Goal: Information Seeking & Learning: Learn about a topic

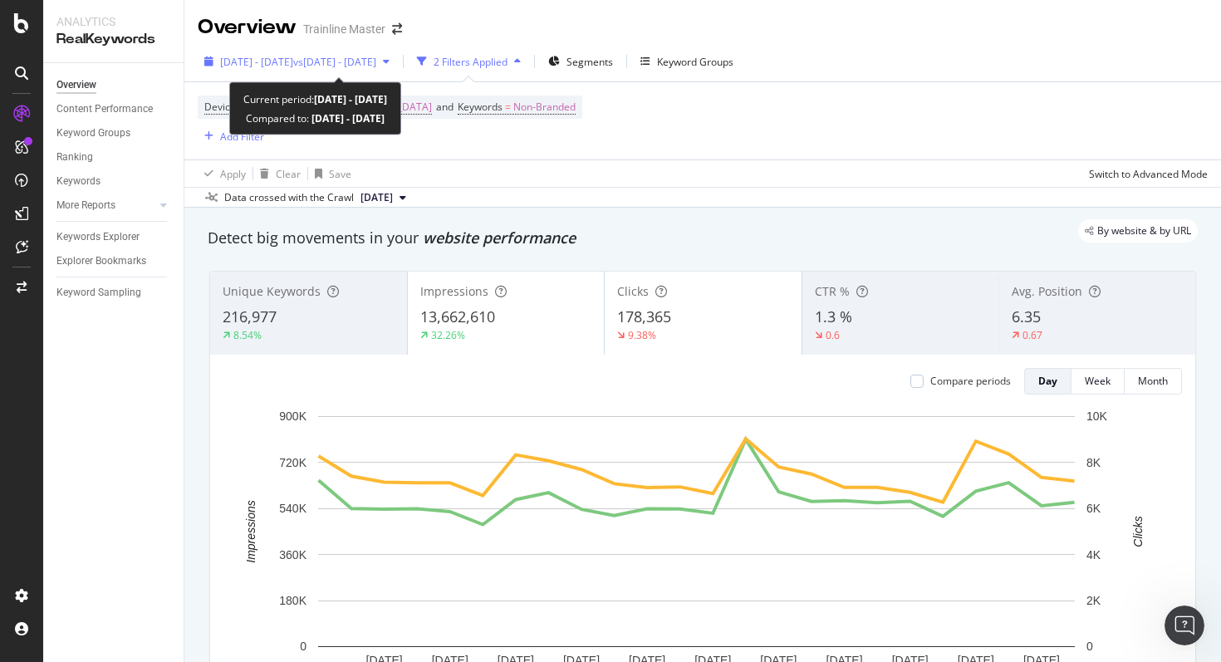
click at [376, 60] on span "vs [DATE] - [DATE]" at bounding box center [334, 62] width 83 height 14
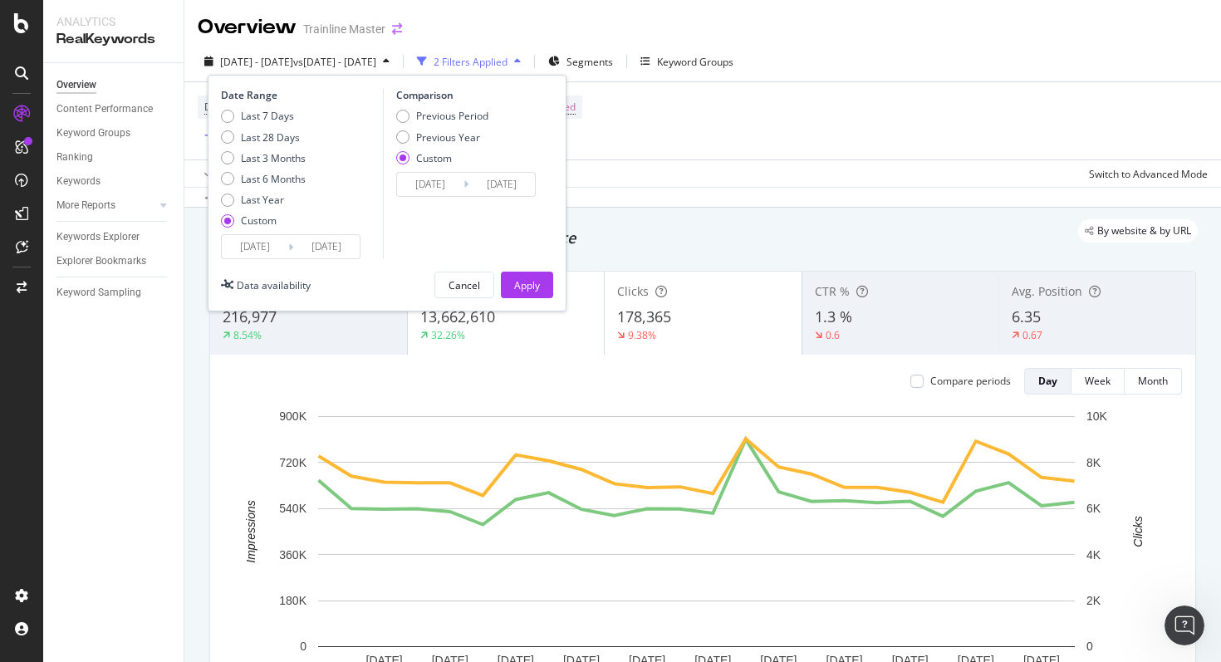
click at [399, 32] on icon "arrow-right-arrow-left" at bounding box center [397, 29] width 10 height 12
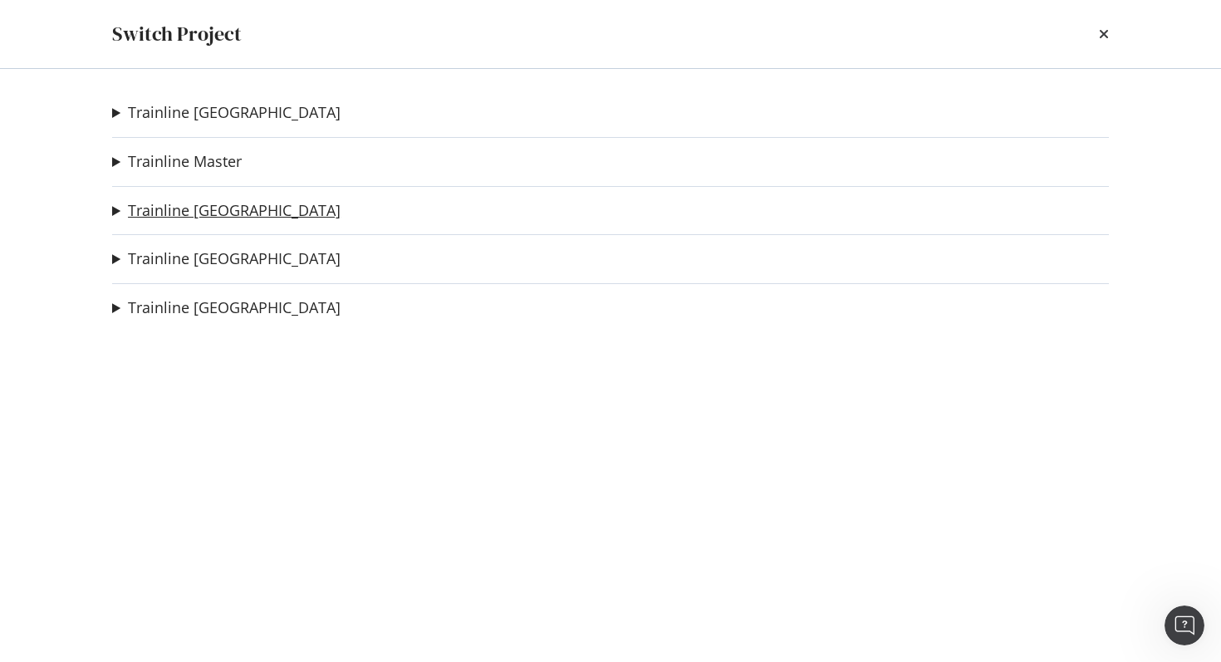
click at [190, 207] on link "Trainline [GEOGRAPHIC_DATA]" at bounding box center [234, 210] width 213 height 17
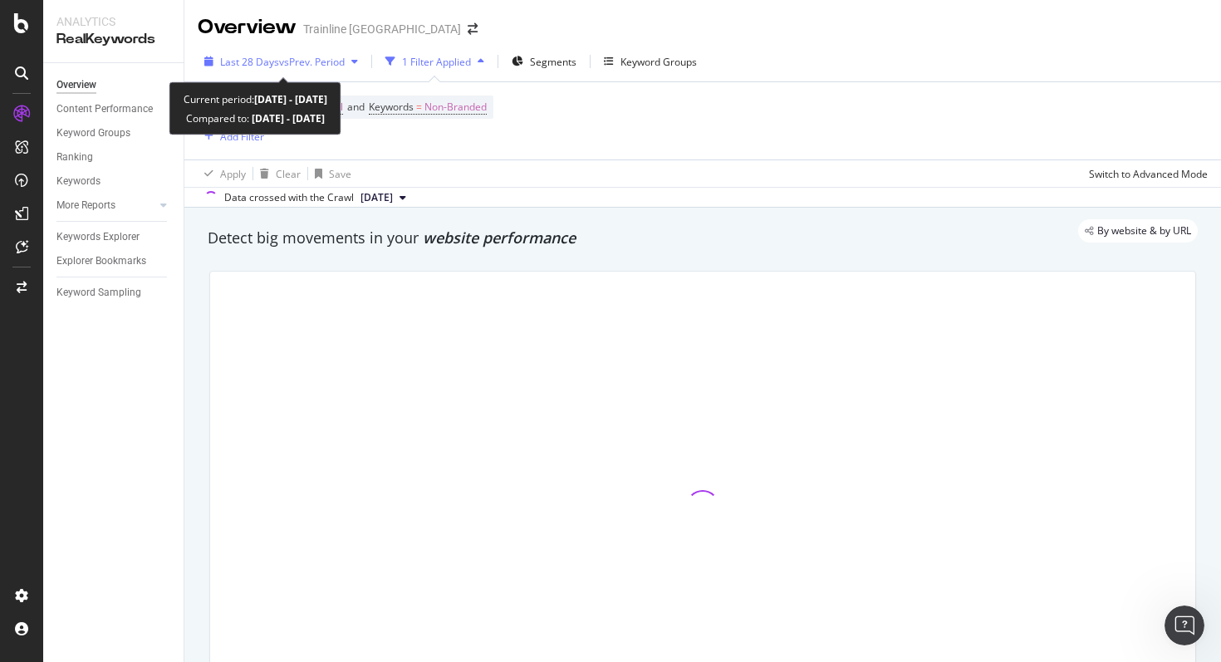
click at [291, 62] on span "vs Prev. Period" at bounding box center [312, 62] width 66 height 14
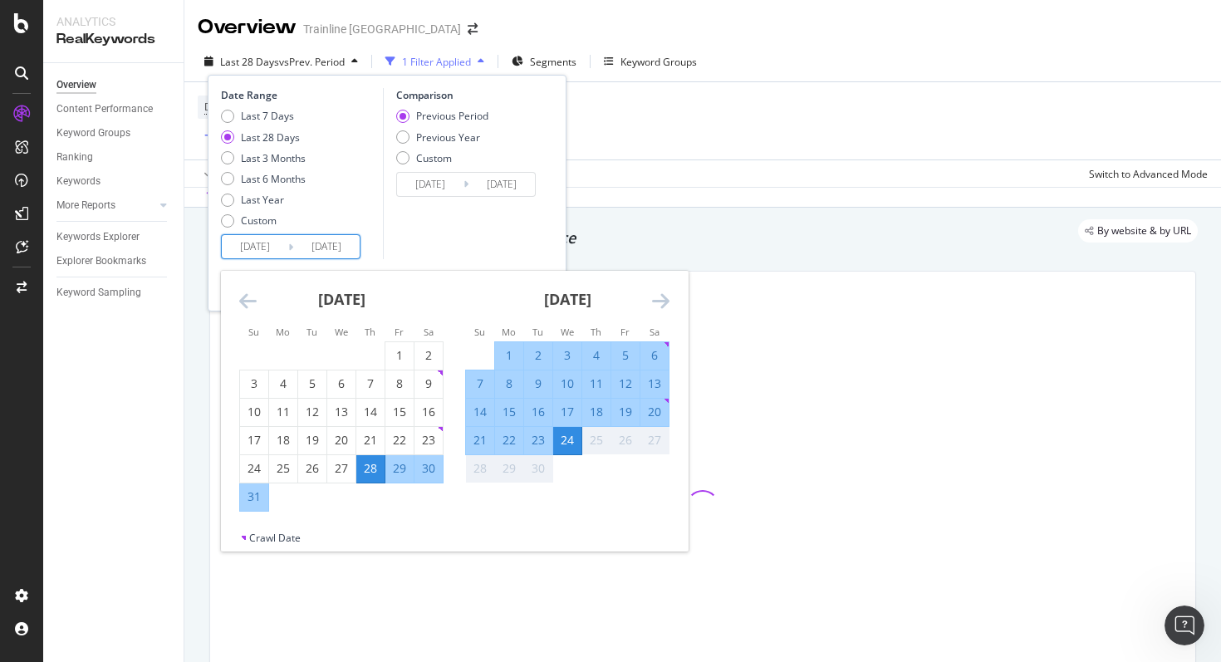
click at [258, 249] on input "[DATE]" at bounding box center [255, 246] width 66 height 23
click at [508, 342] on div "1" at bounding box center [509, 355] width 28 height 27
type input "[DATE]"
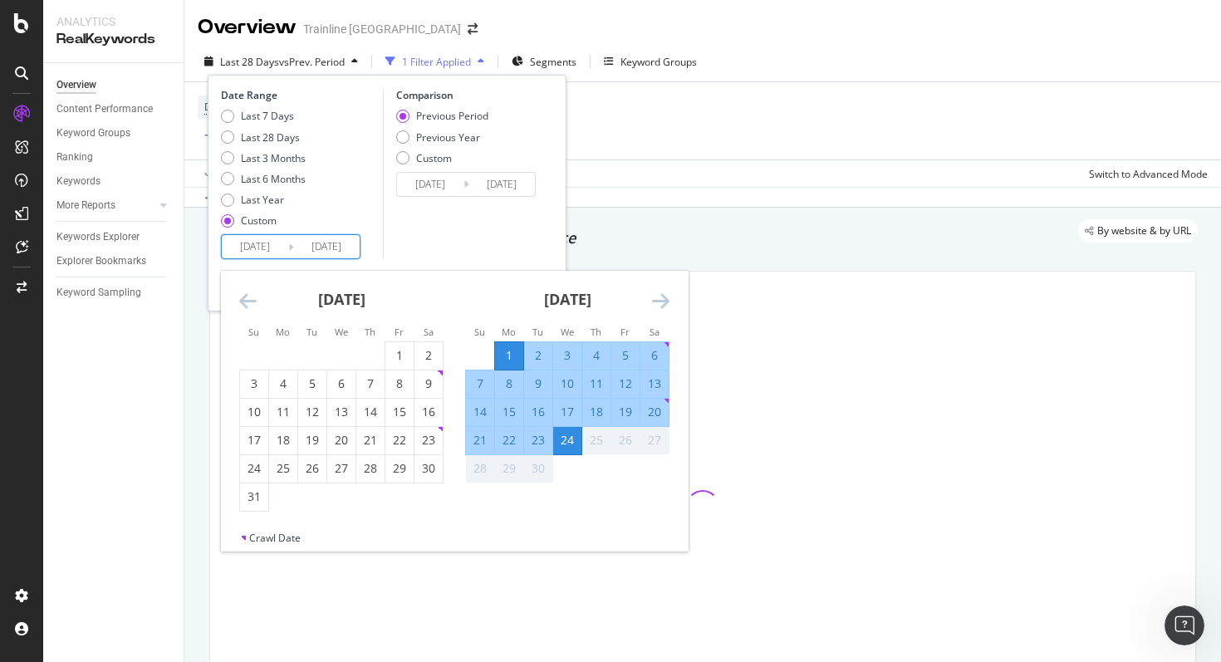
click at [571, 452] on div "24" at bounding box center [567, 440] width 28 height 27
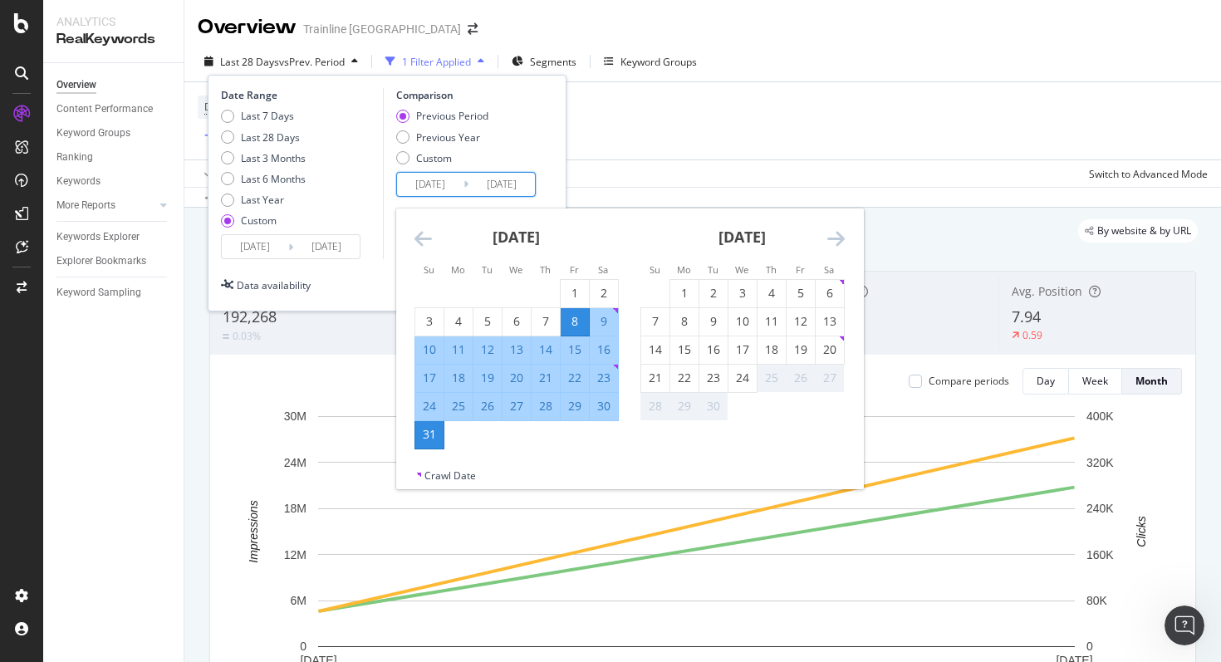
click at [453, 182] on input "[DATE]" at bounding box center [430, 184] width 66 height 23
click at [429, 237] on icon "Move backward to switch to the previous month." at bounding box center [422, 238] width 17 height 20
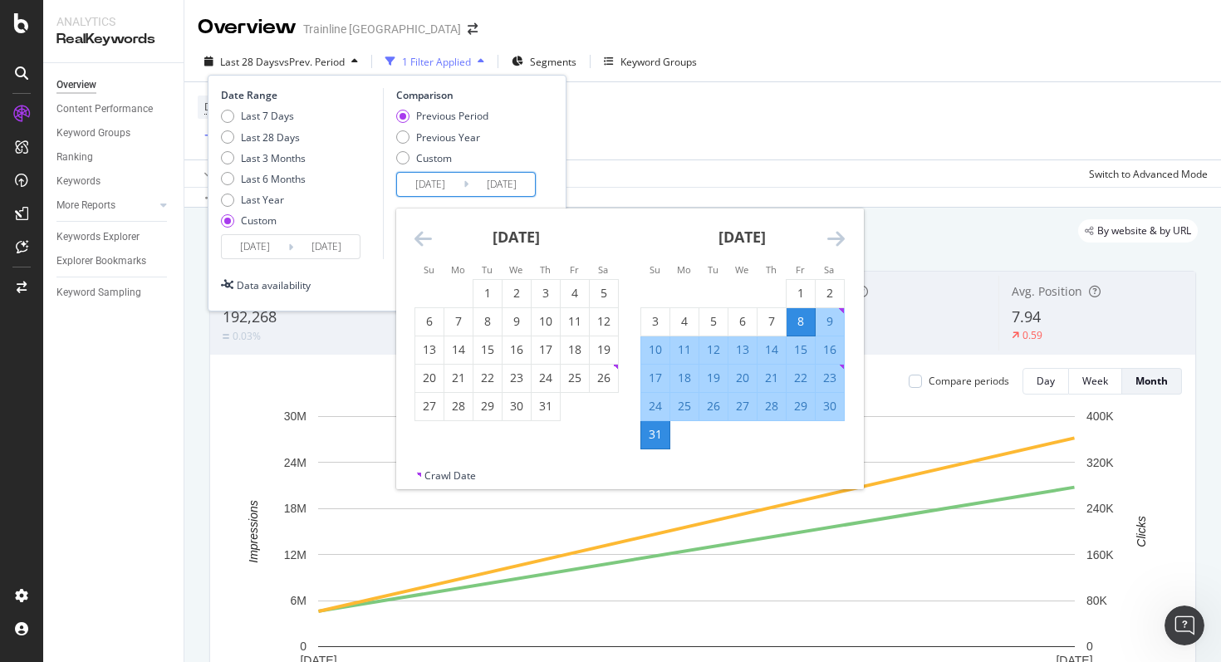
click at [429, 237] on icon "Move backward to switch to the previous month." at bounding box center [422, 238] width 17 height 20
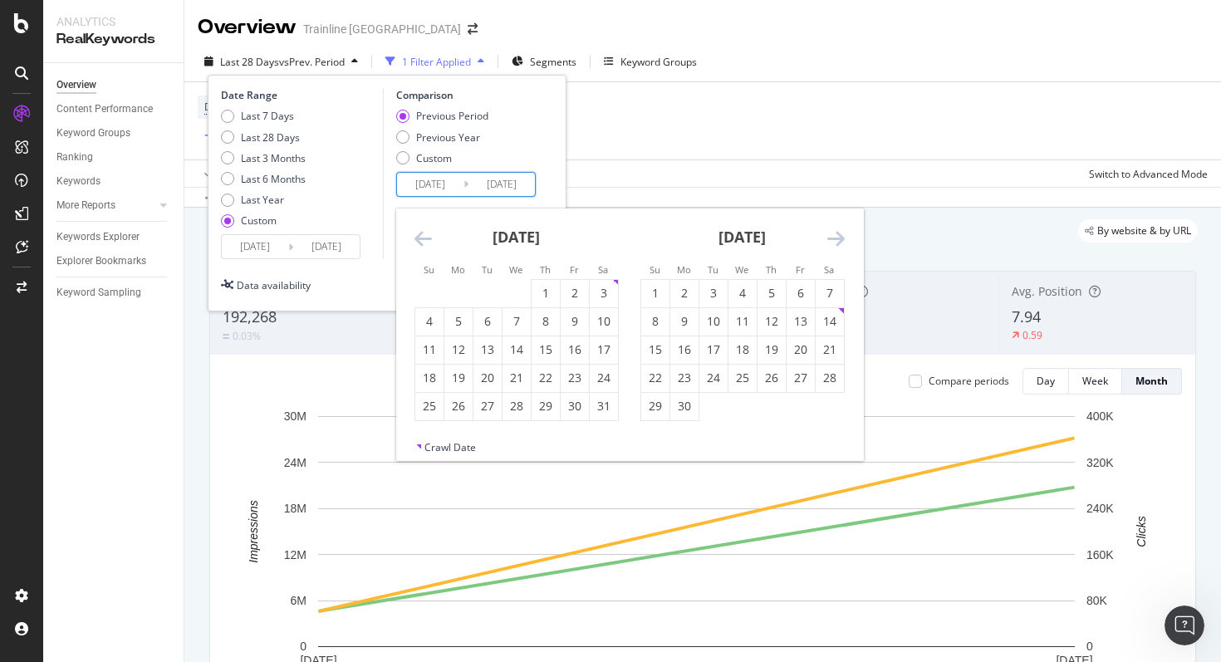
click at [429, 237] on icon "Move backward to switch to the previous month." at bounding box center [422, 238] width 17 height 20
click at [604, 291] on div "1" at bounding box center [604, 293] width 28 height 17
type input "[DATE]"
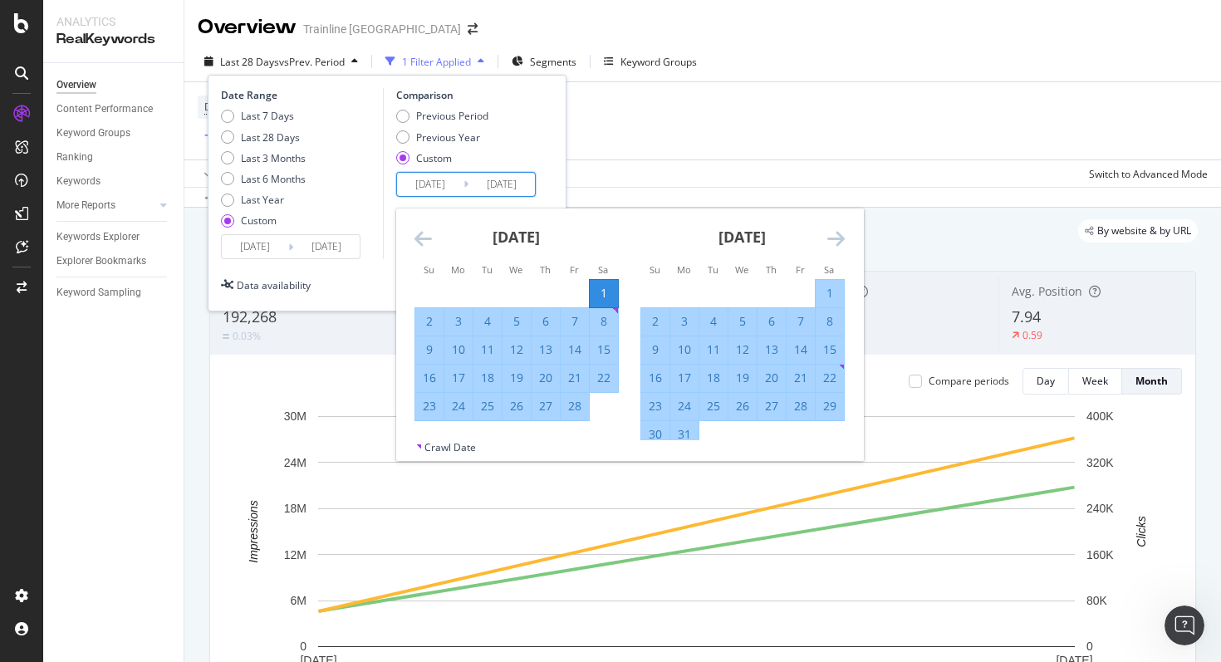
click at [459, 410] on div "24" at bounding box center [458, 406] width 28 height 17
type input "[DATE]"
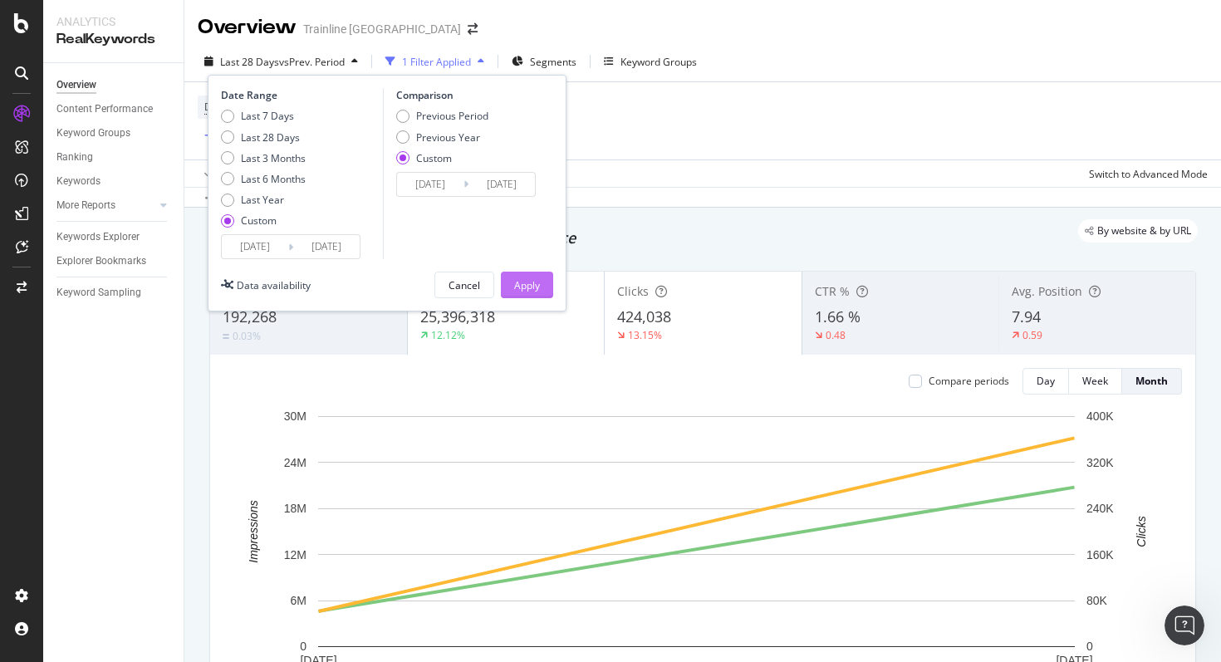
click at [522, 296] on div "Apply" at bounding box center [527, 284] width 26 height 25
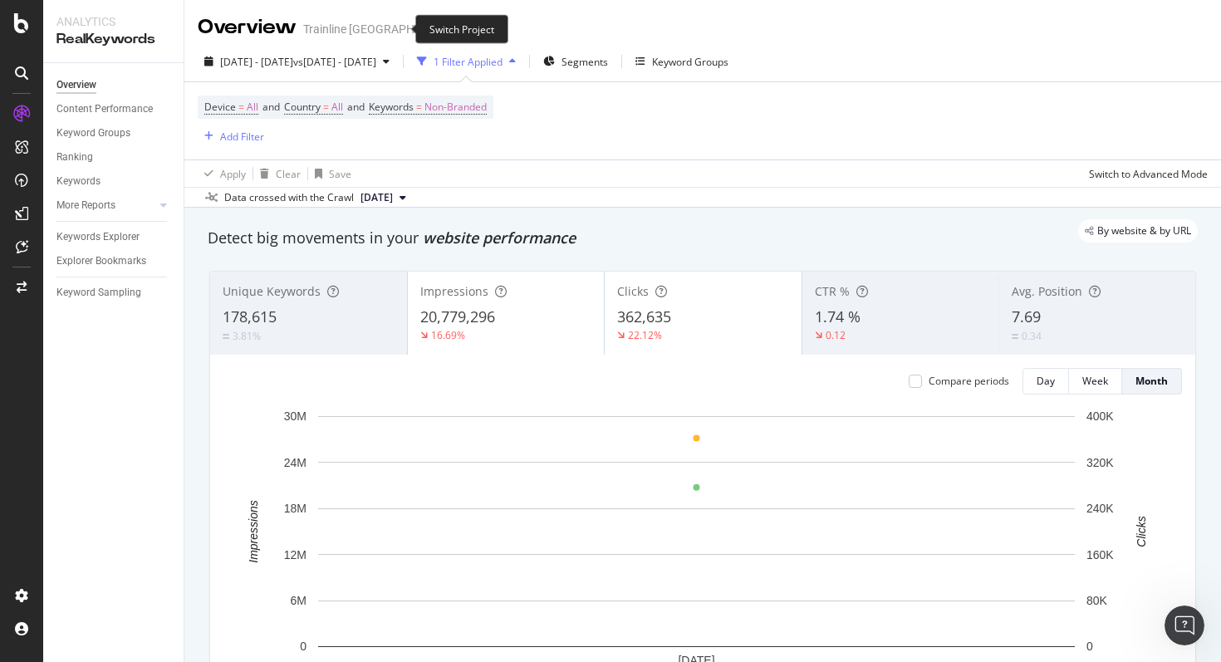
click at [468, 31] on icon "arrow-right-arrow-left" at bounding box center [473, 29] width 10 height 12
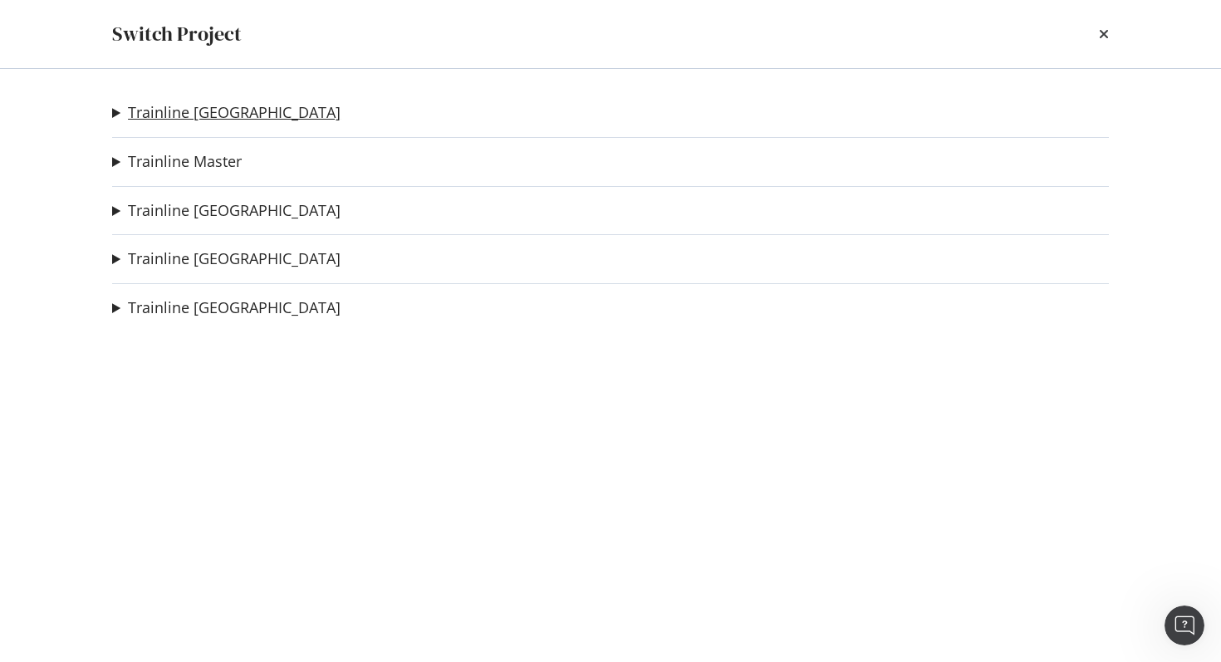
click at [188, 110] on link "Trainline [GEOGRAPHIC_DATA]" at bounding box center [234, 112] width 213 height 17
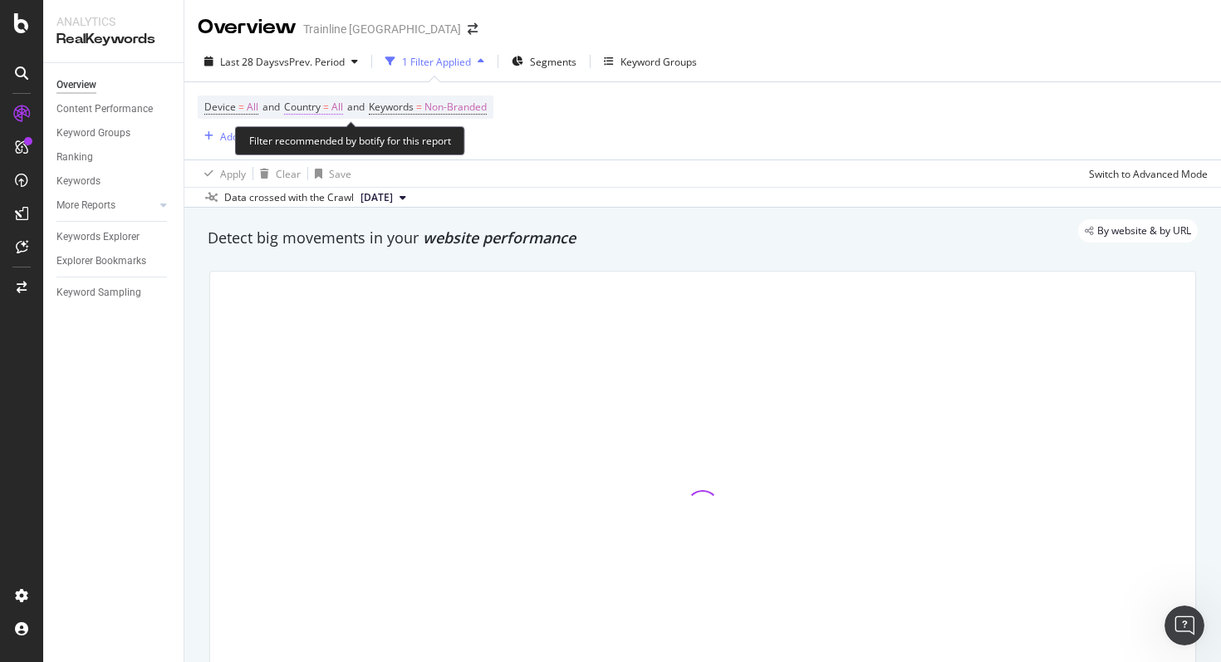
click at [297, 111] on span "Country" at bounding box center [302, 107] width 37 height 14
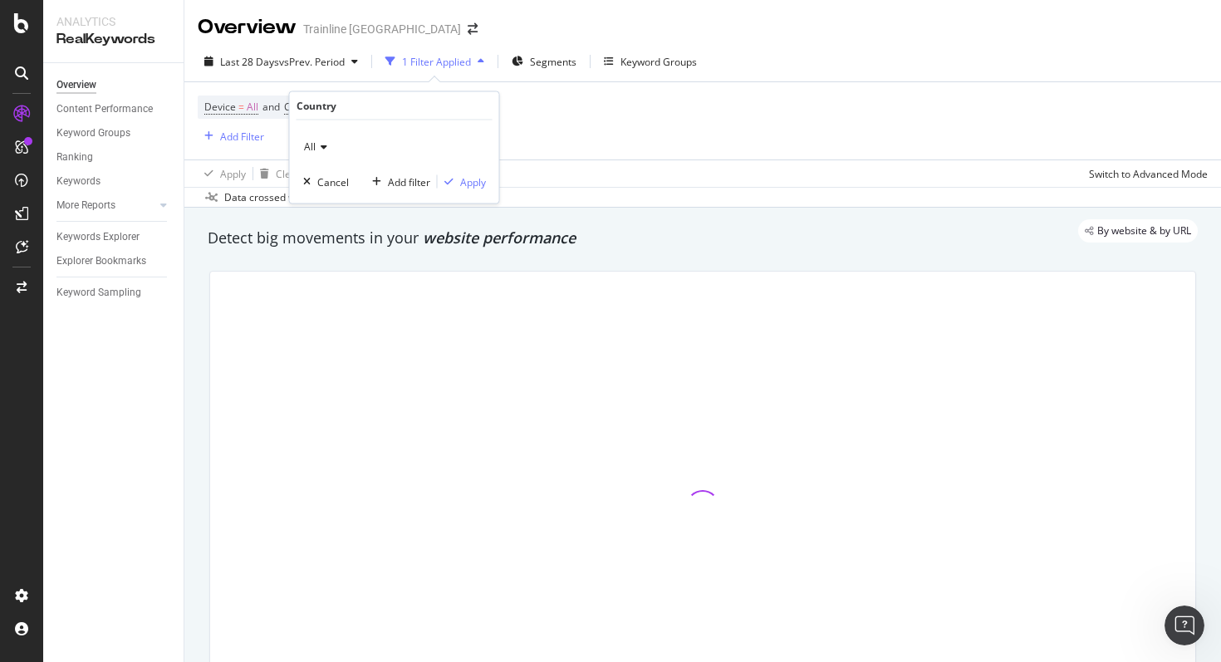
click at [319, 150] on icon at bounding box center [322, 147] width 12 height 10
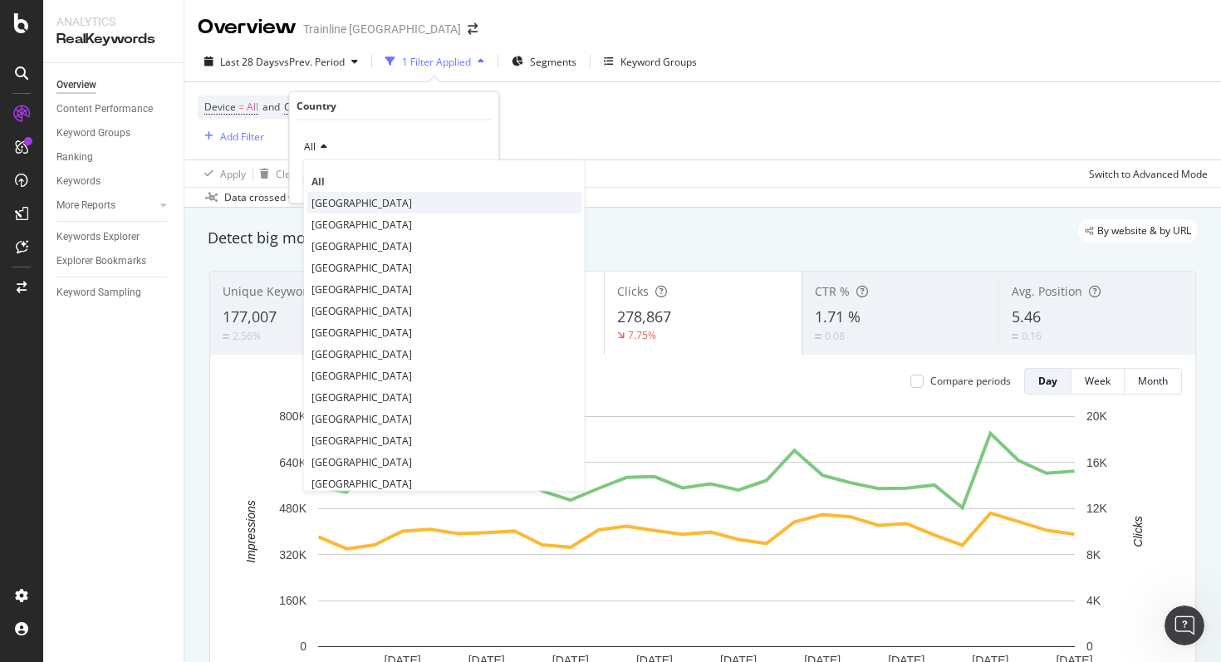
click at [326, 204] on span "[GEOGRAPHIC_DATA]" at bounding box center [361, 202] width 100 height 14
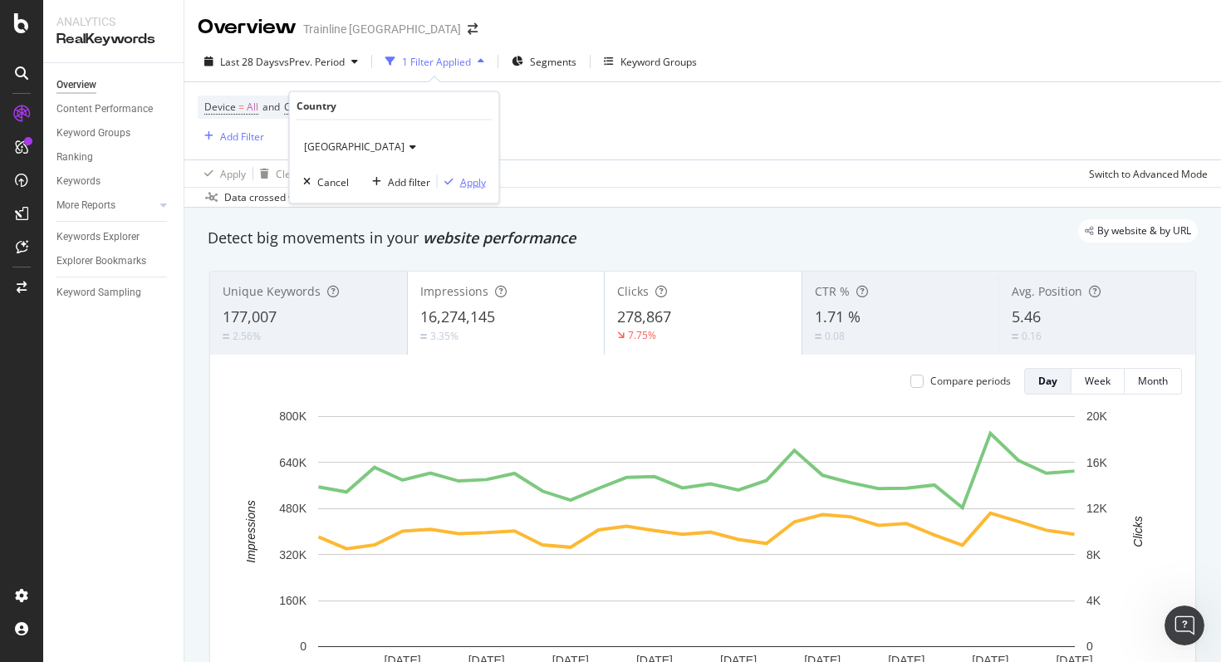
click at [478, 180] on div "Apply" at bounding box center [473, 181] width 26 height 14
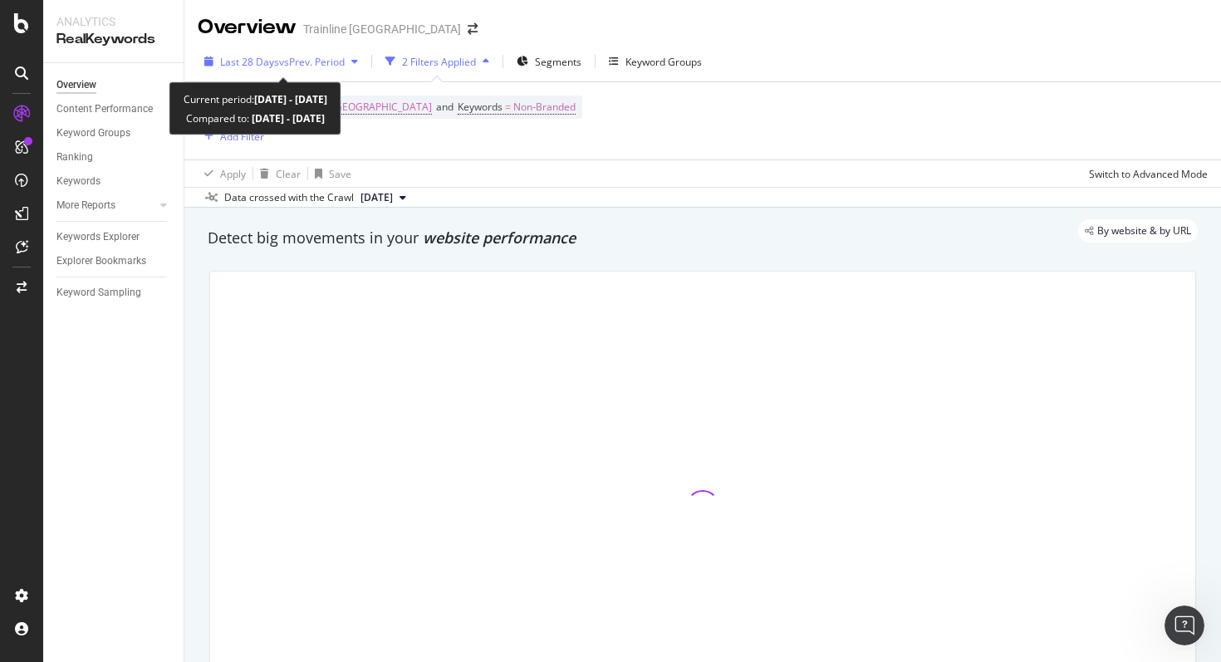
click at [303, 69] on div "Last 28 Days vs Prev. Period" at bounding box center [281, 61] width 167 height 25
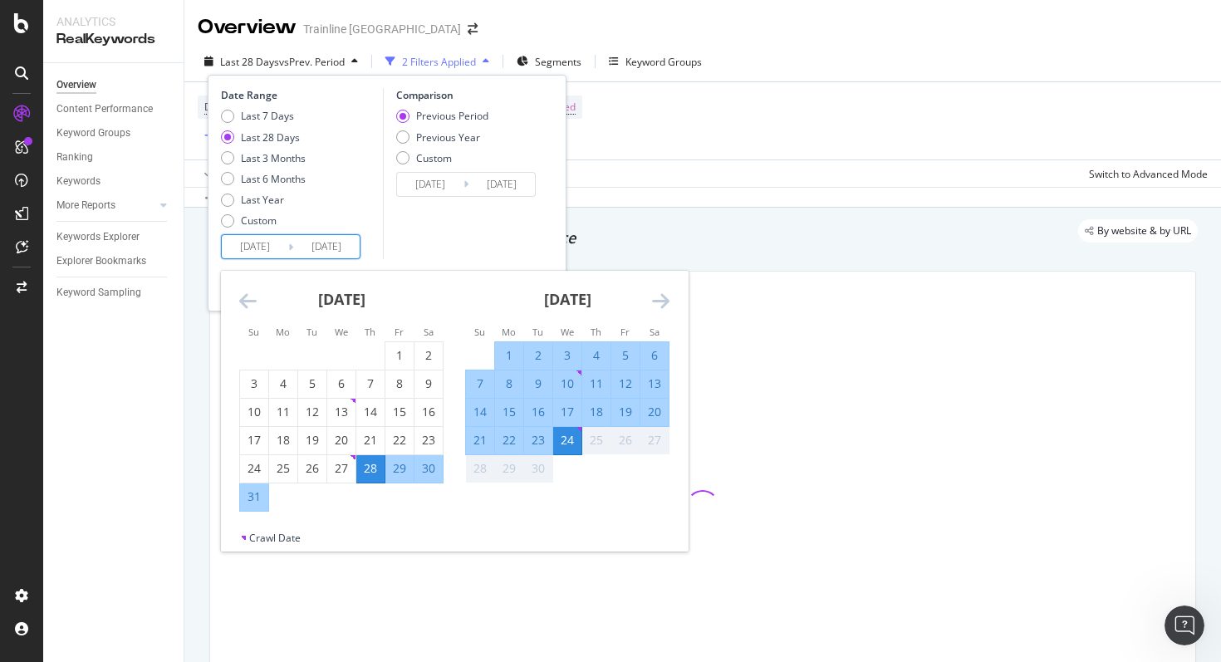
click at [281, 257] on input "[DATE]" at bounding box center [255, 246] width 66 height 23
click at [507, 350] on div "1" at bounding box center [509, 355] width 28 height 17
type input "[DATE]"
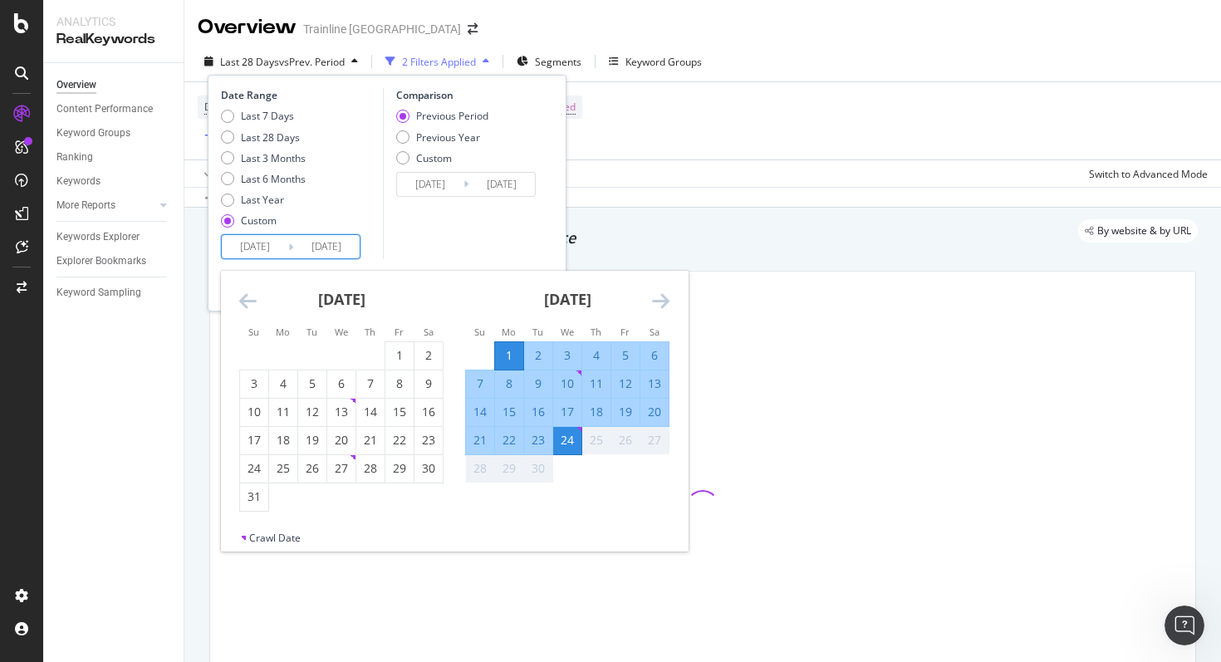
click at [563, 451] on div "24" at bounding box center [567, 440] width 28 height 27
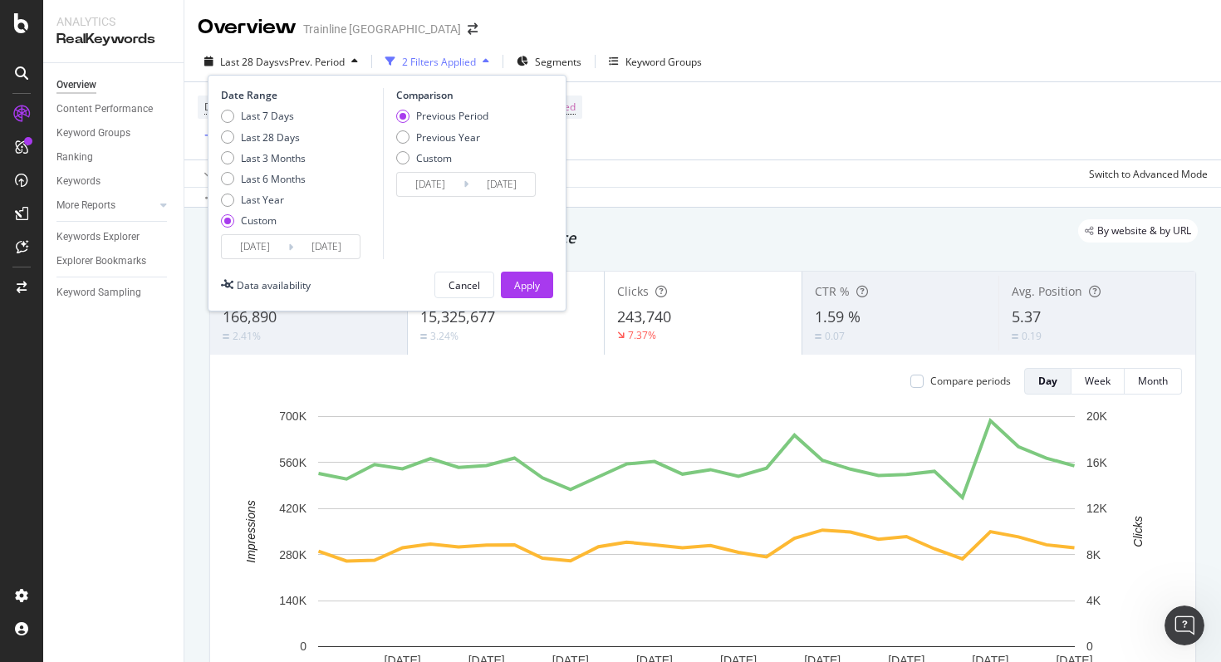
click at [435, 183] on input "[DATE]" at bounding box center [430, 184] width 66 height 23
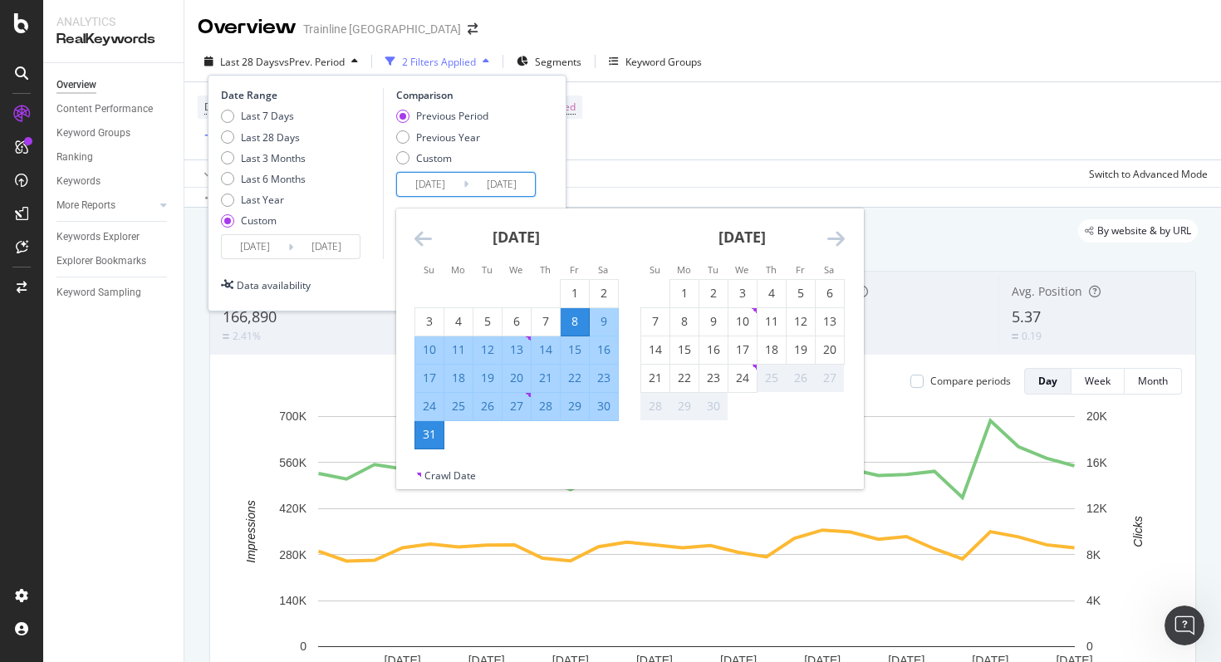
click at [428, 236] on icon "Move backward to switch to the previous month." at bounding box center [422, 238] width 17 height 20
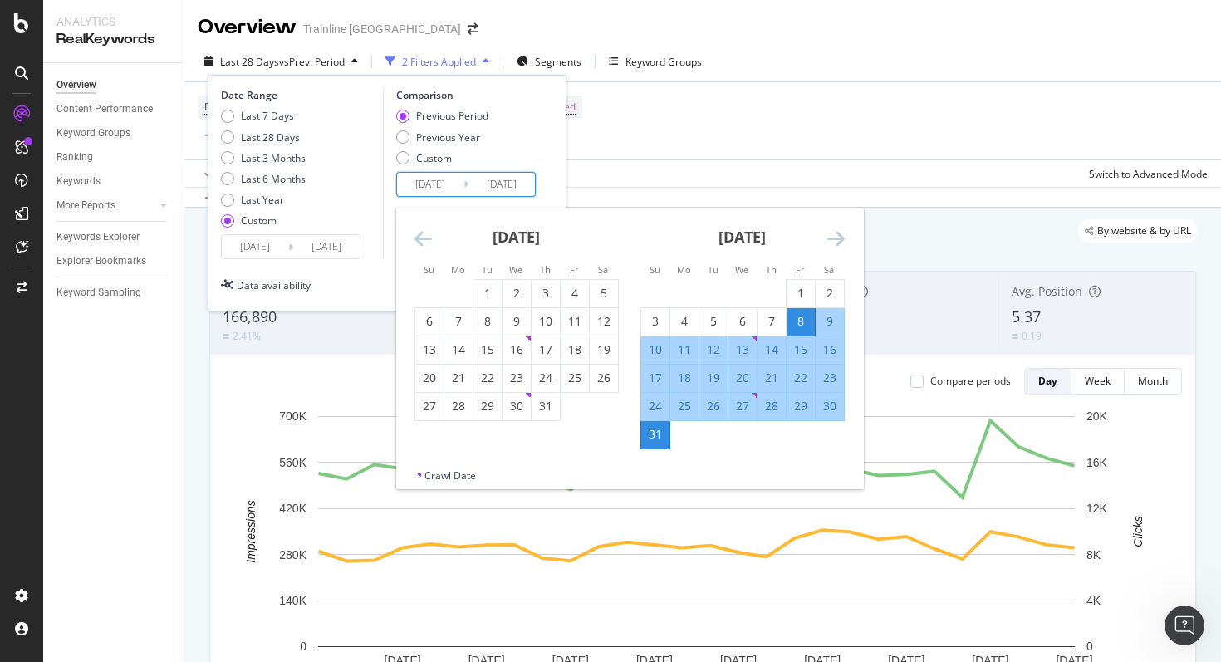
click at [428, 236] on icon "Move backward to switch to the previous month." at bounding box center [422, 238] width 17 height 20
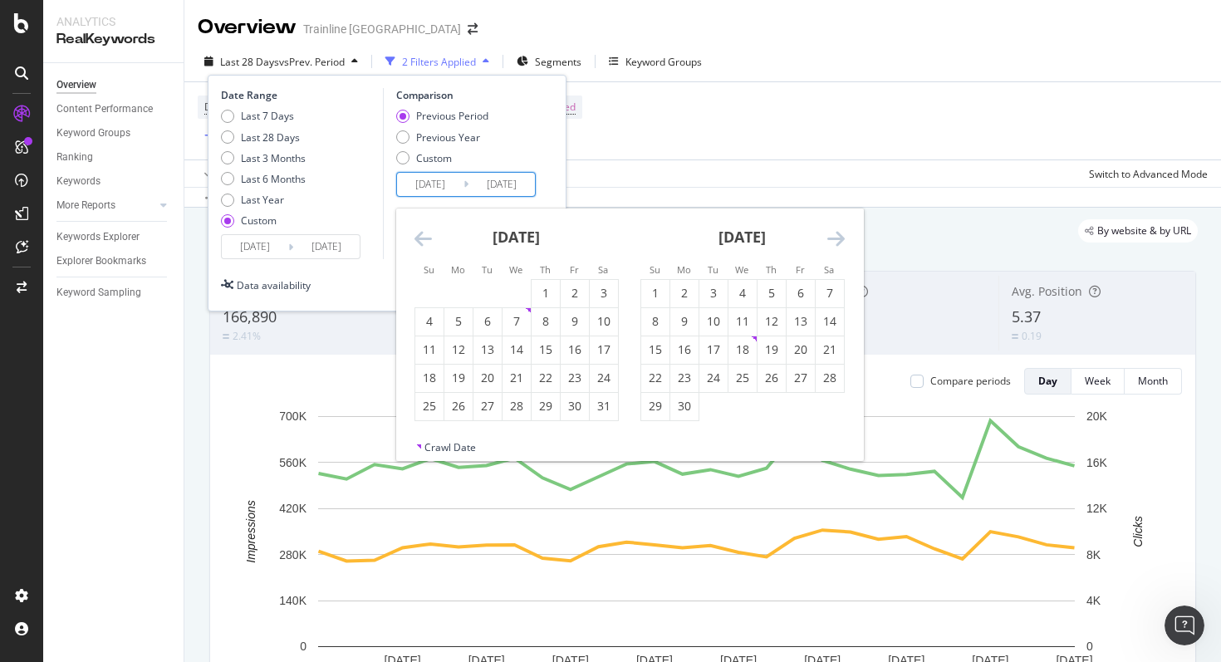
click at [428, 236] on icon "Move backward to switch to the previous month." at bounding box center [422, 238] width 17 height 20
click at [418, 240] on icon "Move backward to switch to the previous month." at bounding box center [422, 238] width 17 height 20
click at [599, 291] on div "1" at bounding box center [604, 293] width 28 height 17
type input "[DATE]"
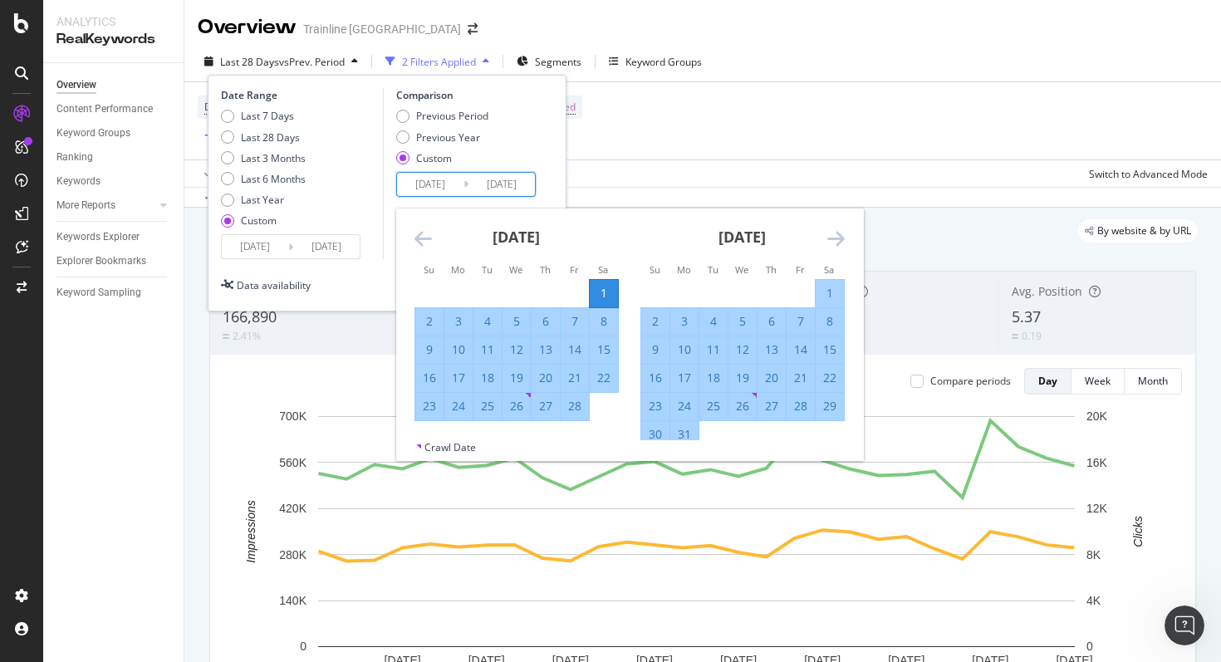
click at [459, 408] on div "24" at bounding box center [458, 406] width 28 height 17
type input "[DATE]"
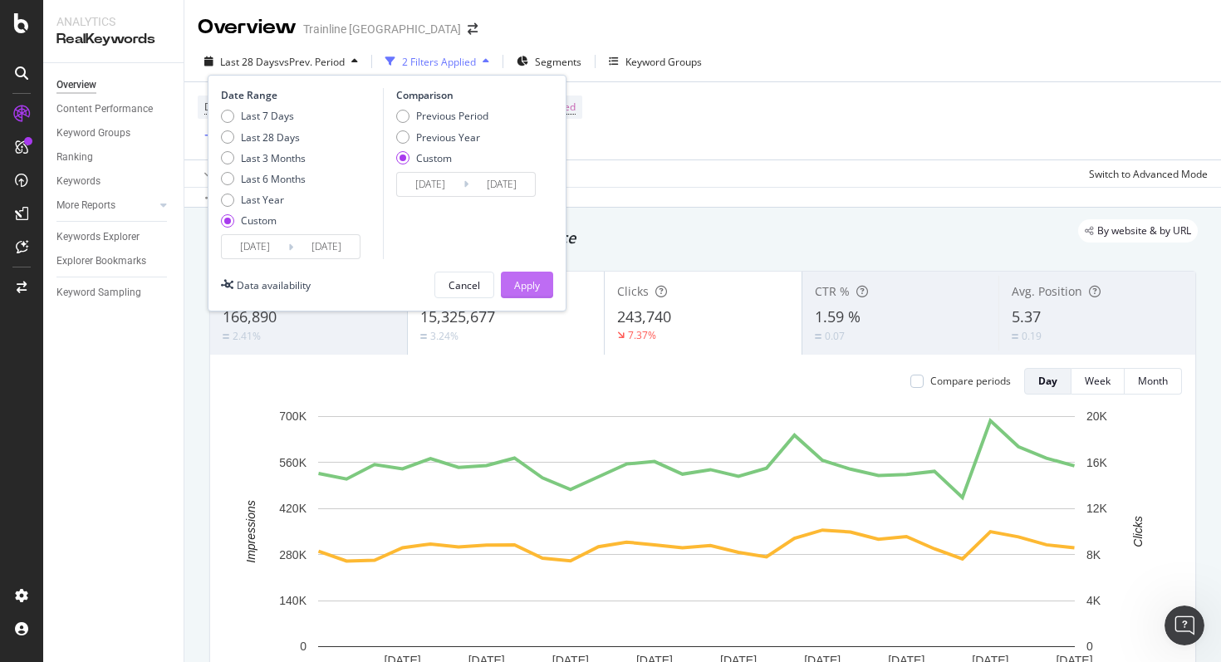
click at [537, 290] on div "Apply" at bounding box center [527, 285] width 26 height 14
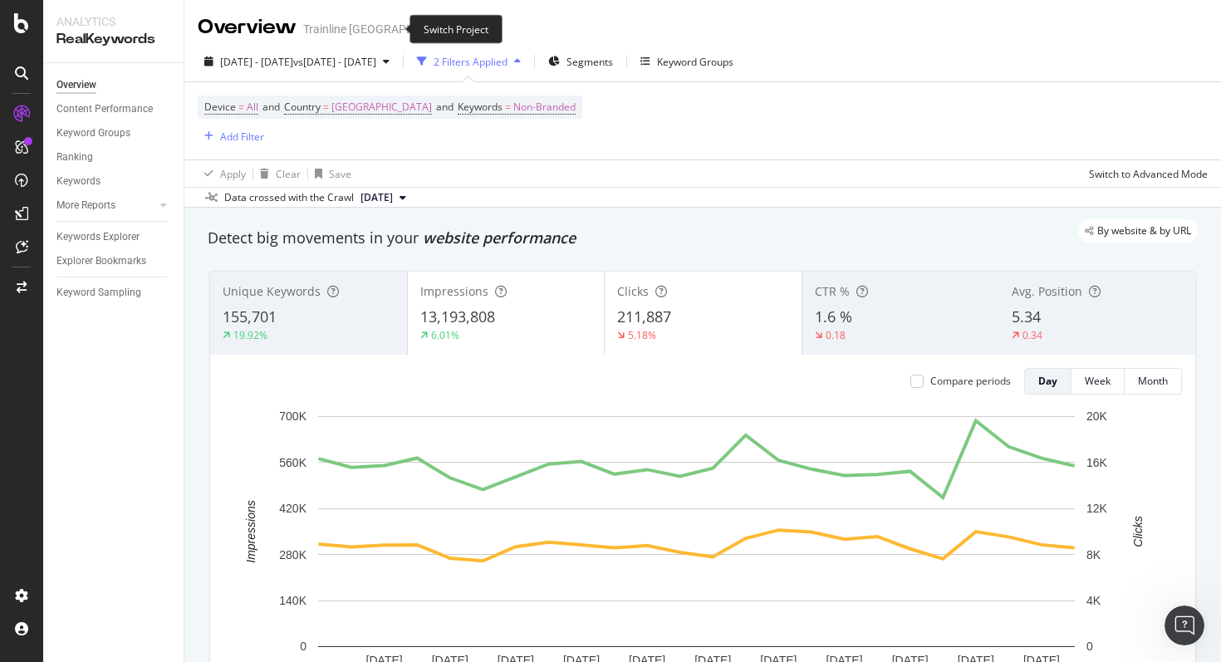
click at [468, 23] on icon "arrow-right-arrow-left" at bounding box center [473, 29] width 10 height 12
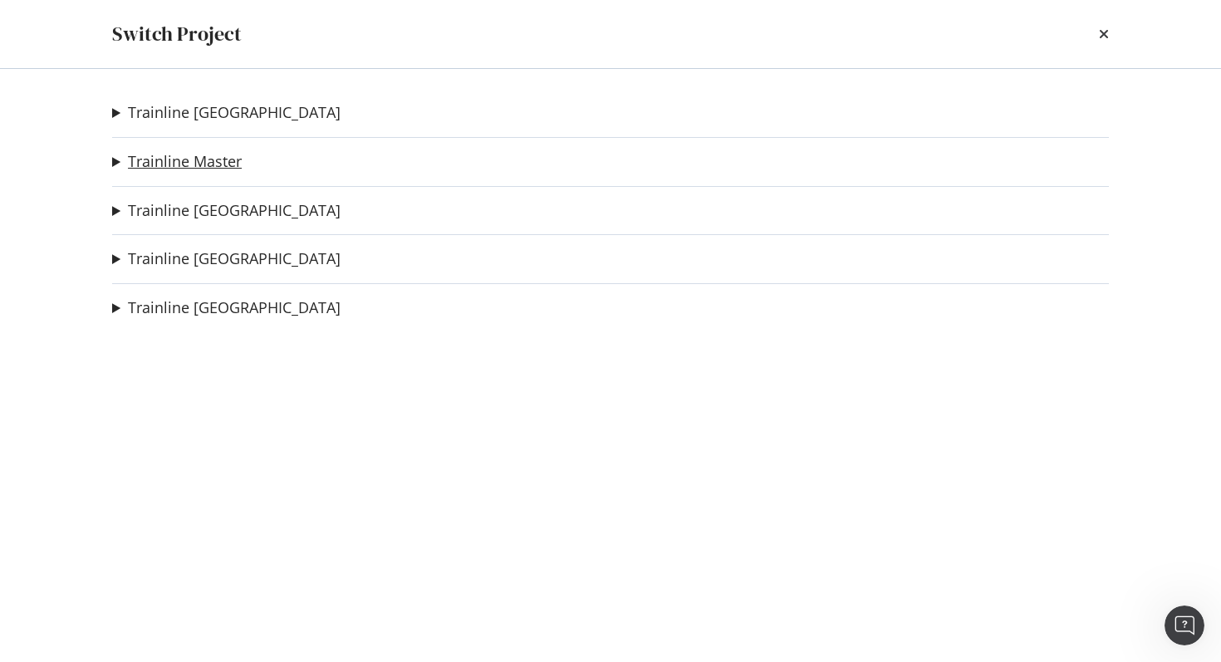
click at [209, 169] on link "Trainline Master" at bounding box center [185, 161] width 114 height 17
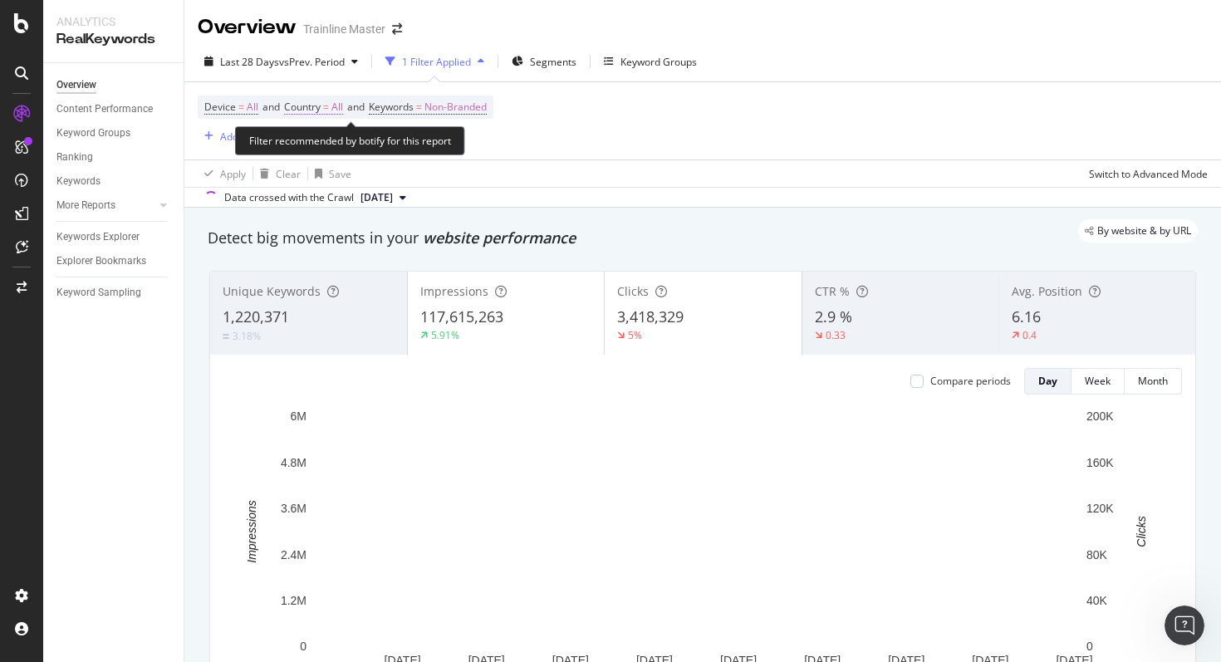
click at [329, 110] on span "=" at bounding box center [326, 107] width 6 height 14
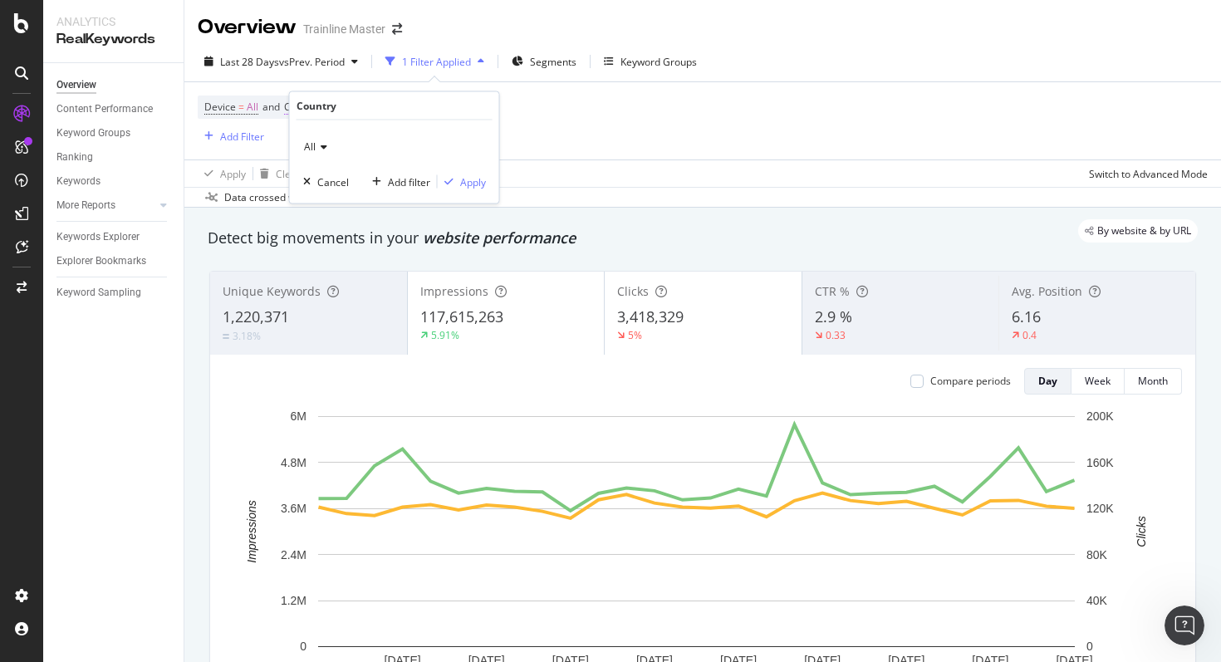
click at [331, 110] on div "Country" at bounding box center [316, 106] width 40 height 14
click at [316, 135] on div "All" at bounding box center [394, 147] width 183 height 27
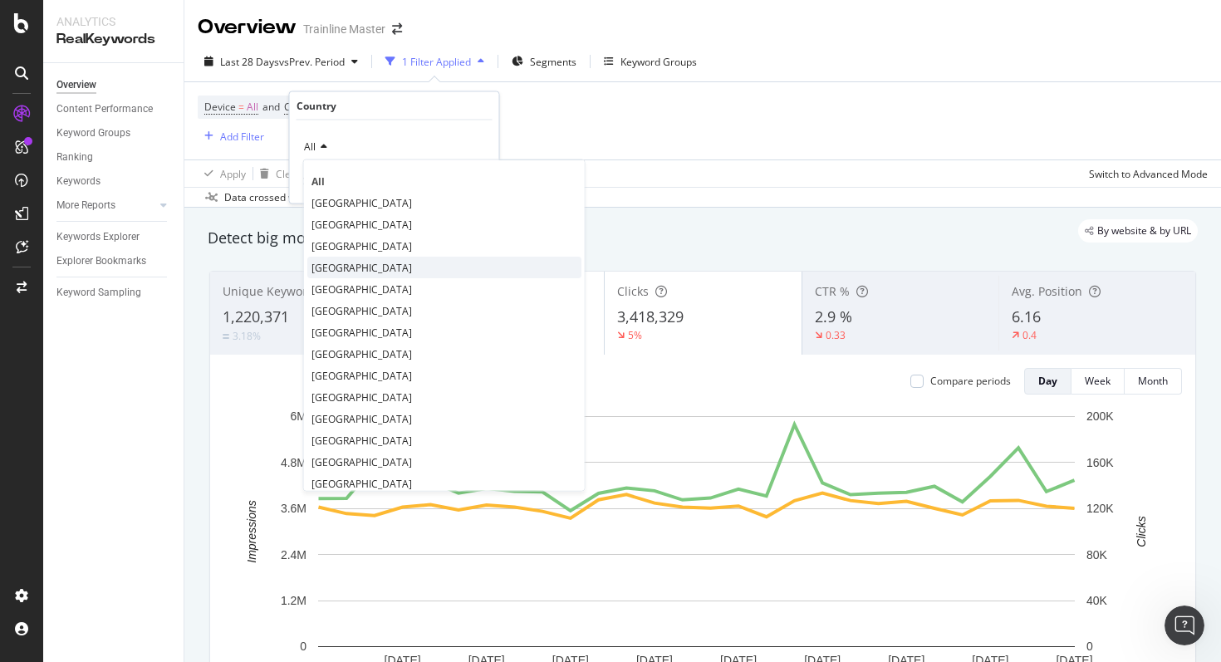
click at [337, 267] on div "[GEOGRAPHIC_DATA]" at bounding box center [444, 268] width 274 height 22
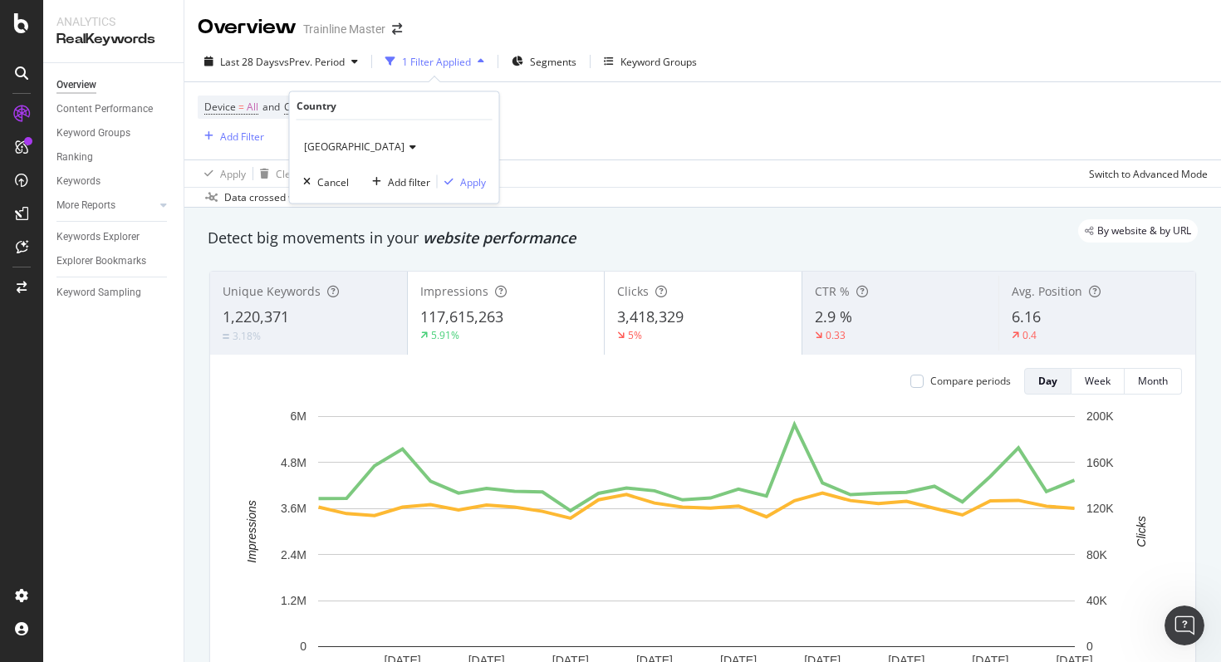
click at [323, 149] on span "[GEOGRAPHIC_DATA]" at bounding box center [354, 147] width 100 height 14
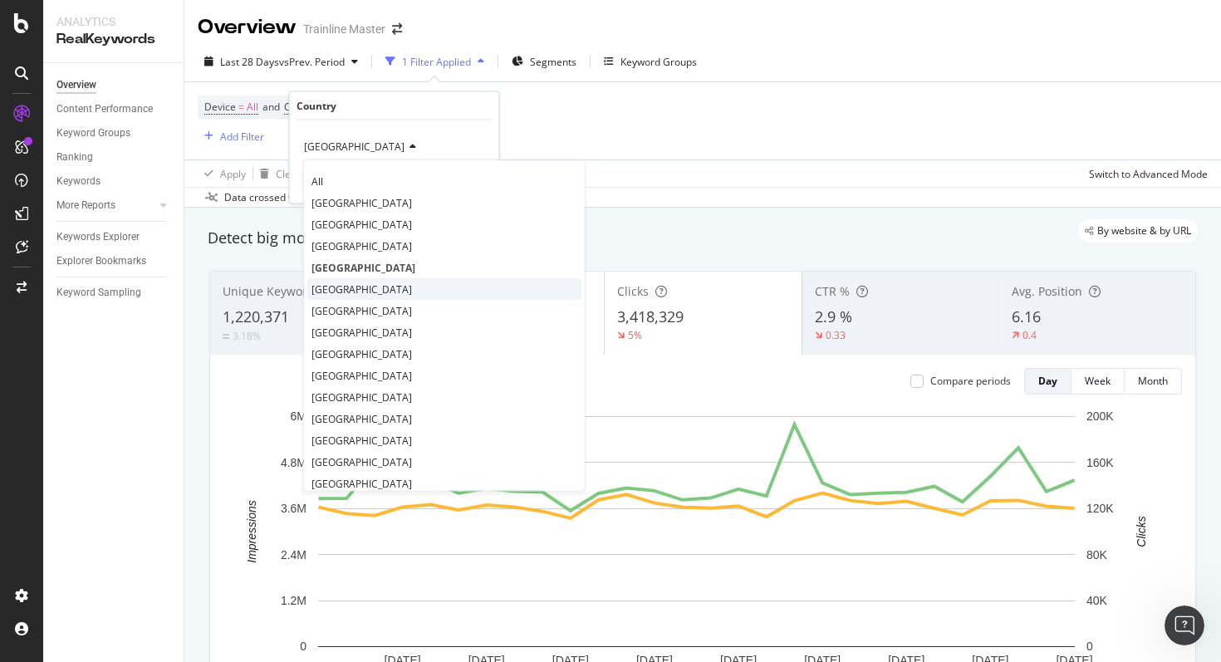
click at [335, 290] on span "[GEOGRAPHIC_DATA]" at bounding box center [361, 289] width 100 height 14
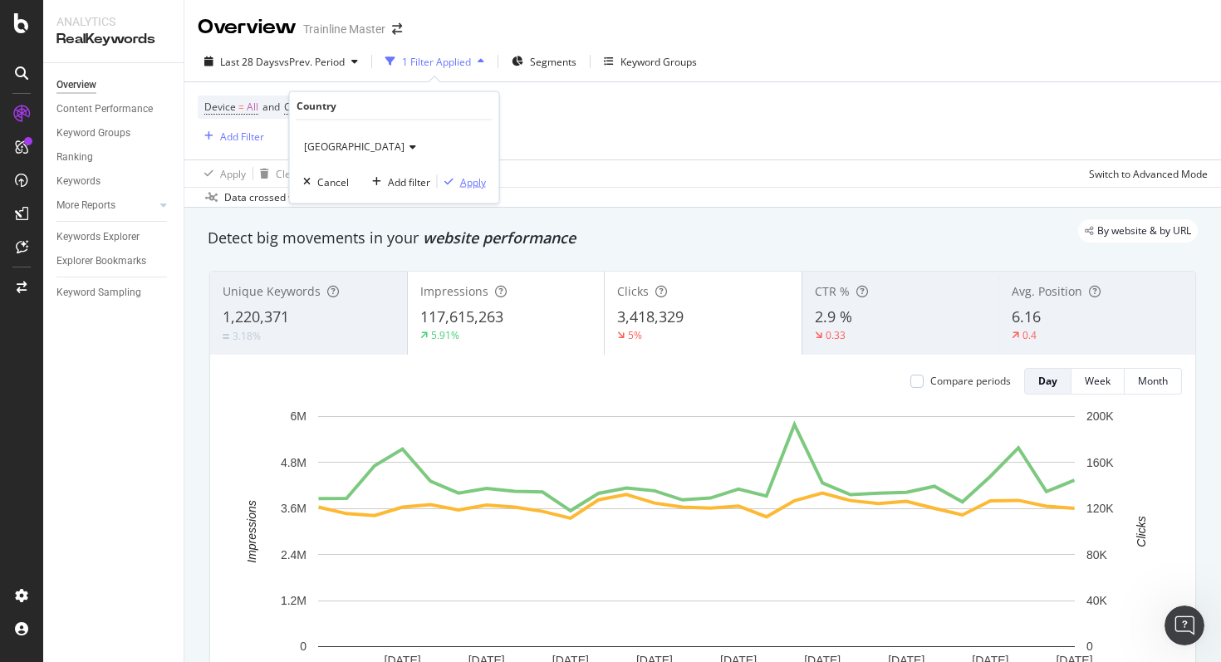
click at [462, 179] on div "Apply" at bounding box center [473, 181] width 26 height 14
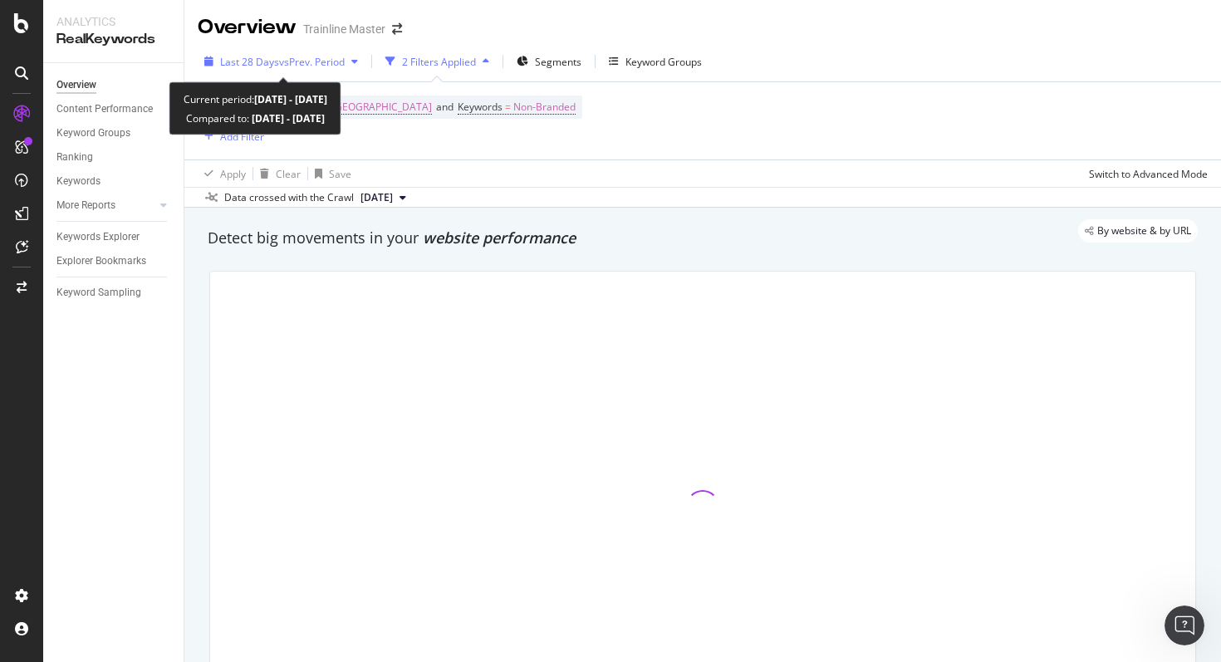
click at [285, 62] on span "vs Prev. Period" at bounding box center [312, 62] width 66 height 14
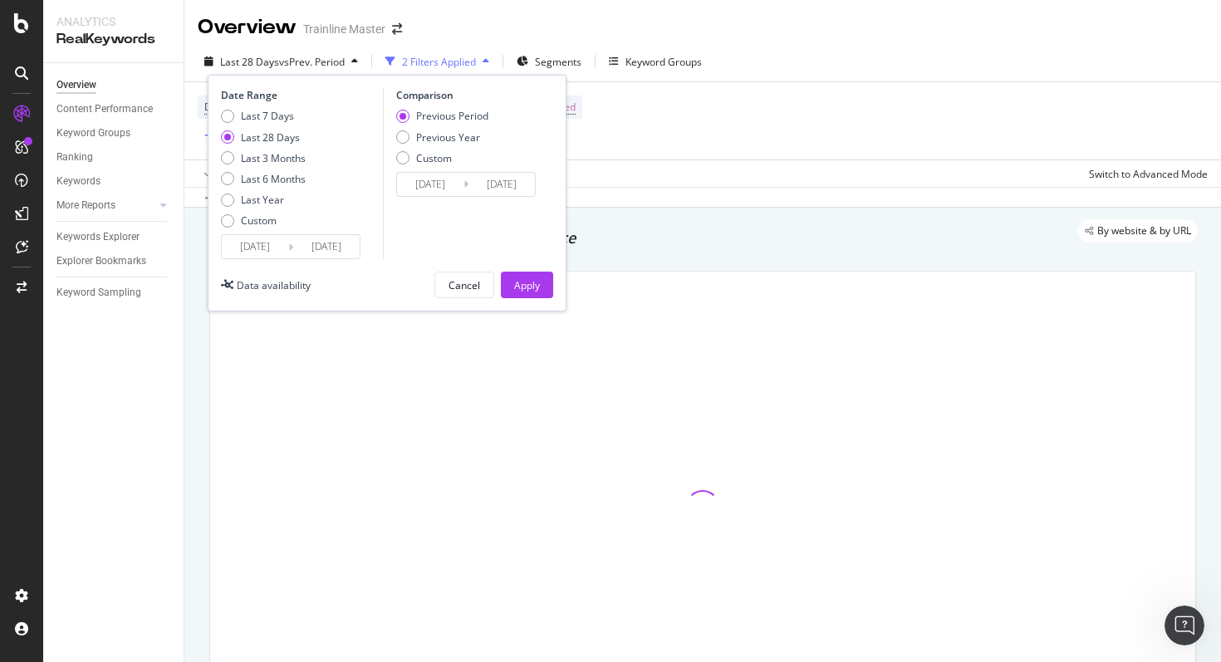
click at [280, 261] on div "Date Range Last 7 Days Last 28 Days Last 3 Months Last 6 Months Last Year Custo…" at bounding box center [387, 193] width 359 height 237
click at [296, 251] on input "[DATE]" at bounding box center [326, 246] width 66 height 23
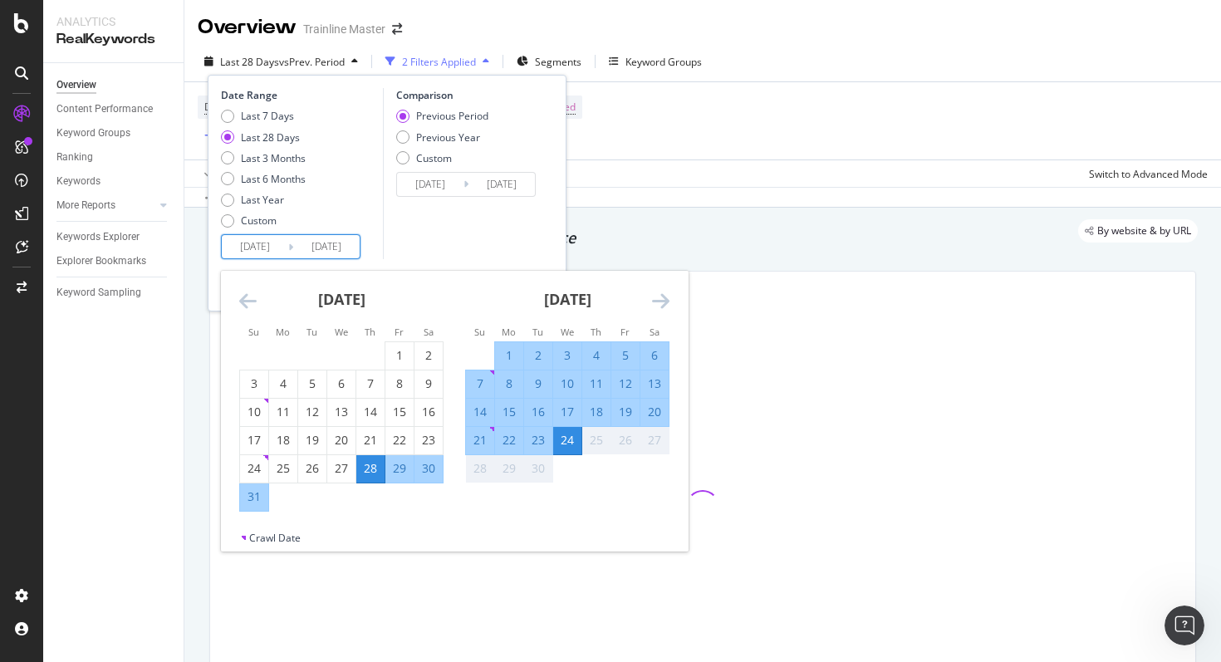
click at [502, 346] on div "1" at bounding box center [509, 355] width 28 height 27
type input "[DATE]"
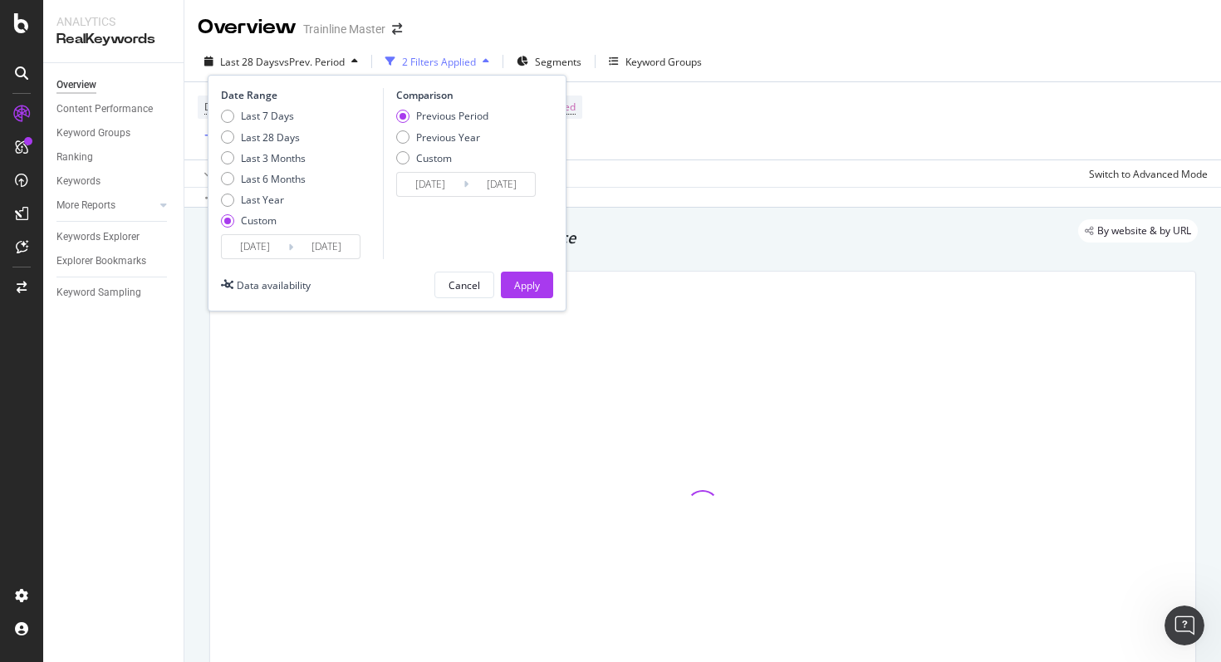
click at [320, 239] on input "[DATE]" at bounding box center [326, 246] width 66 height 23
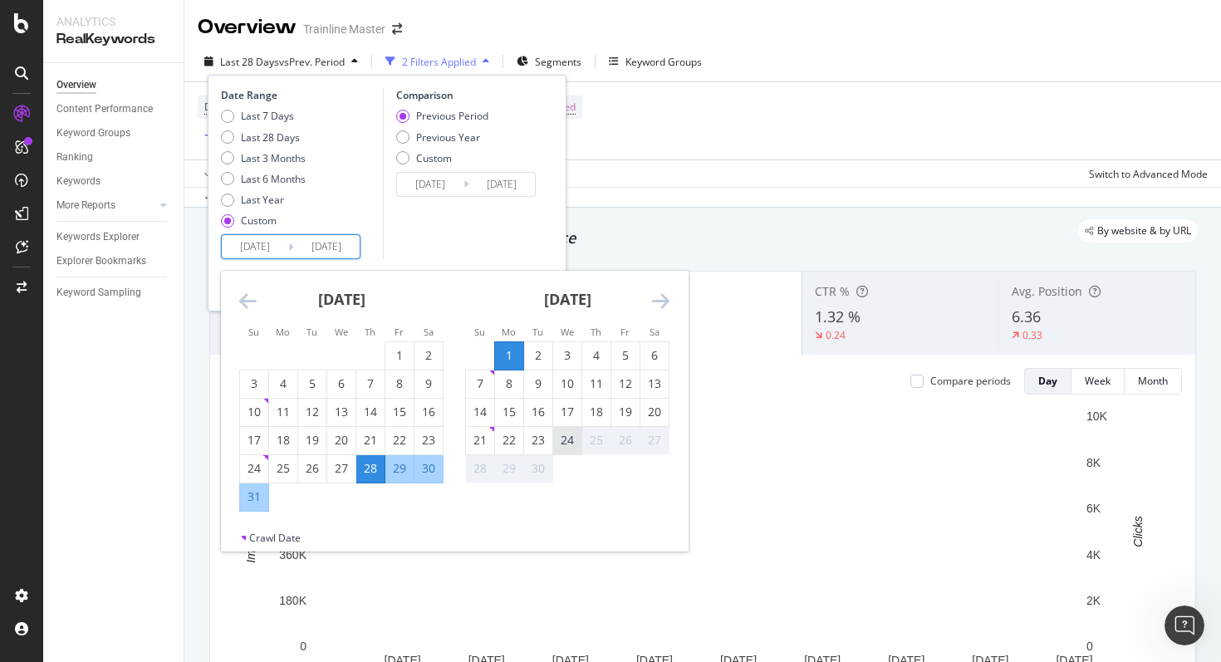
click at [564, 443] on div "24" at bounding box center [567, 440] width 28 height 17
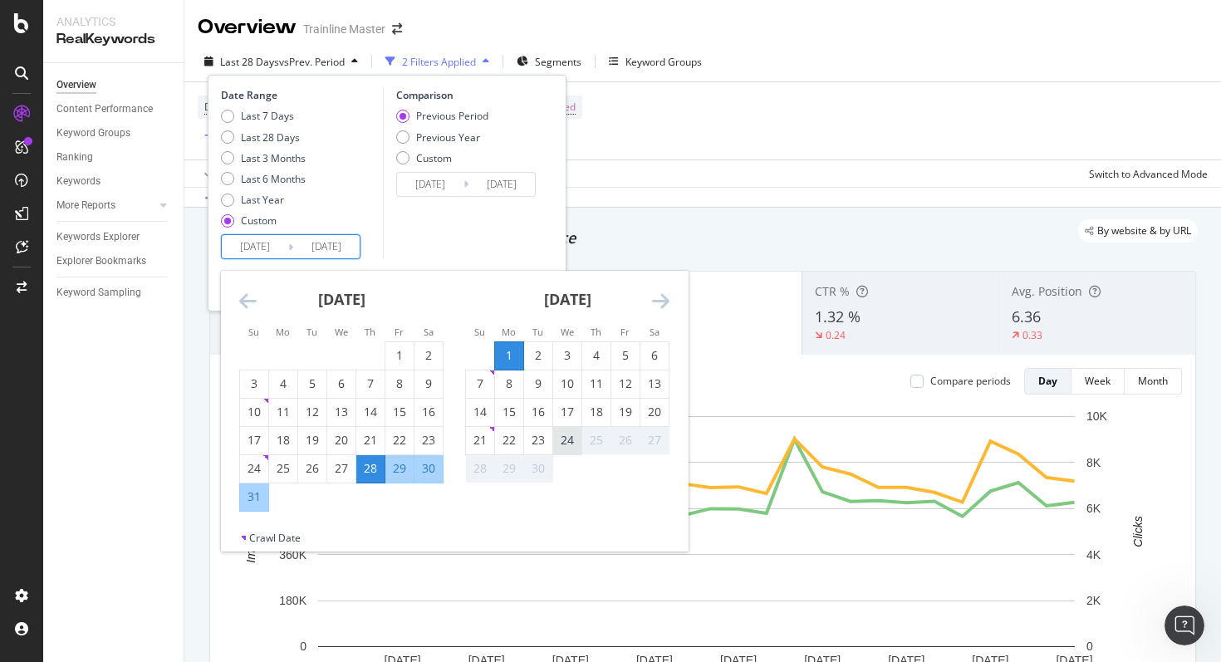
type input "[DATE]"
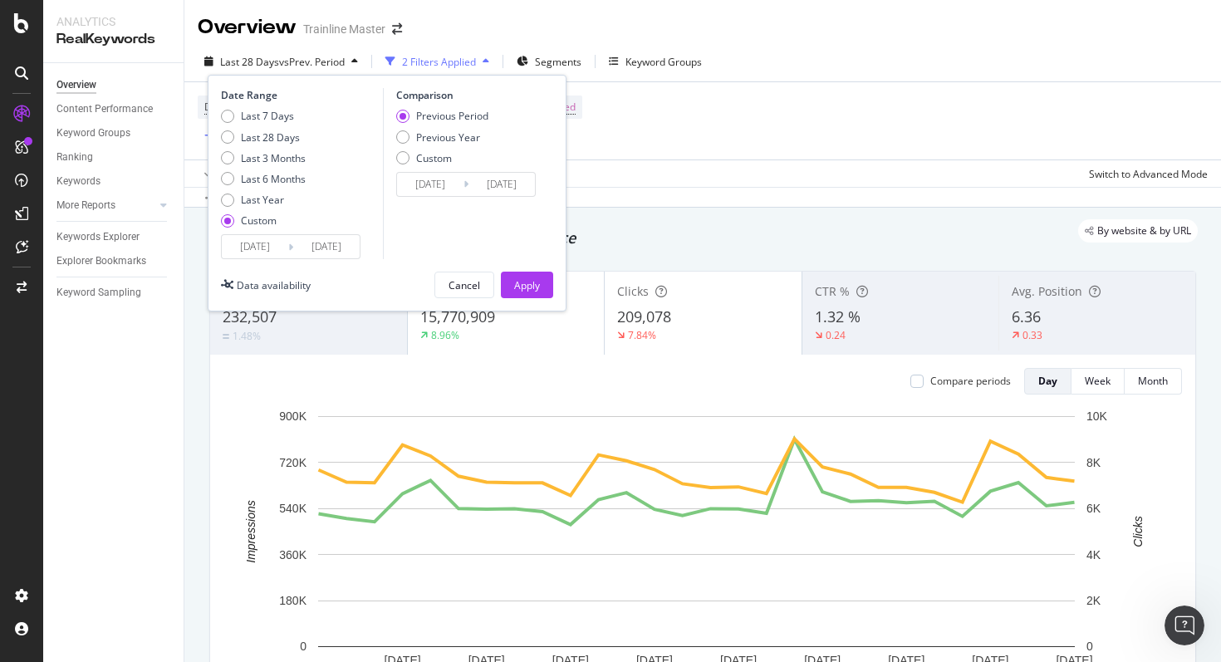
click at [440, 186] on input "[DATE]" at bounding box center [430, 184] width 66 height 23
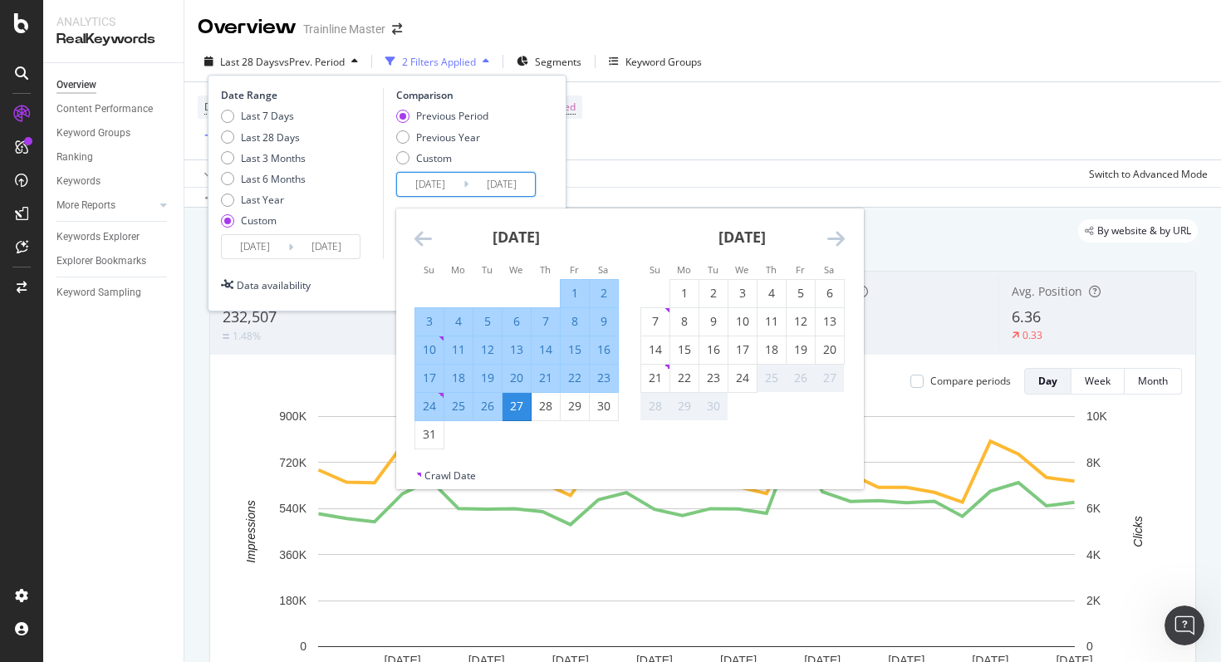
click at [417, 242] on icon "Move backward to switch to the previous month." at bounding box center [422, 238] width 17 height 20
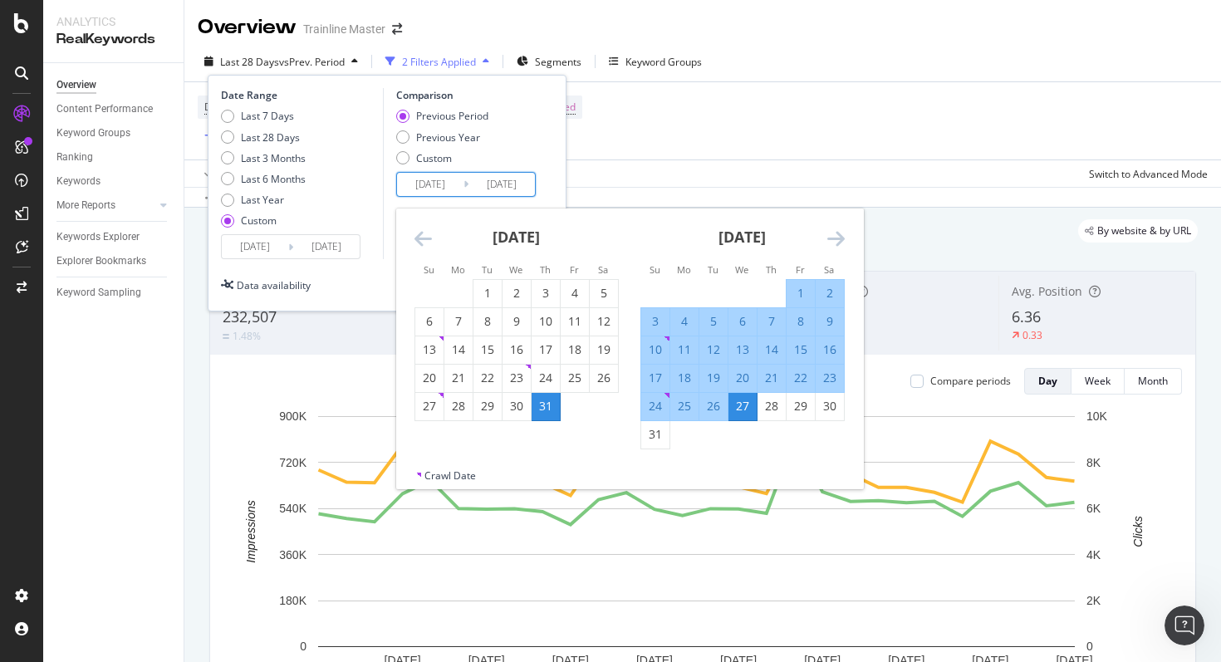
click at [417, 242] on icon "Move backward to switch to the previous month." at bounding box center [422, 238] width 17 height 20
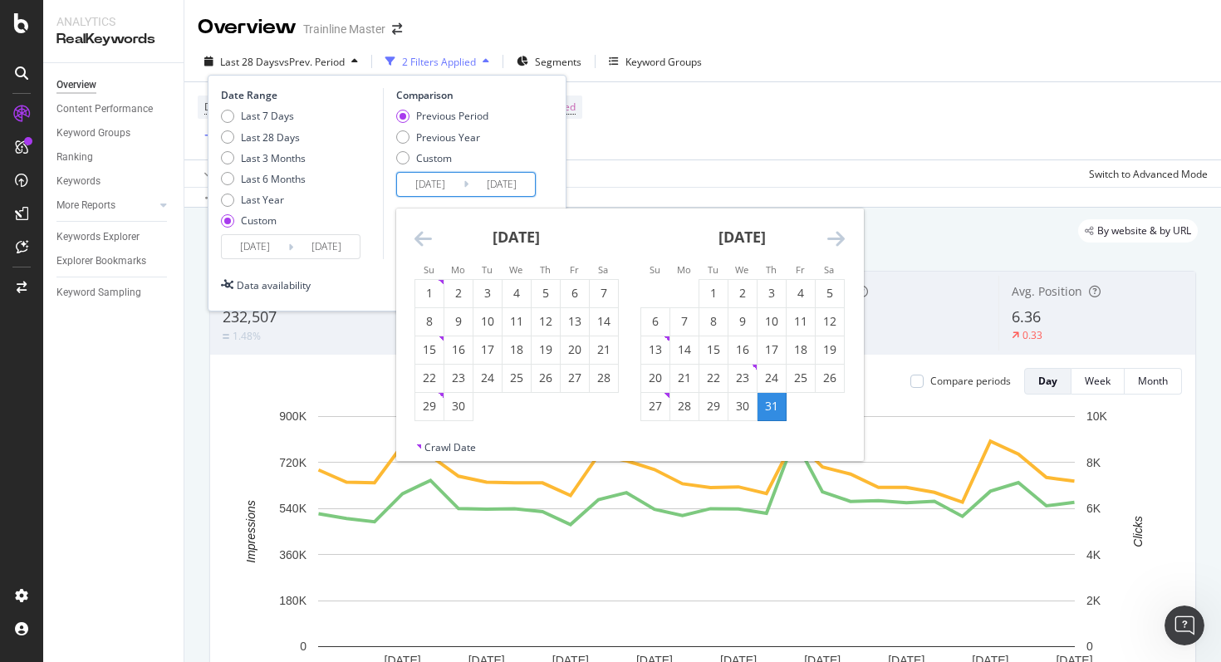
click at [417, 242] on icon "Move backward to switch to the previous month." at bounding box center [422, 238] width 17 height 20
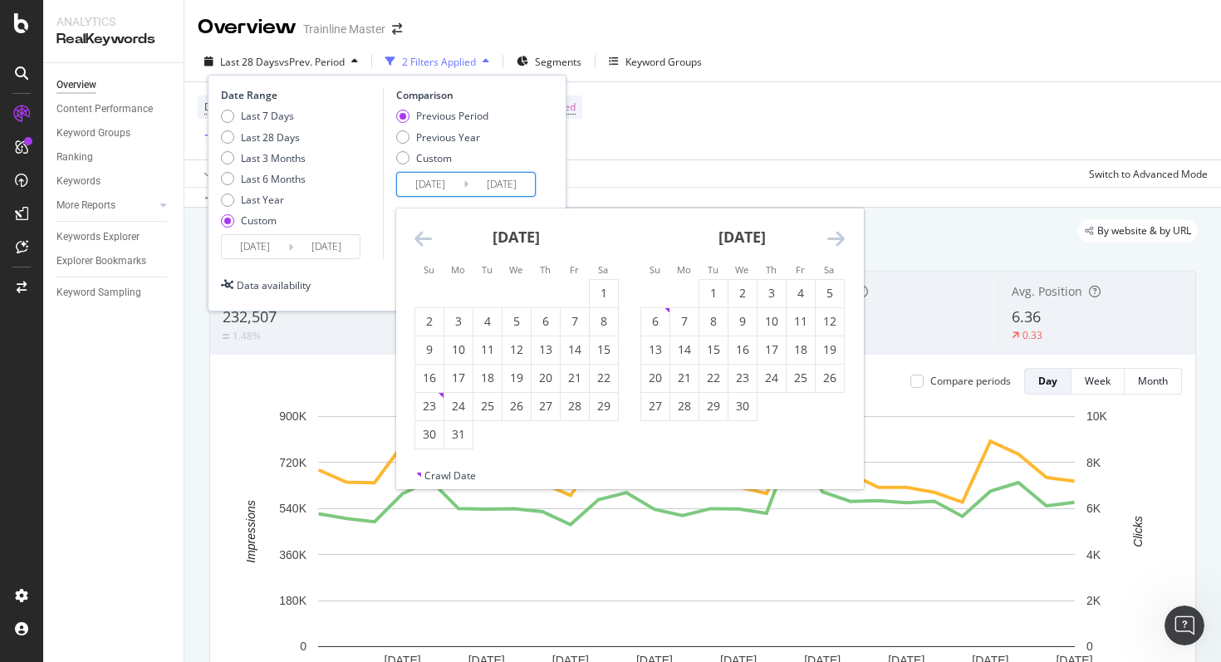
click at [417, 242] on icon "Move backward to switch to the previous month." at bounding box center [422, 238] width 17 height 20
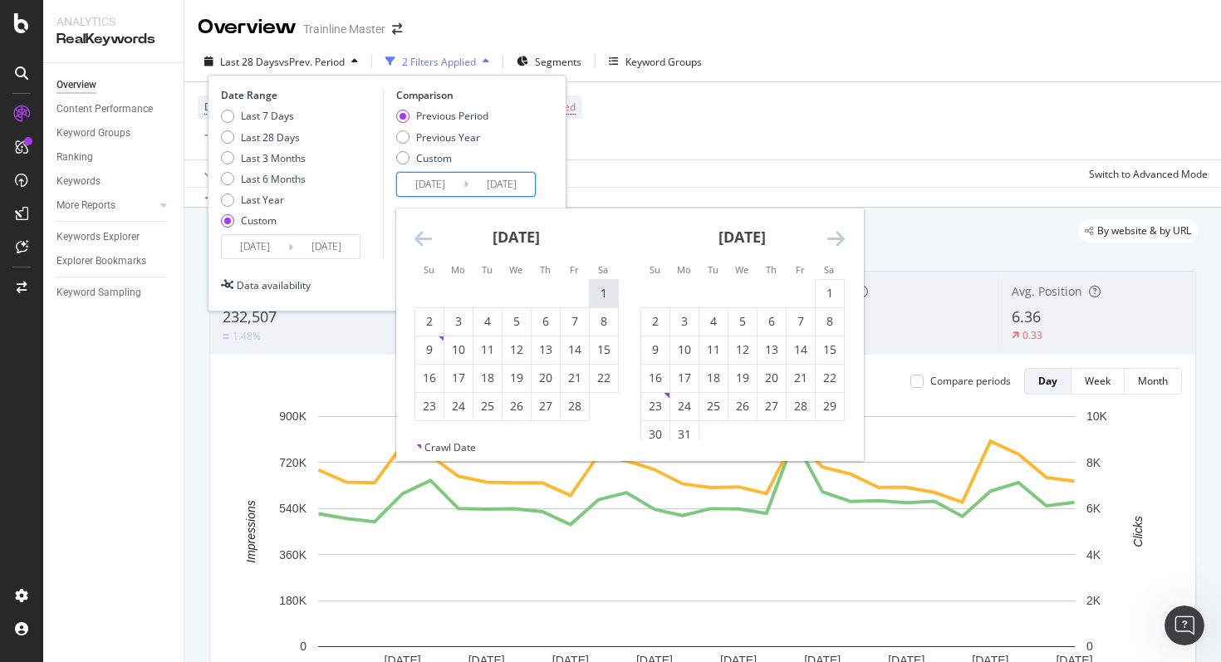
click at [597, 285] on div "1" at bounding box center [604, 293] width 28 height 17
type input "[DATE]"
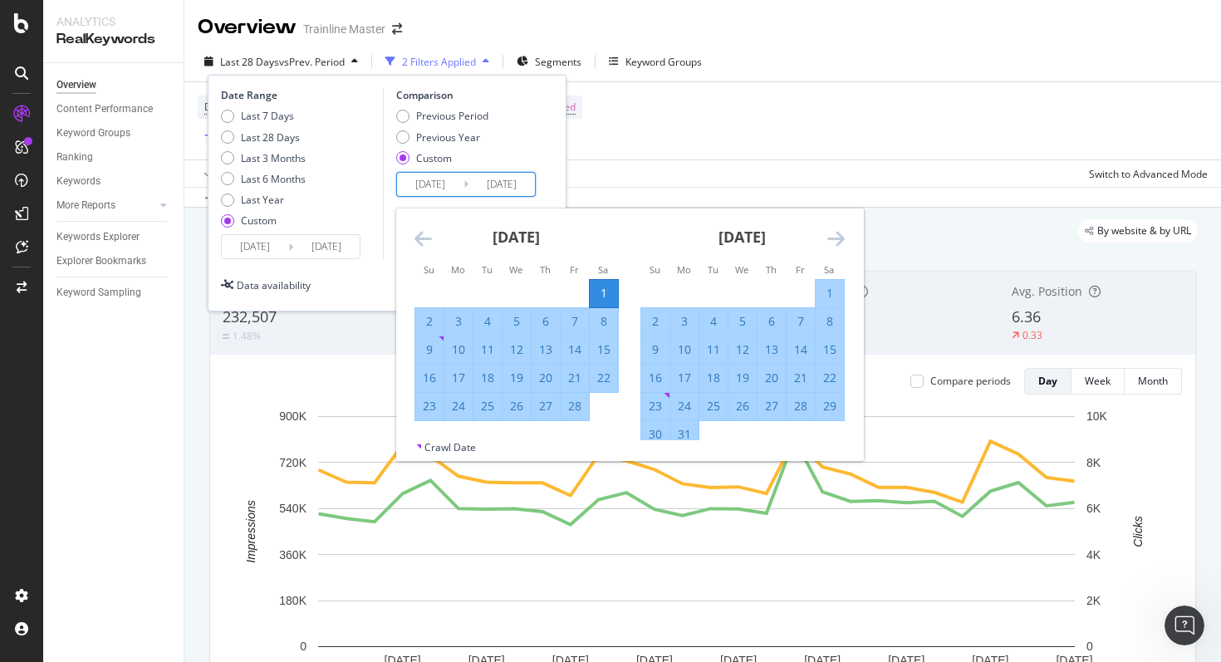
click at [458, 404] on div "24" at bounding box center [458, 406] width 28 height 17
type input "[DATE]"
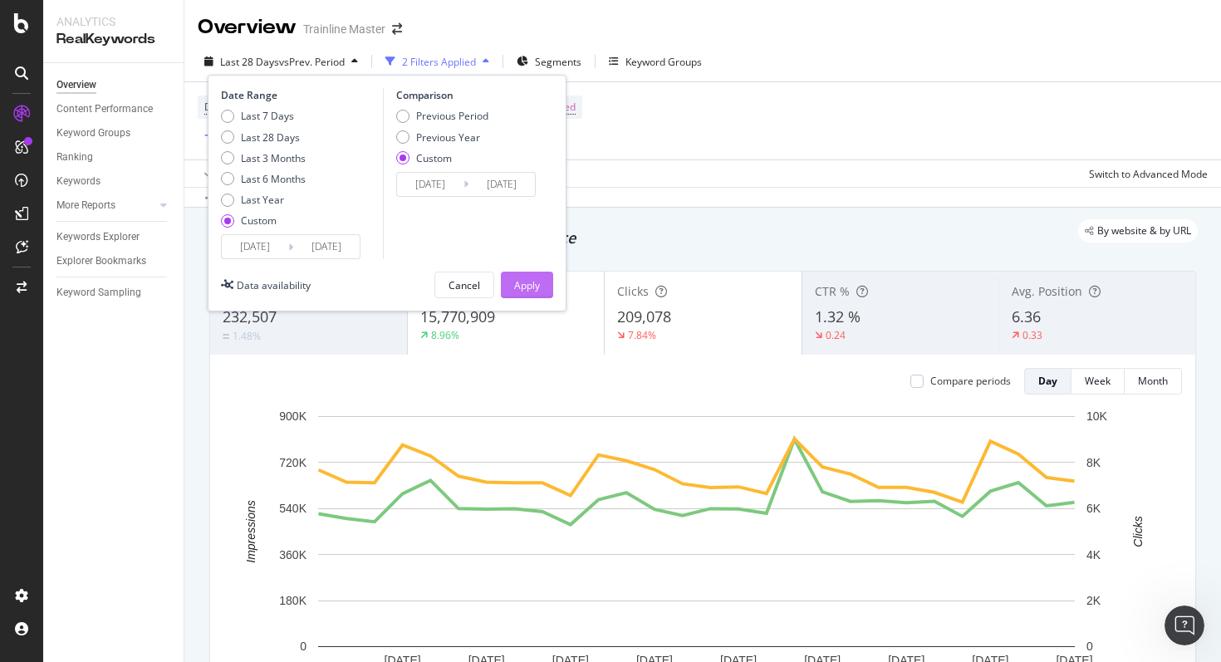
click at [548, 286] on button "Apply" at bounding box center [527, 285] width 52 height 27
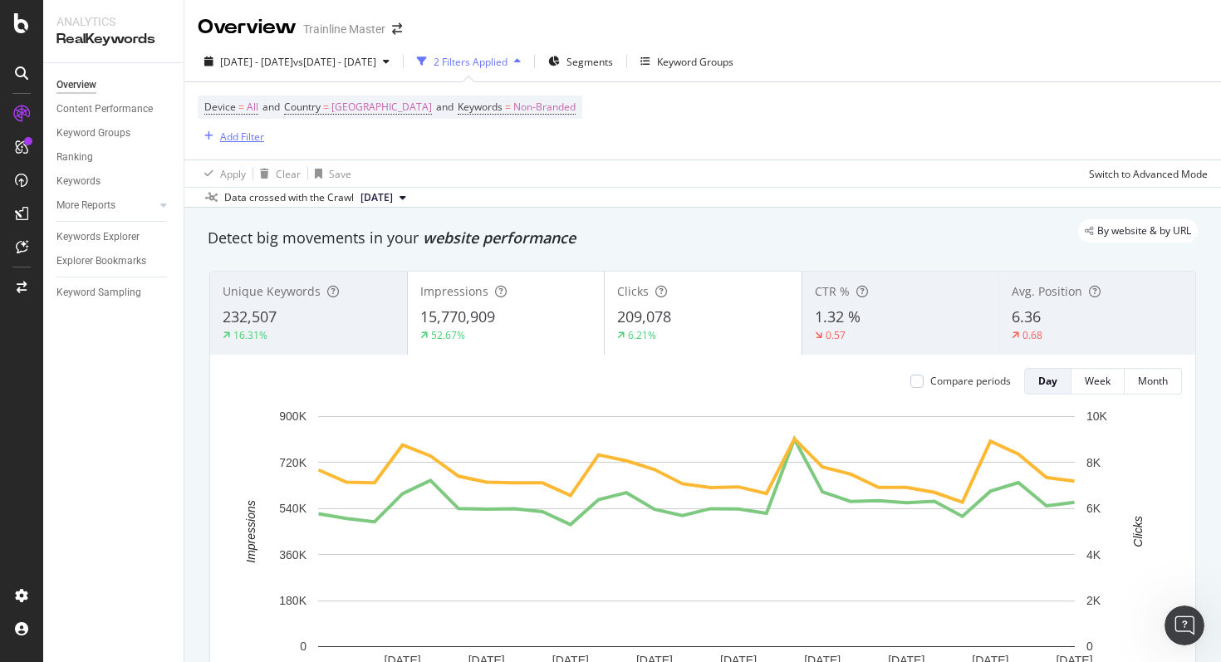
click at [262, 137] on div "Add Filter" at bounding box center [242, 137] width 44 height 14
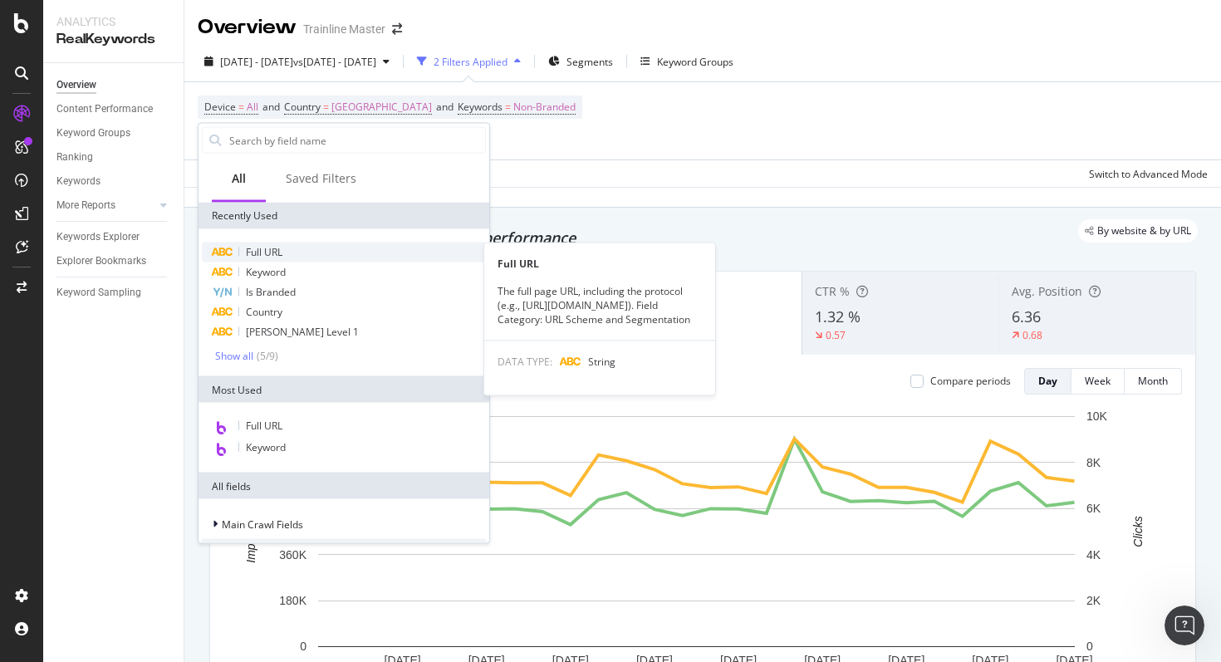
click at [270, 258] on div "Full URL" at bounding box center [344, 252] width 284 height 20
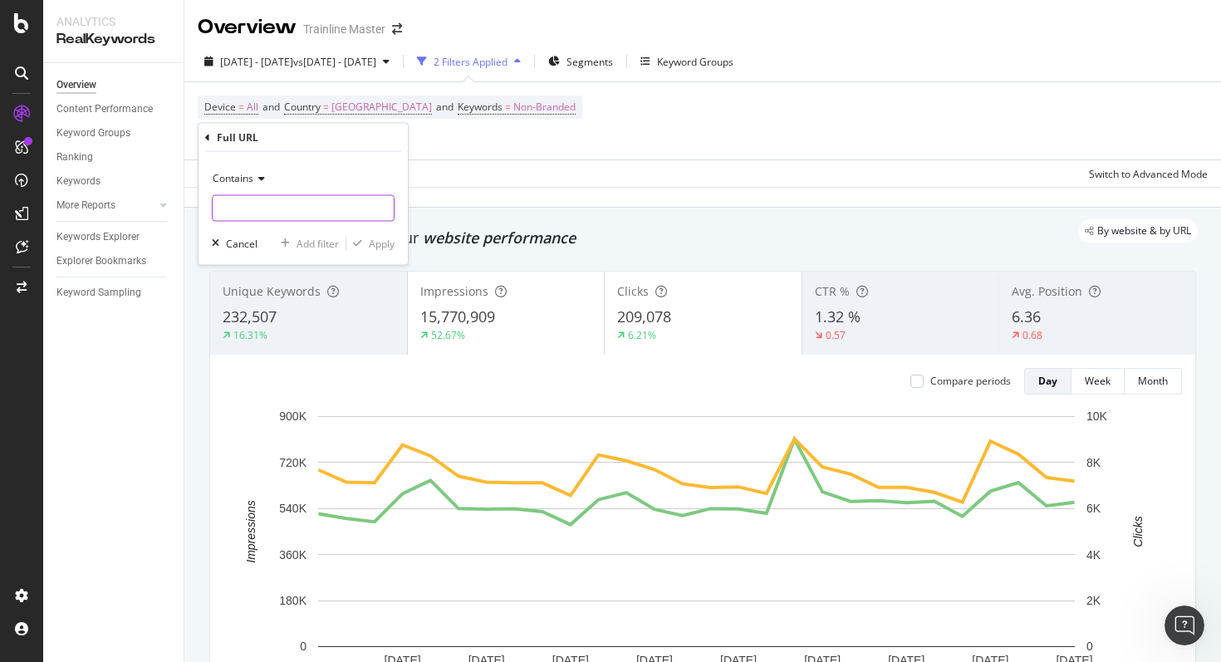
click at [313, 216] on input "text" at bounding box center [303, 208] width 181 height 27
type input ".com/de"
click at [388, 238] on div "Apply" at bounding box center [382, 243] width 26 height 14
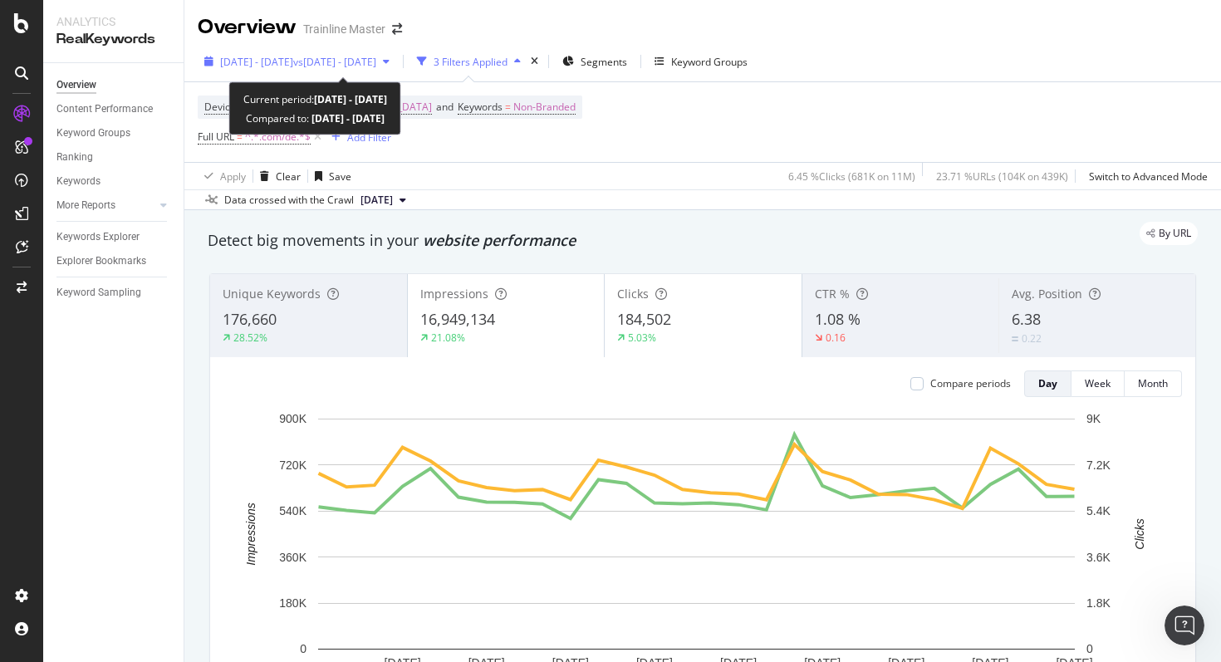
click at [342, 60] on span "vs [DATE] - [DATE]" at bounding box center [334, 62] width 83 height 14
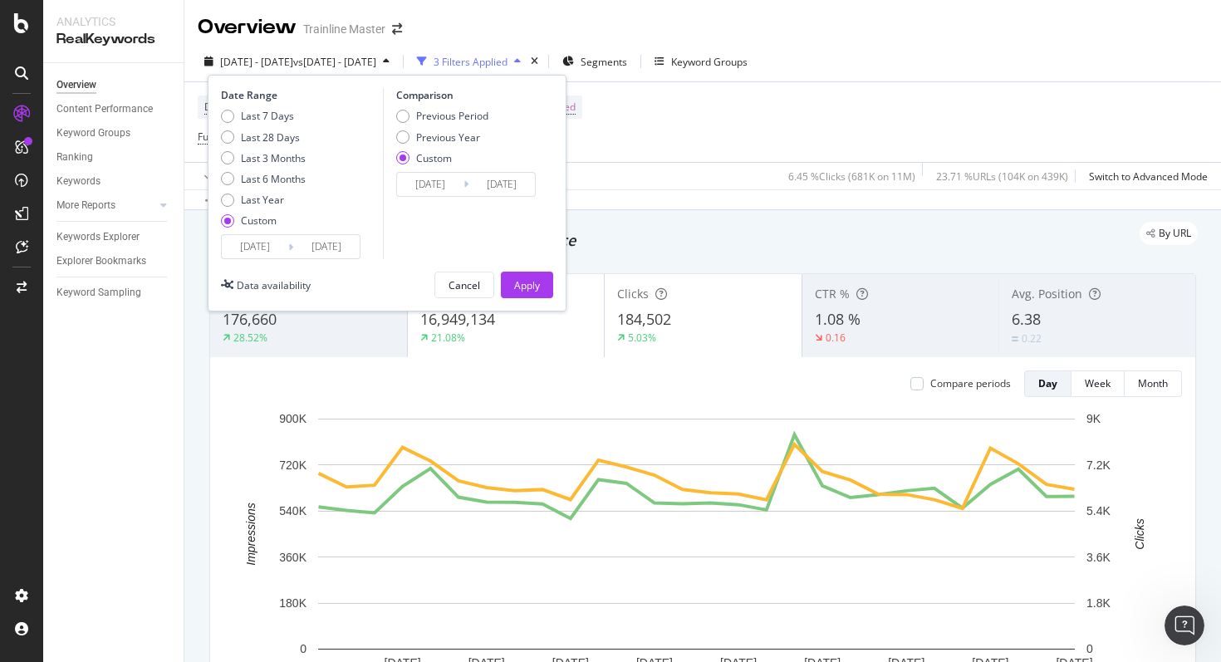
click at [425, 189] on input "[DATE]" at bounding box center [430, 184] width 66 height 23
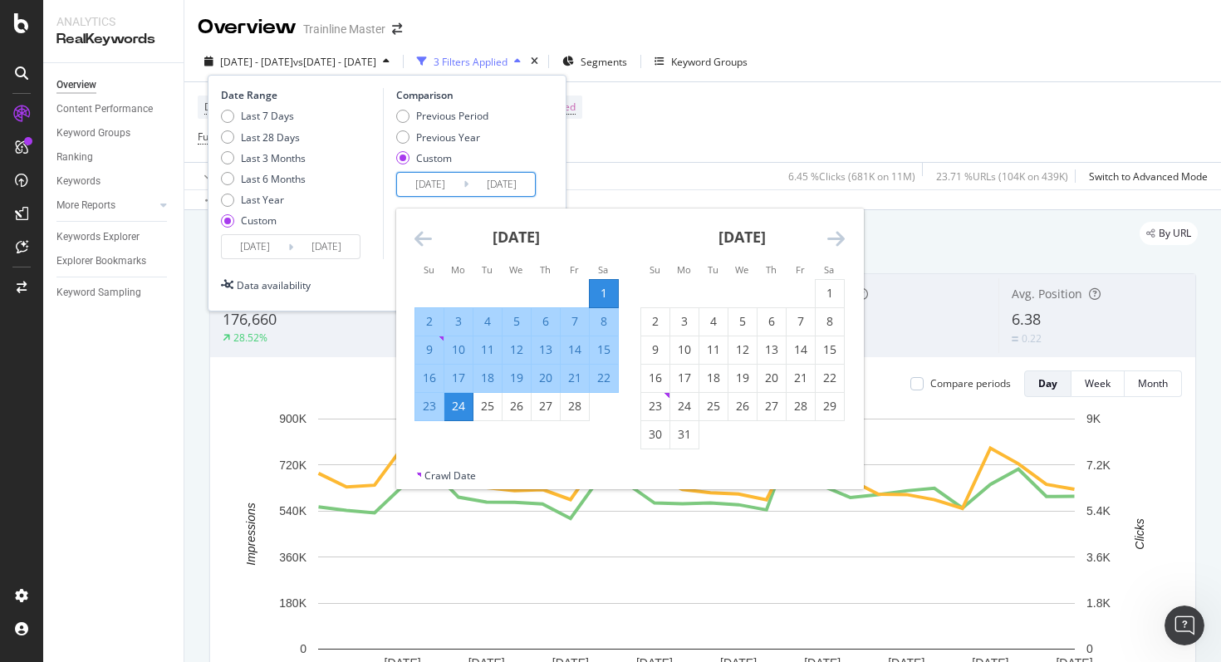
click at [279, 233] on div "Last 7 Days Last 28 Days Last 3 Months Last 6 Months Last Year Custom" at bounding box center [263, 171] width 85 height 125
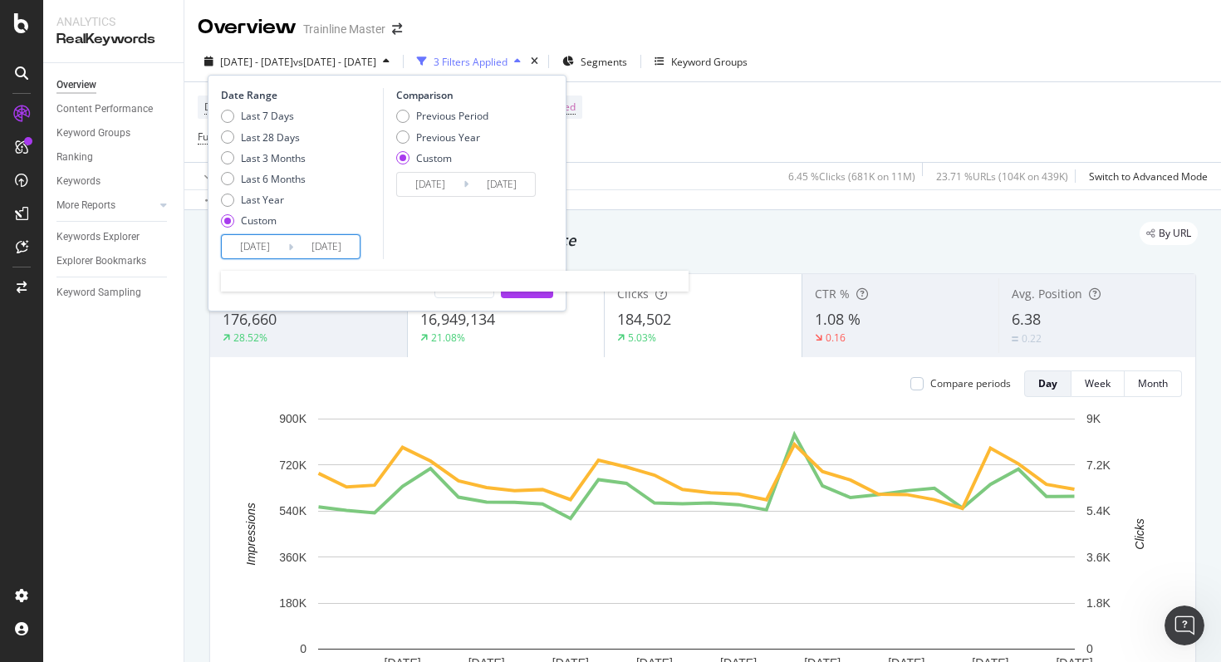
click at [278, 241] on input "[DATE]" at bounding box center [255, 246] width 66 height 23
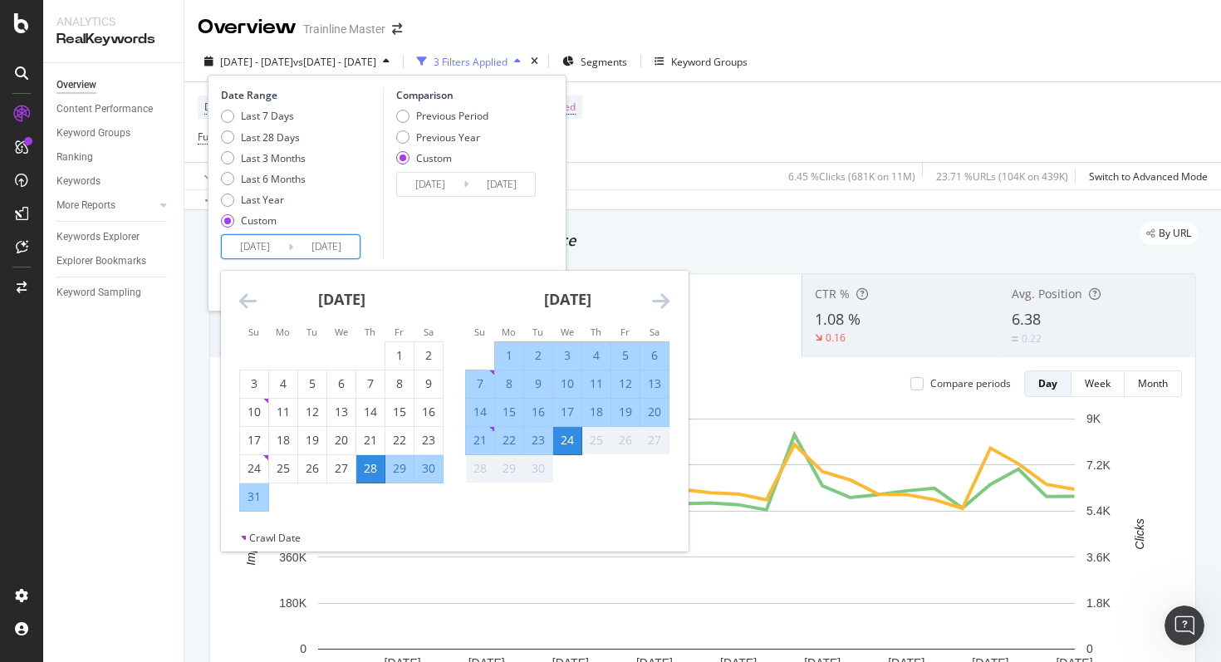
click at [511, 354] on div "1" at bounding box center [509, 355] width 28 height 17
type input "[DATE]"
click at [515, 222] on div "Comparison Previous Period Previous Year Custom [DATE] Navigate forward to inte…" at bounding box center [462, 173] width 158 height 171
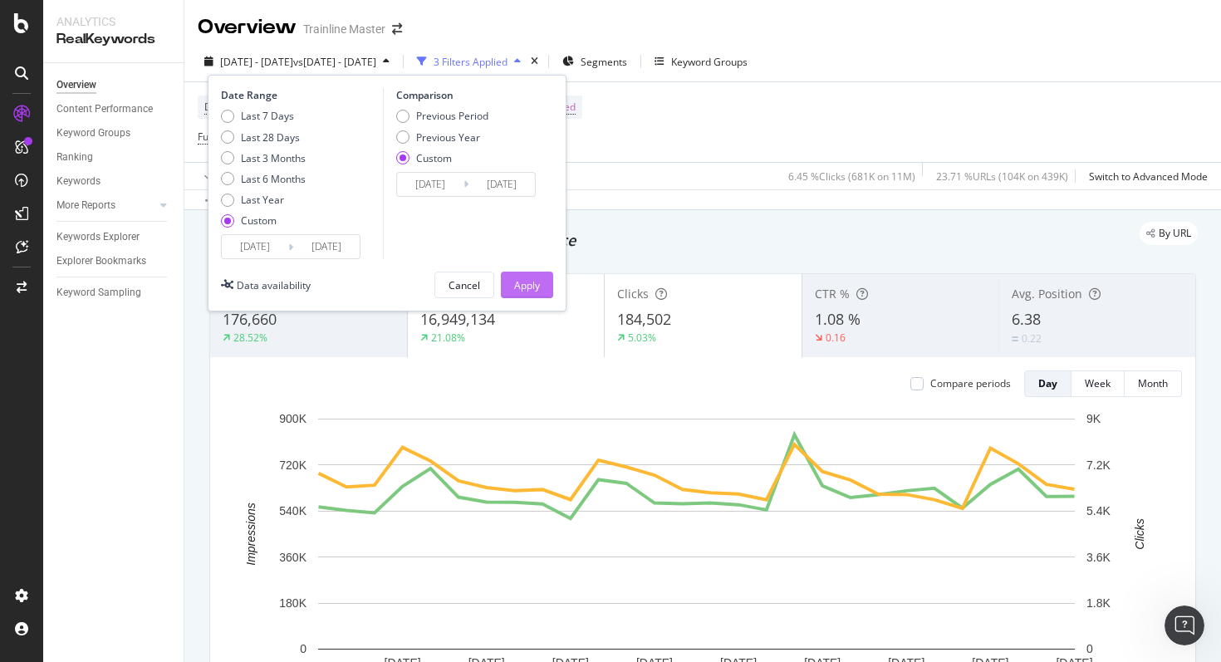
click at [531, 292] on div "Apply" at bounding box center [527, 284] width 26 height 25
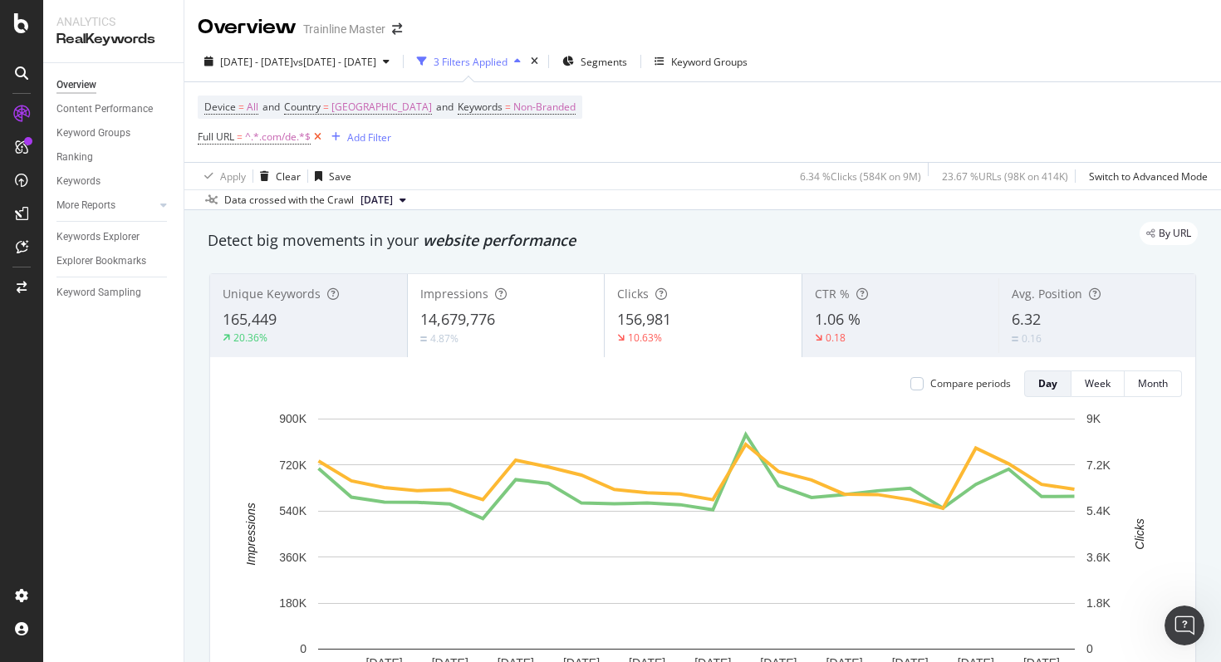
click at [317, 140] on icon at bounding box center [318, 137] width 14 height 17
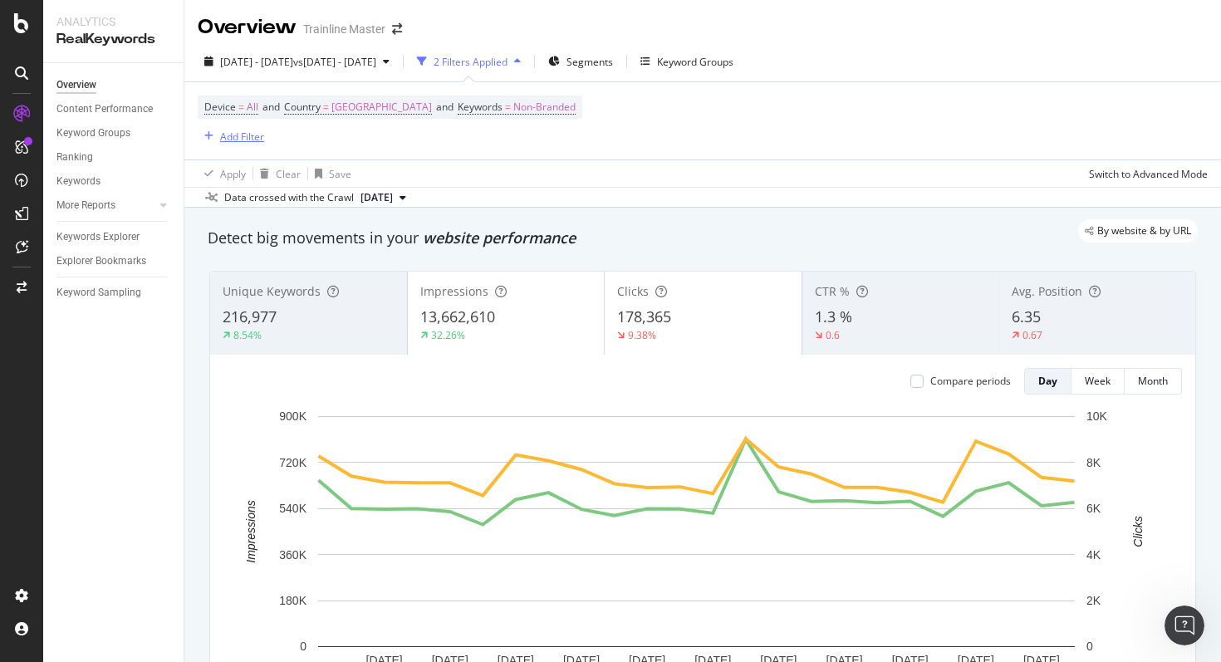
click at [231, 141] on div "Add Filter" at bounding box center [242, 137] width 44 height 14
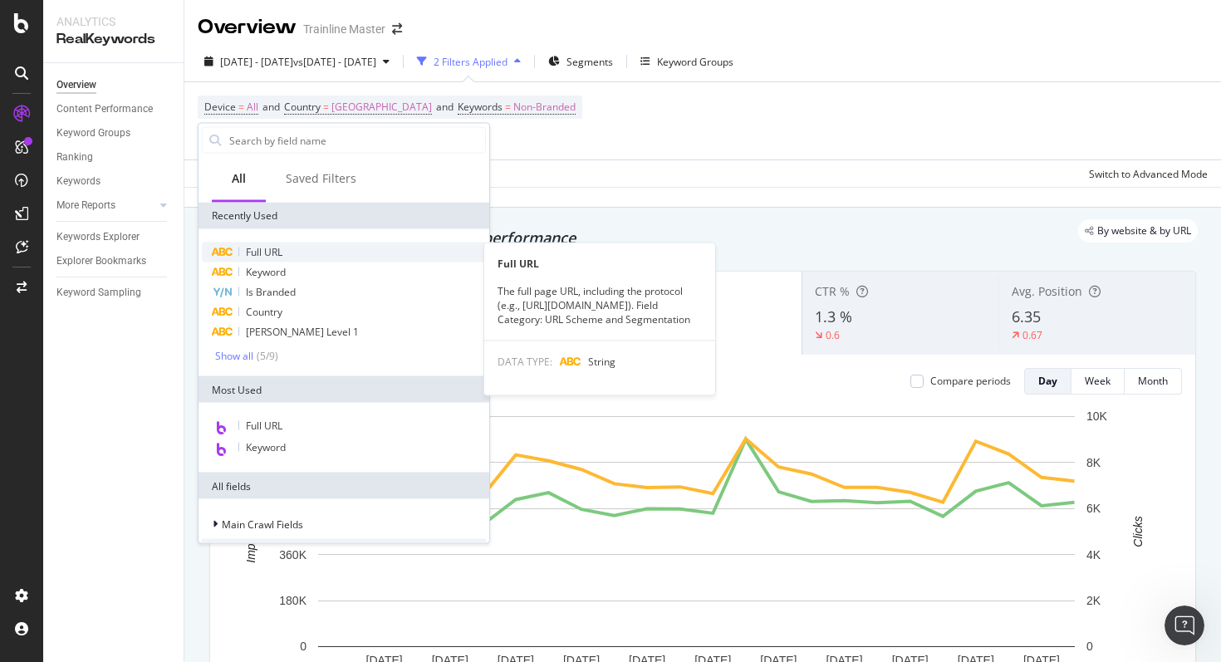
click at [266, 247] on span "Full URL" at bounding box center [264, 252] width 37 height 14
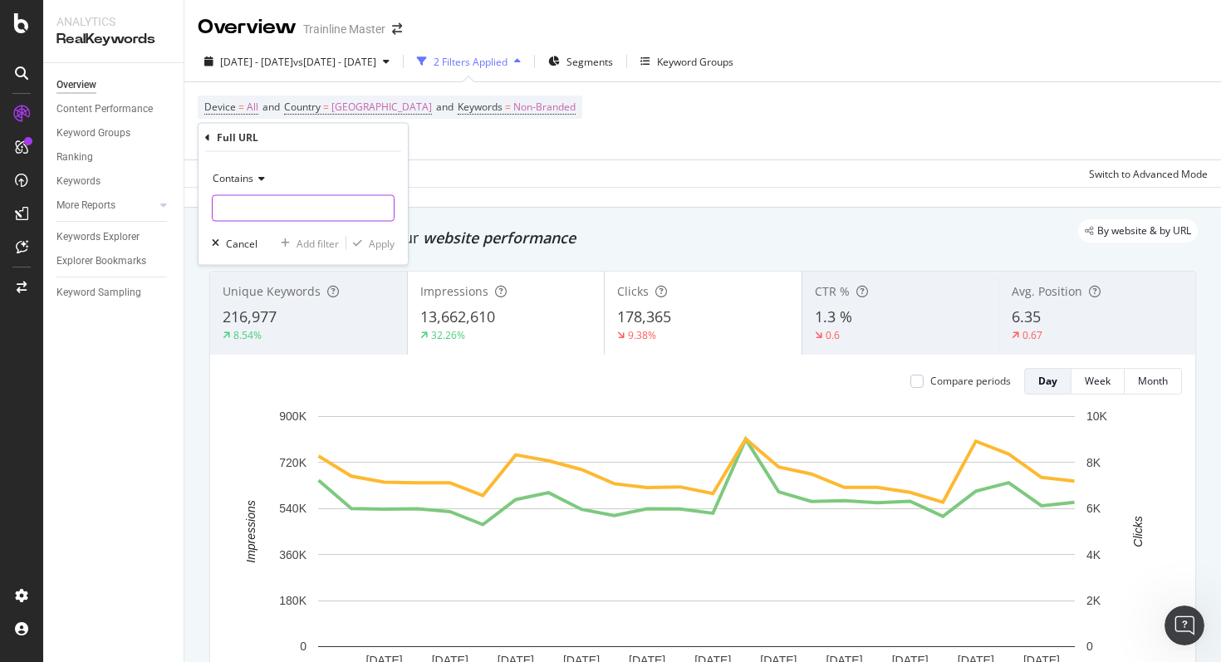
click at [239, 214] on input "text" at bounding box center [303, 208] width 181 height 27
type input ".com/de/"
click at [371, 246] on div "Apply" at bounding box center [382, 243] width 26 height 14
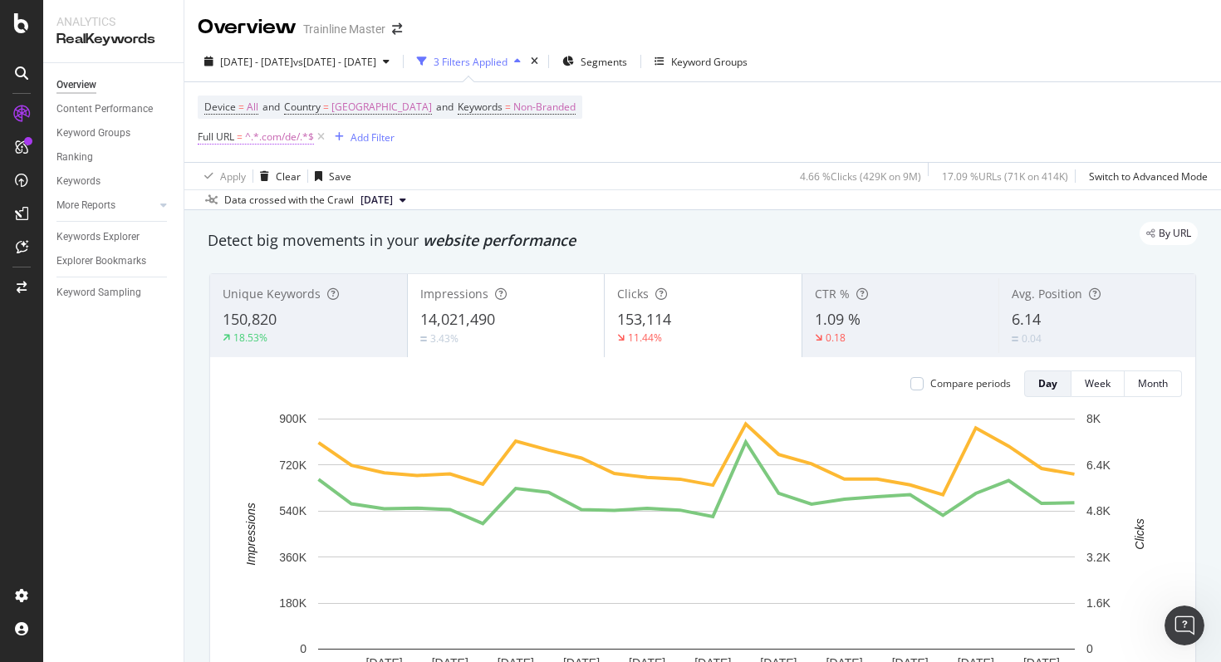
click at [288, 136] on span "^.*.com/de/.*$" at bounding box center [279, 136] width 69 height 23
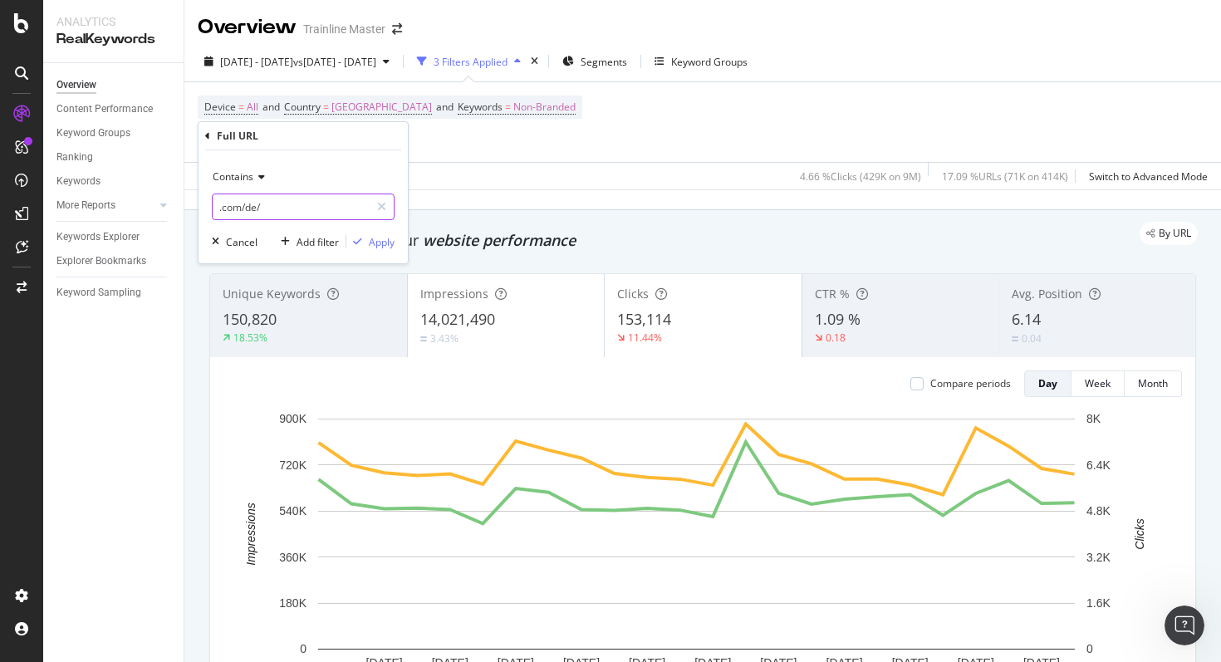
click at [272, 208] on input ".com/de/" at bounding box center [291, 206] width 157 height 27
click at [274, 208] on input ".com/de/" at bounding box center [291, 206] width 157 height 27
click at [275, 208] on input ".com/de/" at bounding box center [291, 206] width 157 height 27
type input ".com/en-us/"
click at [371, 249] on button "Apply" at bounding box center [370, 241] width 48 height 17
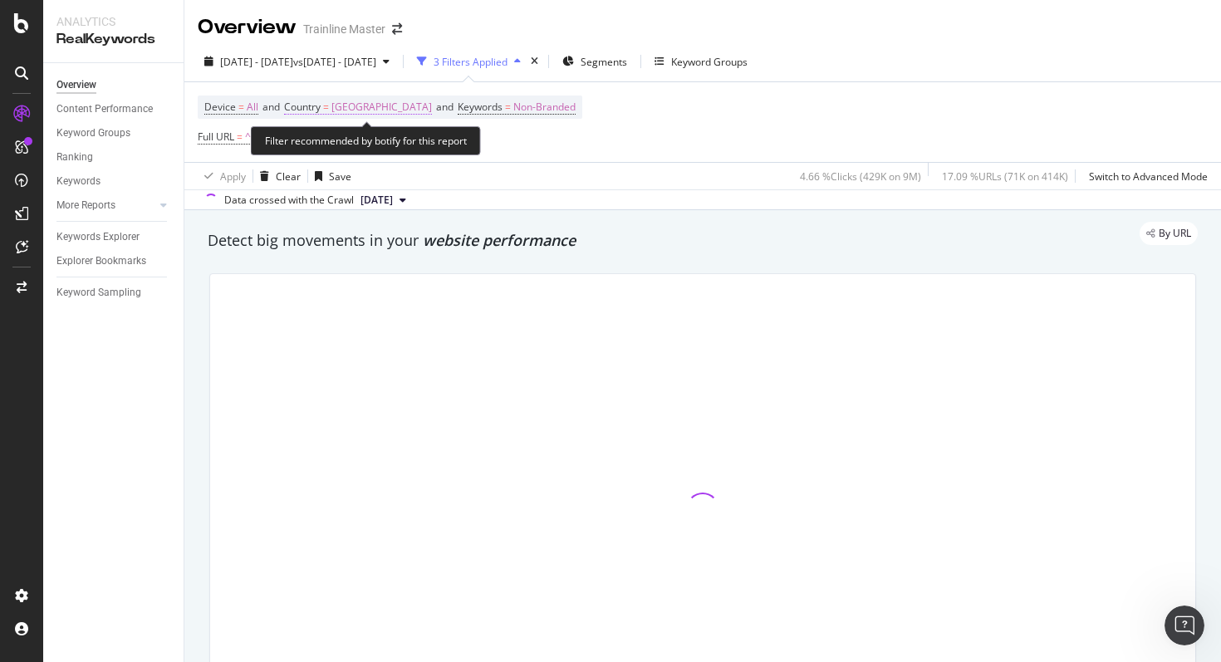
click at [354, 105] on span "[GEOGRAPHIC_DATA]" at bounding box center [381, 107] width 100 height 23
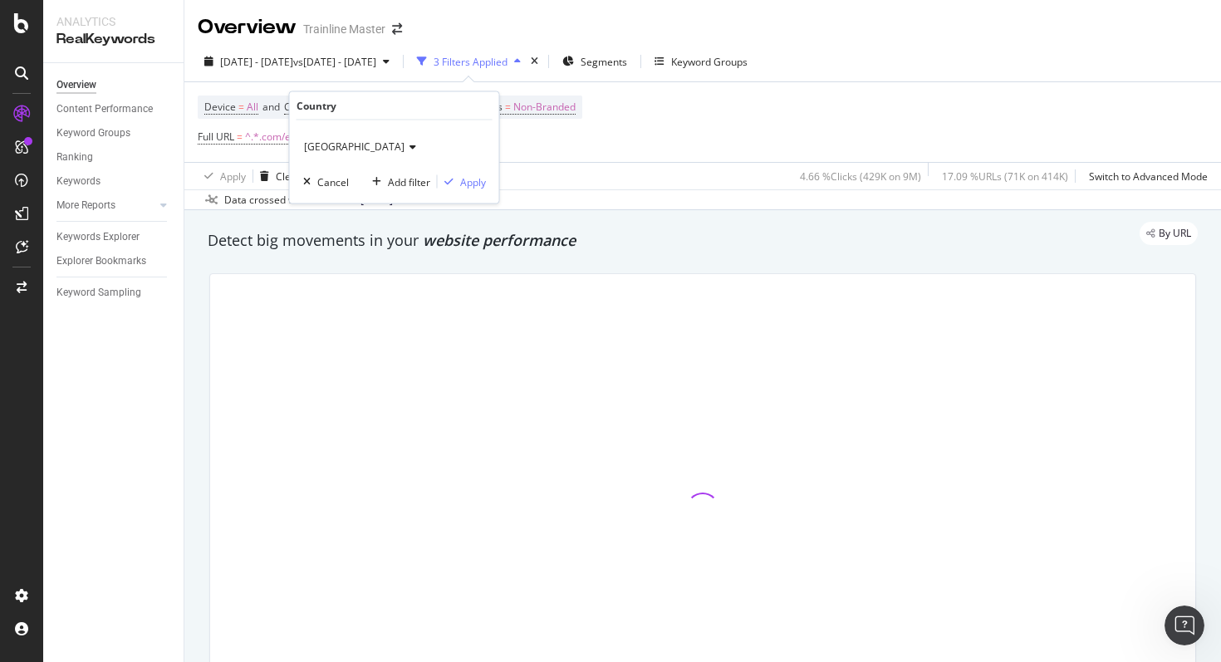
click at [404, 150] on icon at bounding box center [410, 147] width 12 height 10
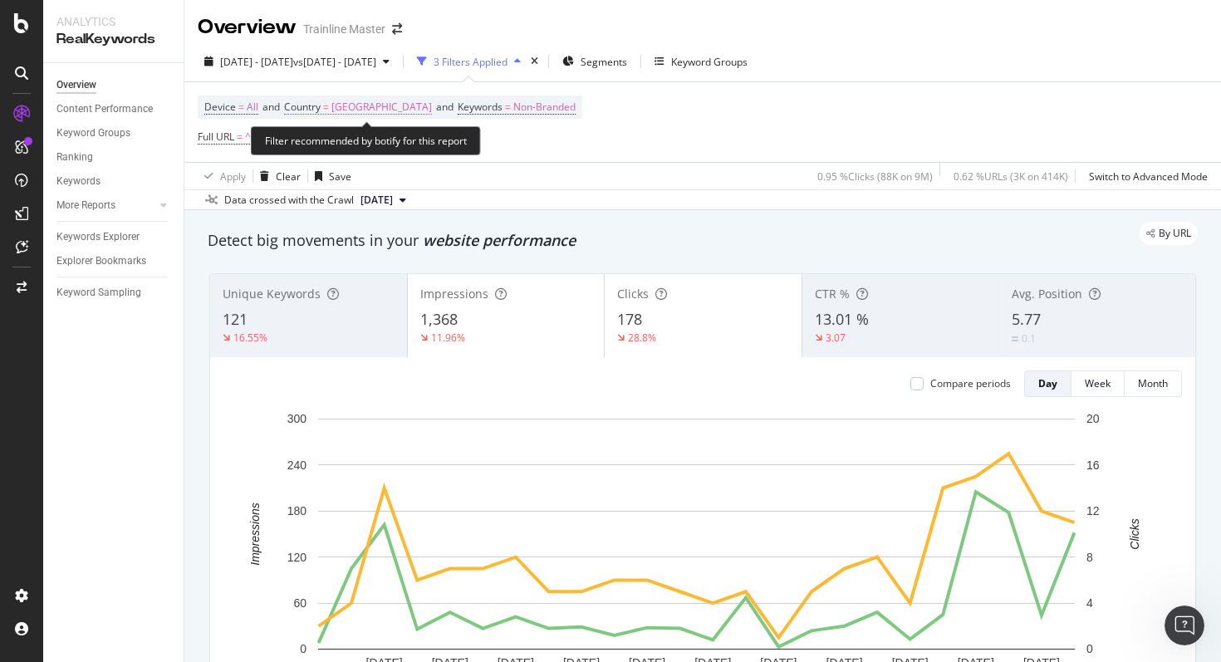
click at [350, 115] on span "[GEOGRAPHIC_DATA]" at bounding box center [381, 107] width 100 height 23
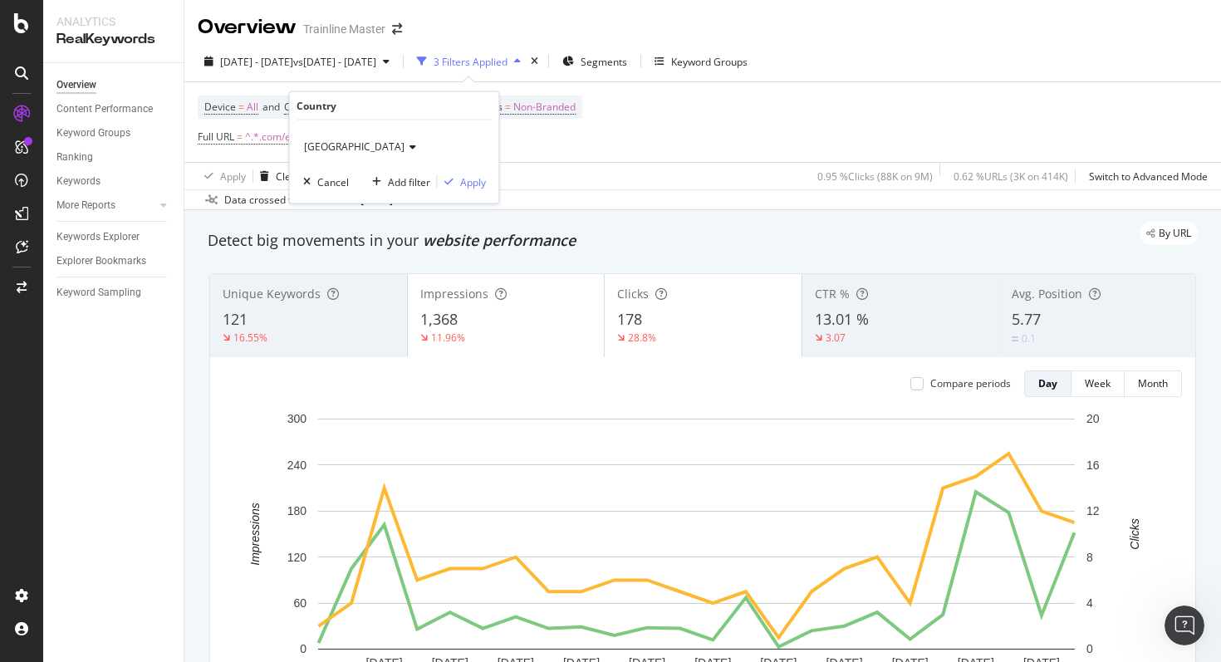
click at [350, 136] on div "[GEOGRAPHIC_DATA]" at bounding box center [394, 147] width 183 height 27
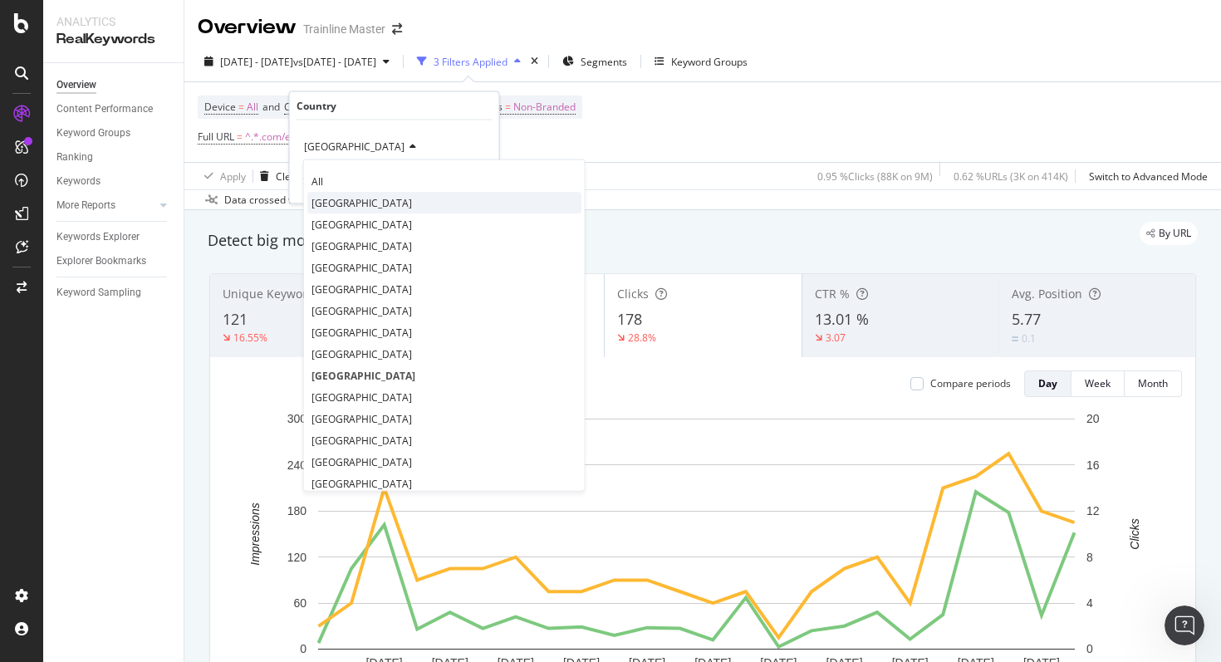
click at [380, 197] on span "[GEOGRAPHIC_DATA]" at bounding box center [361, 202] width 100 height 14
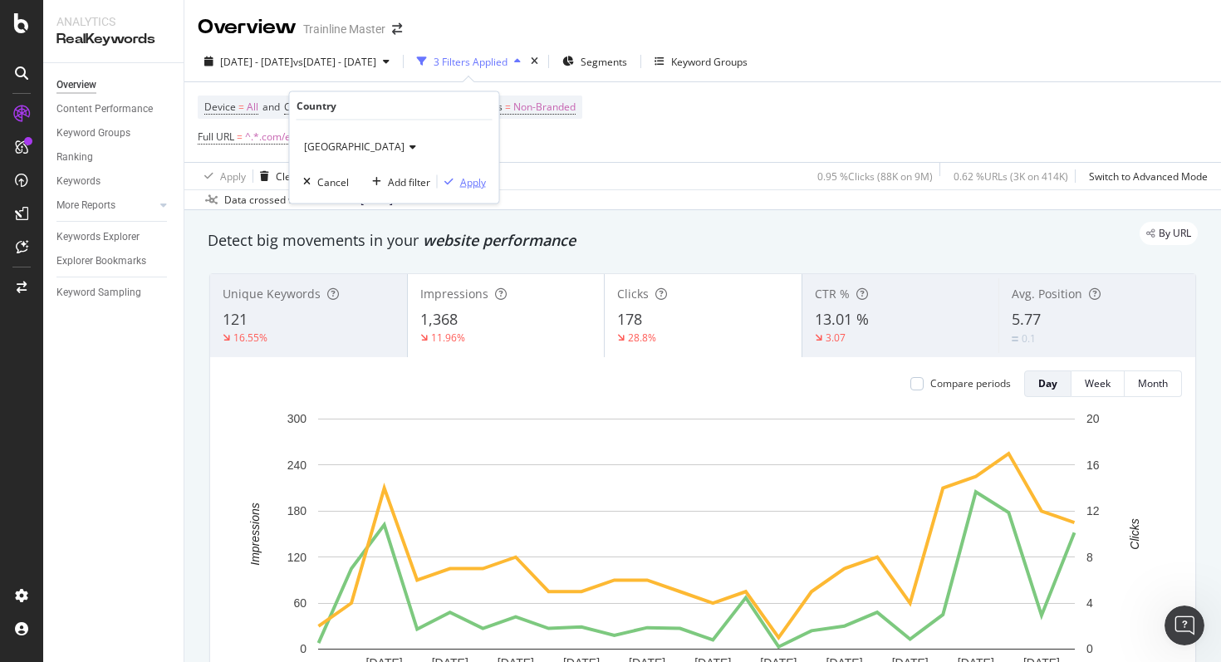
click at [470, 182] on div "Apply" at bounding box center [473, 181] width 26 height 14
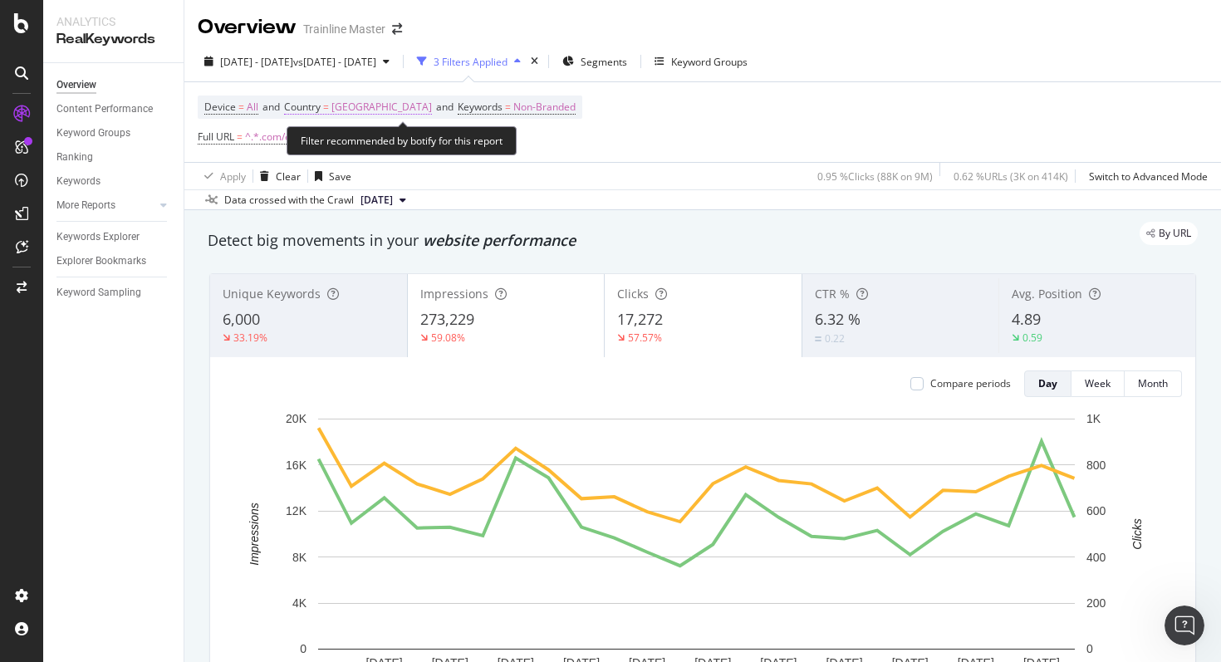
click at [419, 107] on span "[GEOGRAPHIC_DATA]" at bounding box center [381, 107] width 100 height 23
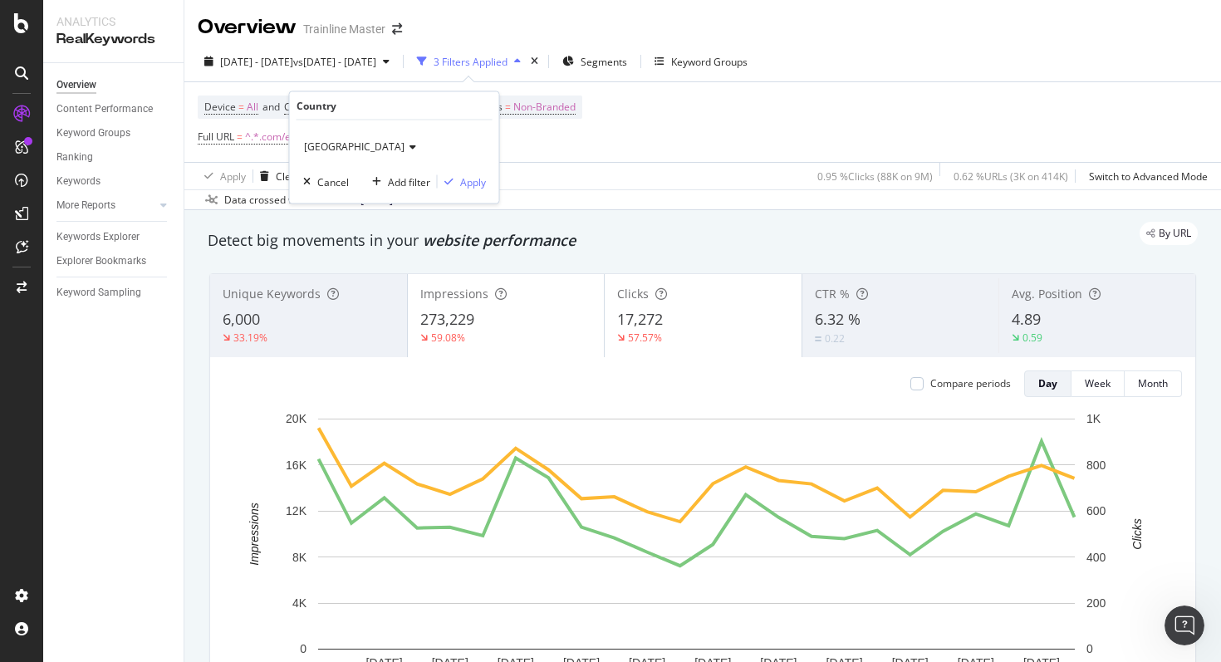
click at [375, 146] on span "[GEOGRAPHIC_DATA]" at bounding box center [354, 147] width 100 height 14
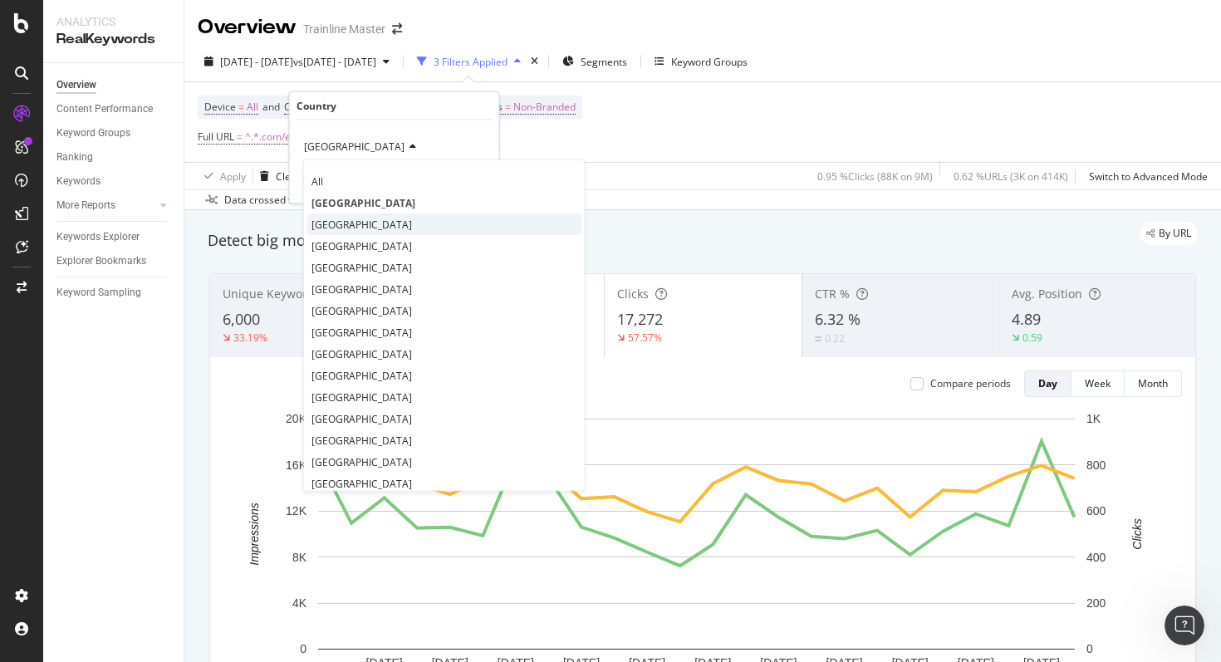
click at [340, 223] on span "[GEOGRAPHIC_DATA]" at bounding box center [361, 224] width 100 height 14
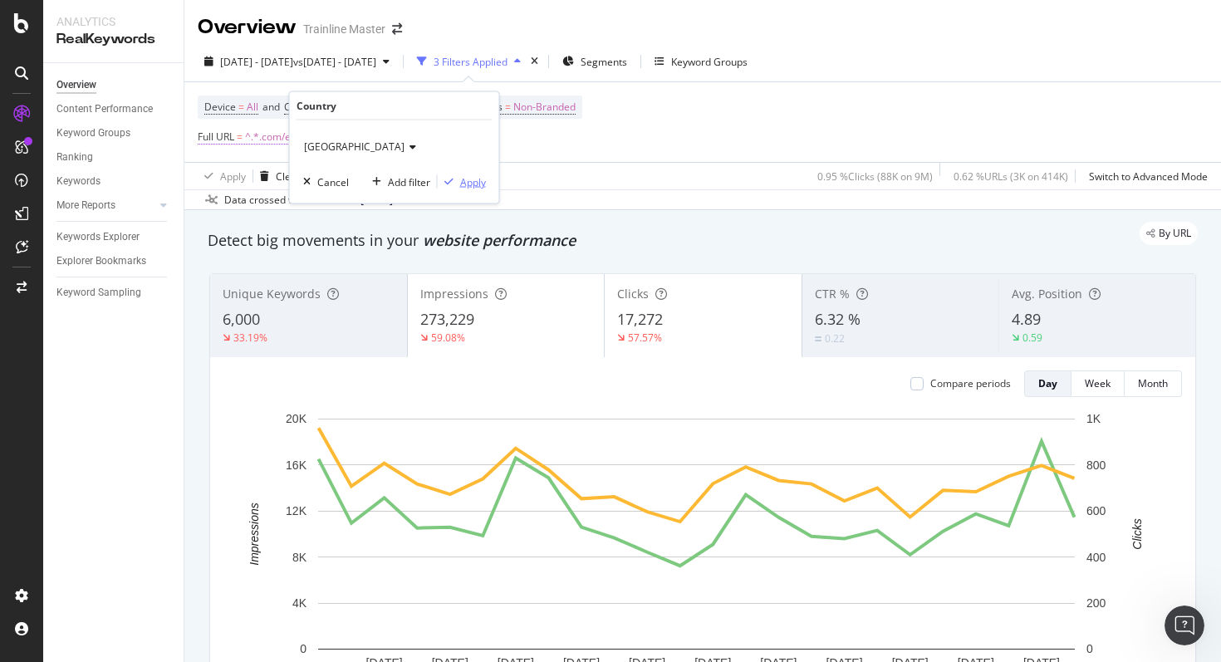
click at [472, 179] on div "Apply" at bounding box center [473, 181] width 26 height 14
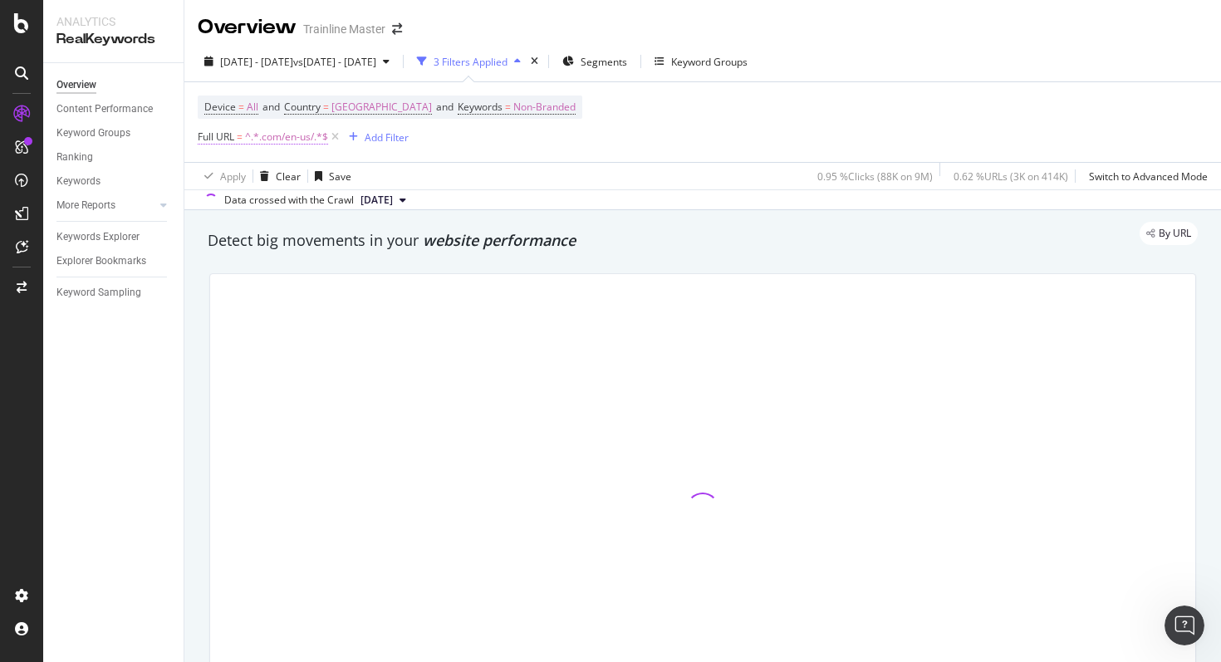
click at [267, 133] on span "^.*.com/en-us/.*$" at bounding box center [286, 136] width 83 height 23
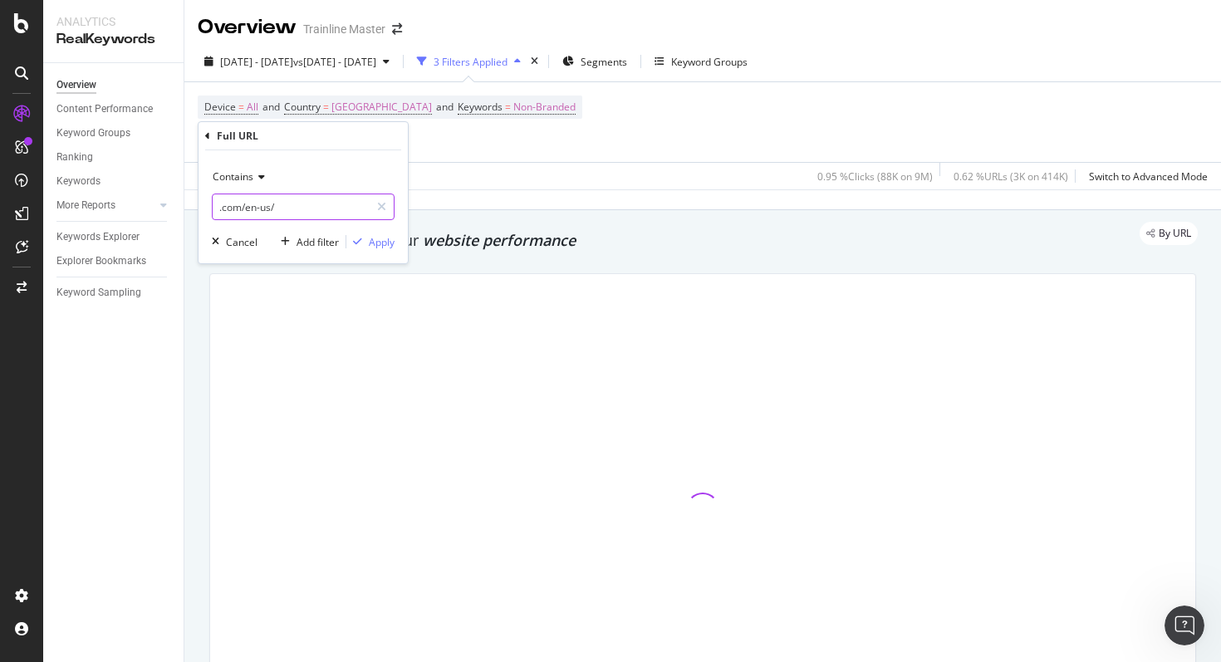
click at [267, 208] on input ".com/en-us/" at bounding box center [291, 206] width 157 height 27
click at [272, 206] on input ".com/en-us/" at bounding box center [291, 206] width 157 height 27
click at [277, 206] on input ".com/en-us/" at bounding box center [291, 206] width 157 height 27
click at [272, 206] on input ".com/en-us/" at bounding box center [291, 206] width 157 height 27
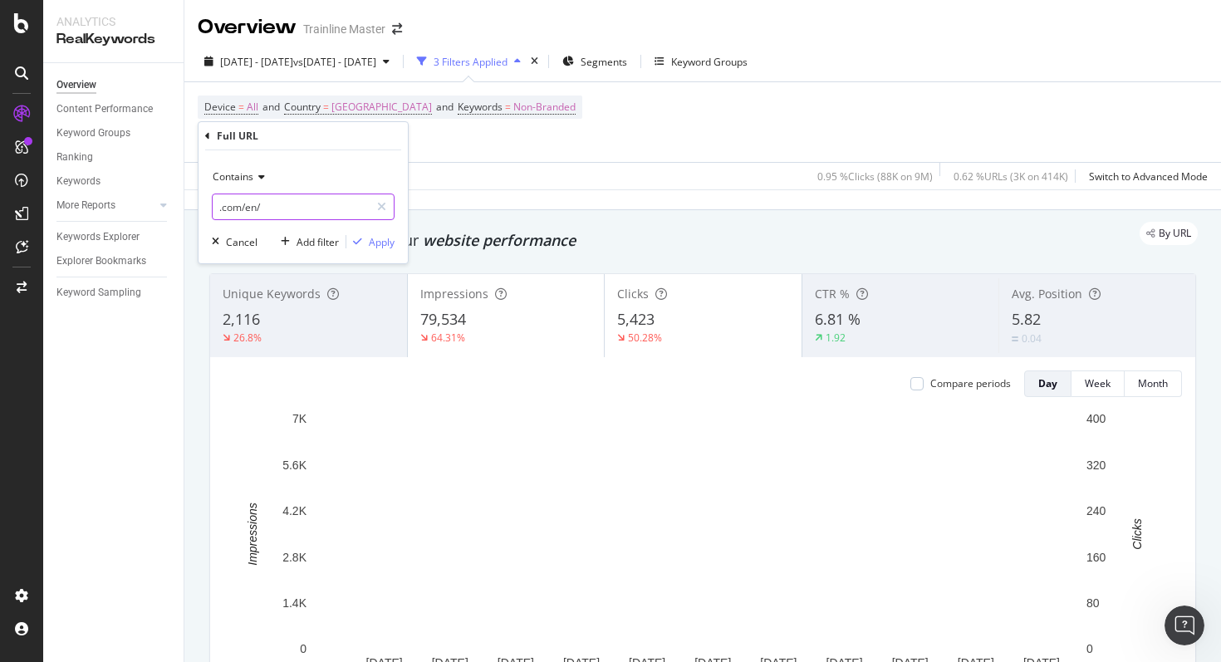
type input ".com/en/"
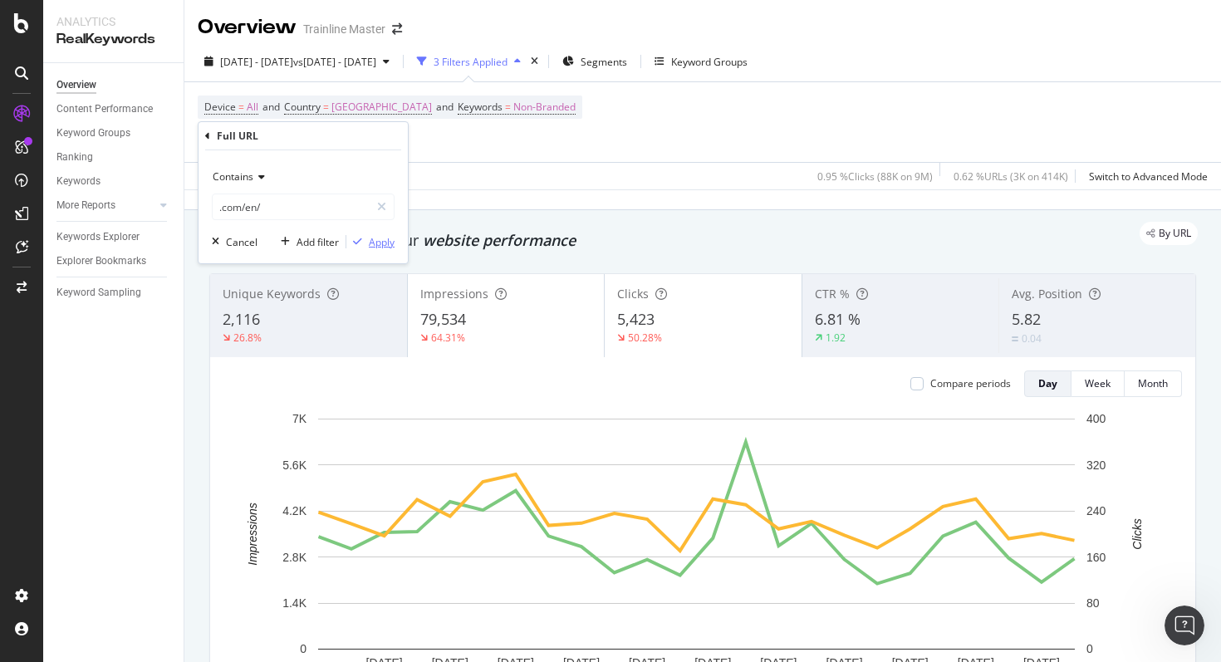
click at [389, 237] on div "Apply" at bounding box center [382, 242] width 26 height 14
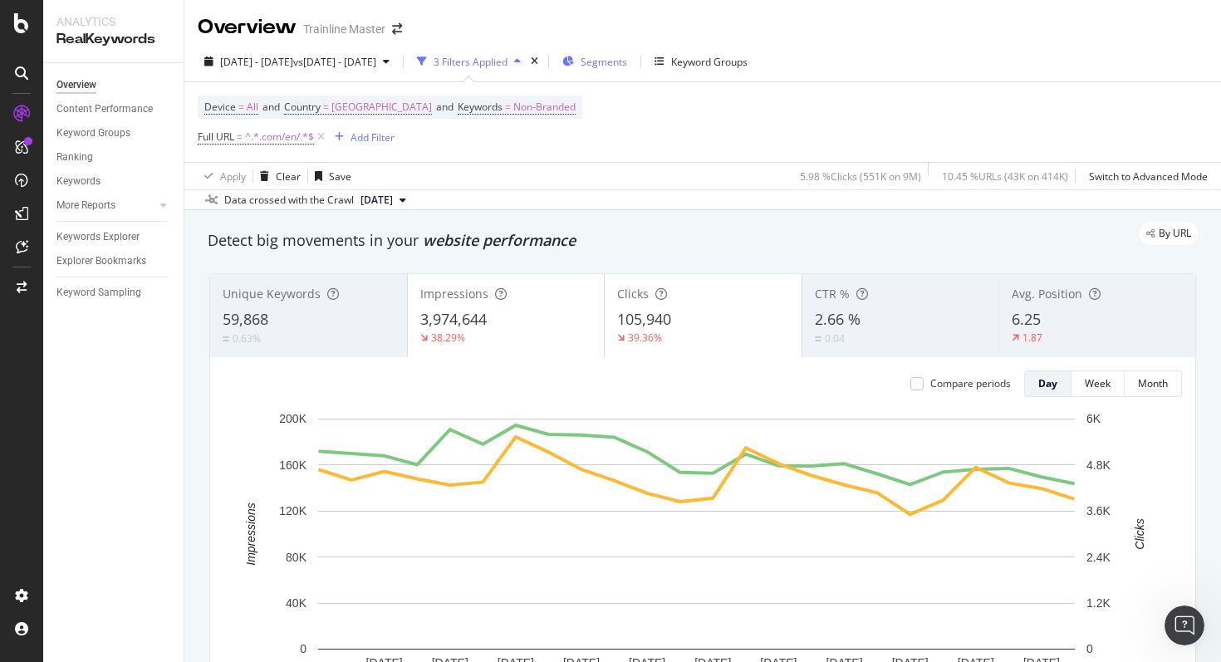
click at [627, 64] on span "Segments" at bounding box center [603, 62] width 47 height 14
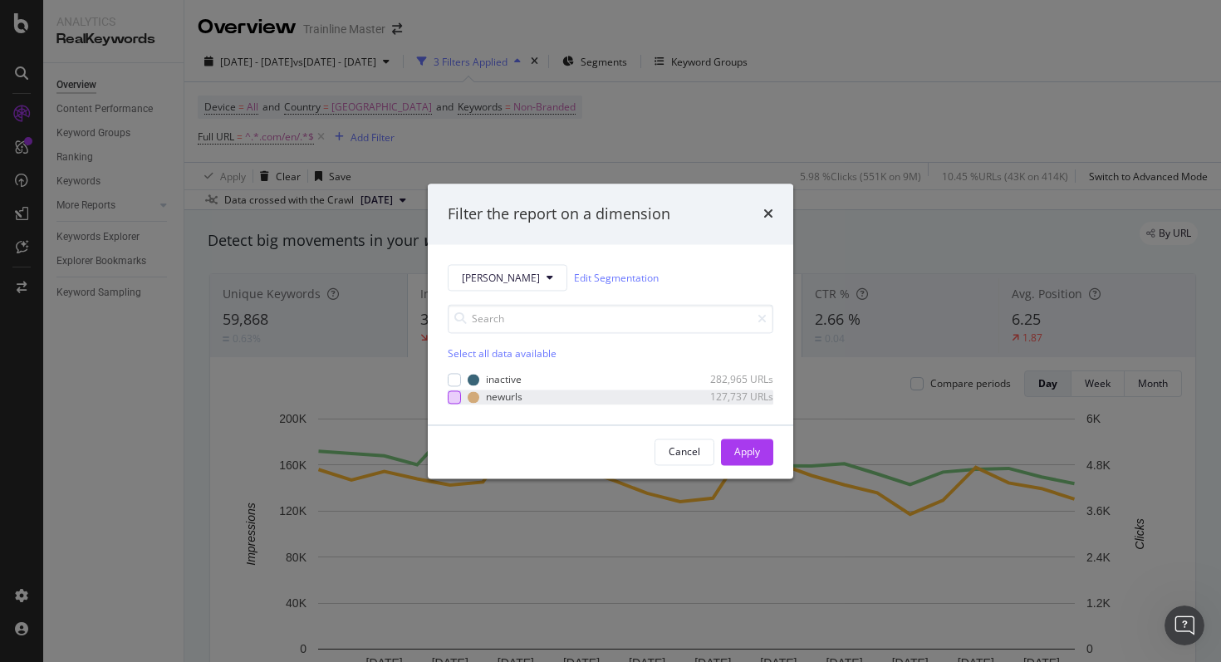
click at [457, 401] on div "modal" at bounding box center [454, 396] width 13 height 13
click at [769, 458] on button "Apply" at bounding box center [747, 451] width 52 height 27
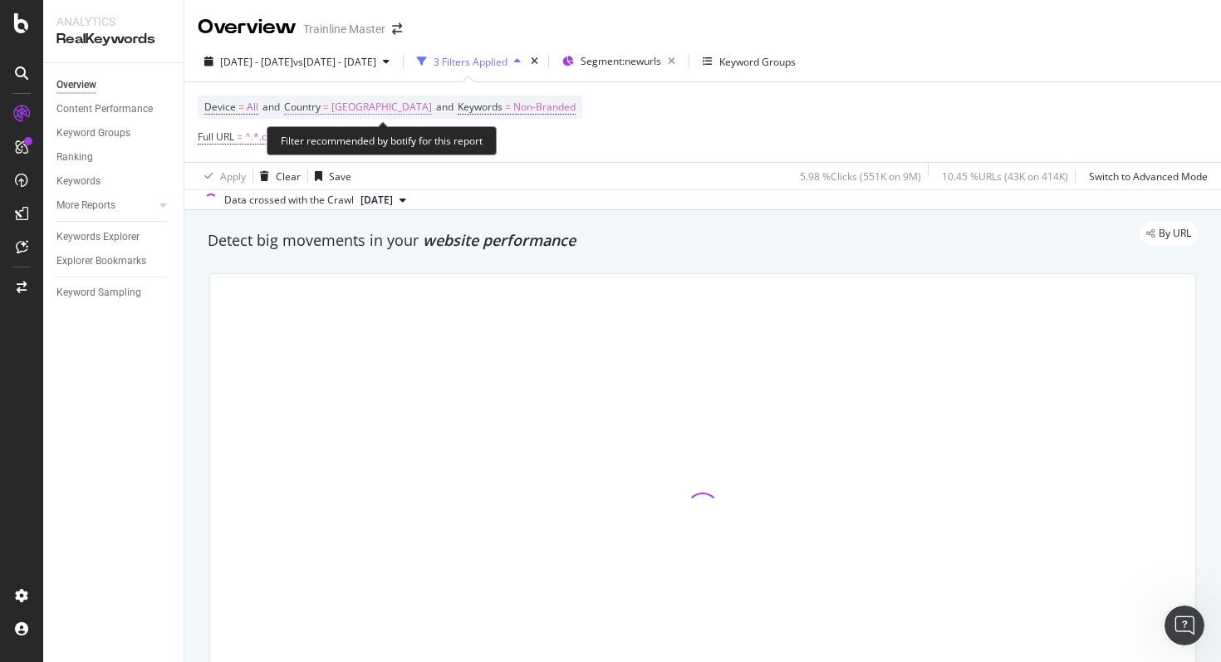
click at [386, 110] on span "[GEOGRAPHIC_DATA]" at bounding box center [381, 107] width 100 height 23
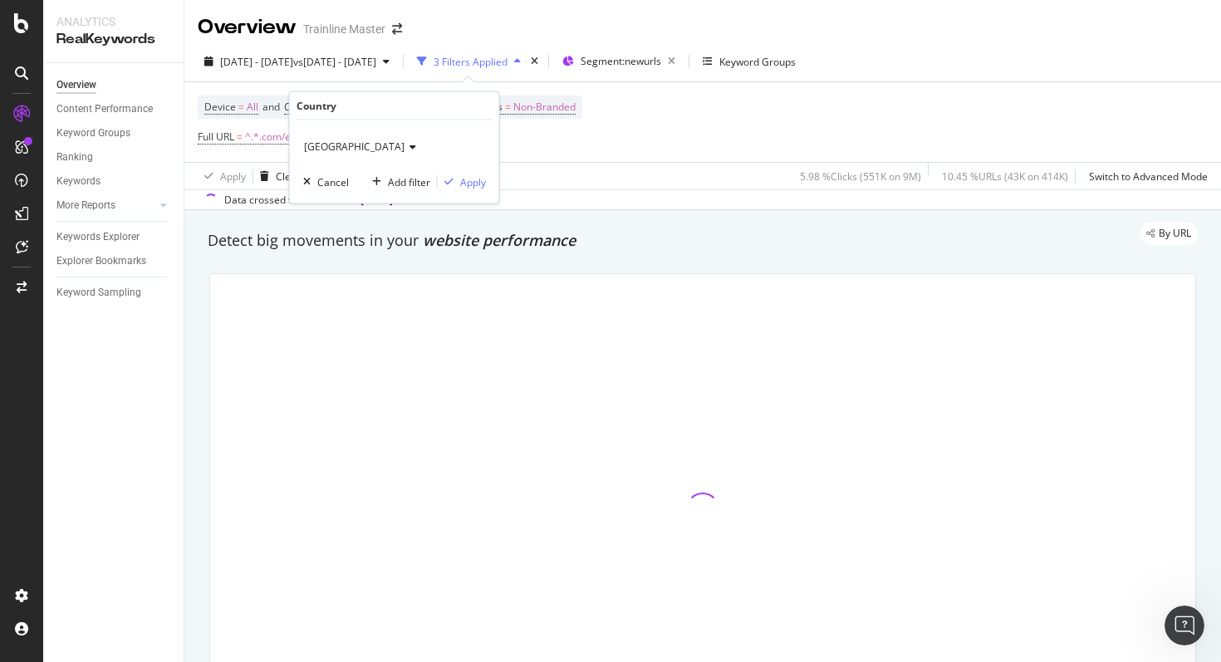
click at [348, 148] on span "[GEOGRAPHIC_DATA]" at bounding box center [354, 147] width 100 height 14
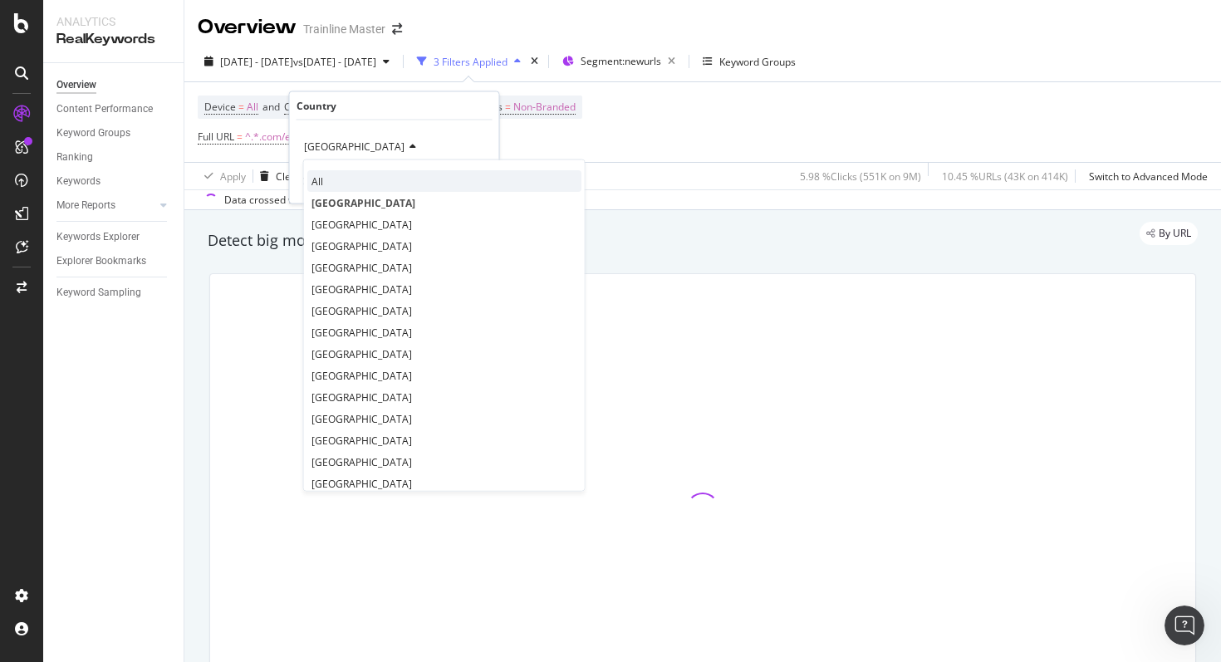
click at [331, 177] on div "All" at bounding box center [444, 181] width 274 height 22
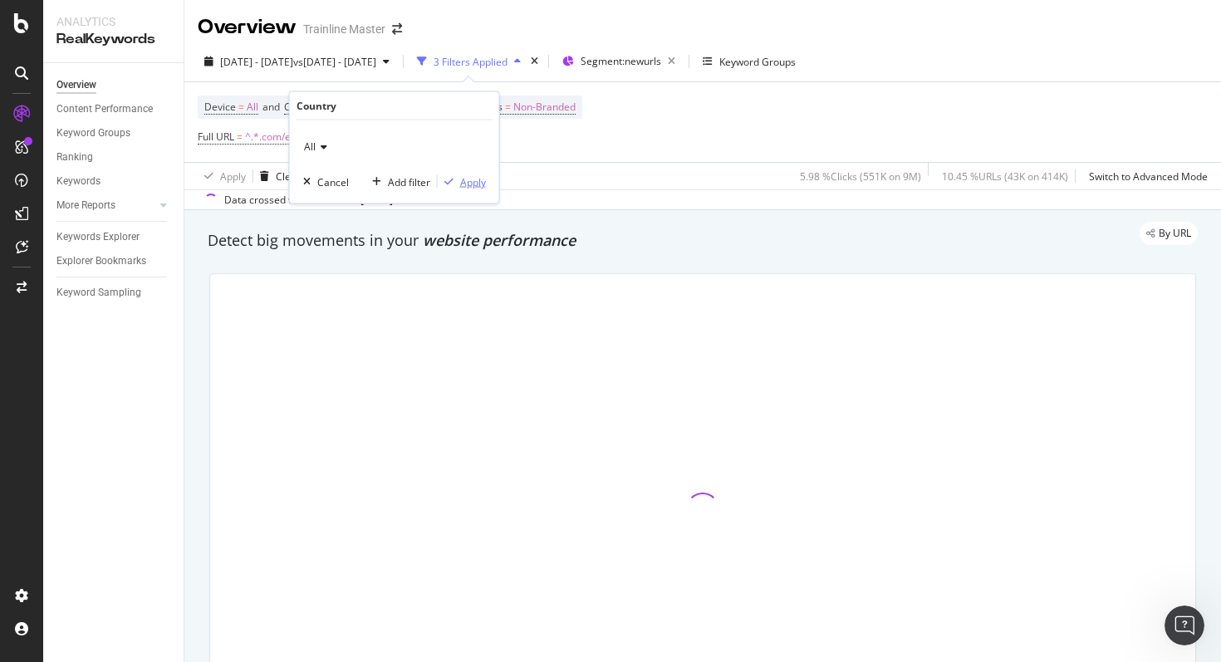
click at [464, 179] on div "Apply" at bounding box center [473, 181] width 26 height 14
click at [318, 140] on icon at bounding box center [321, 137] width 14 height 17
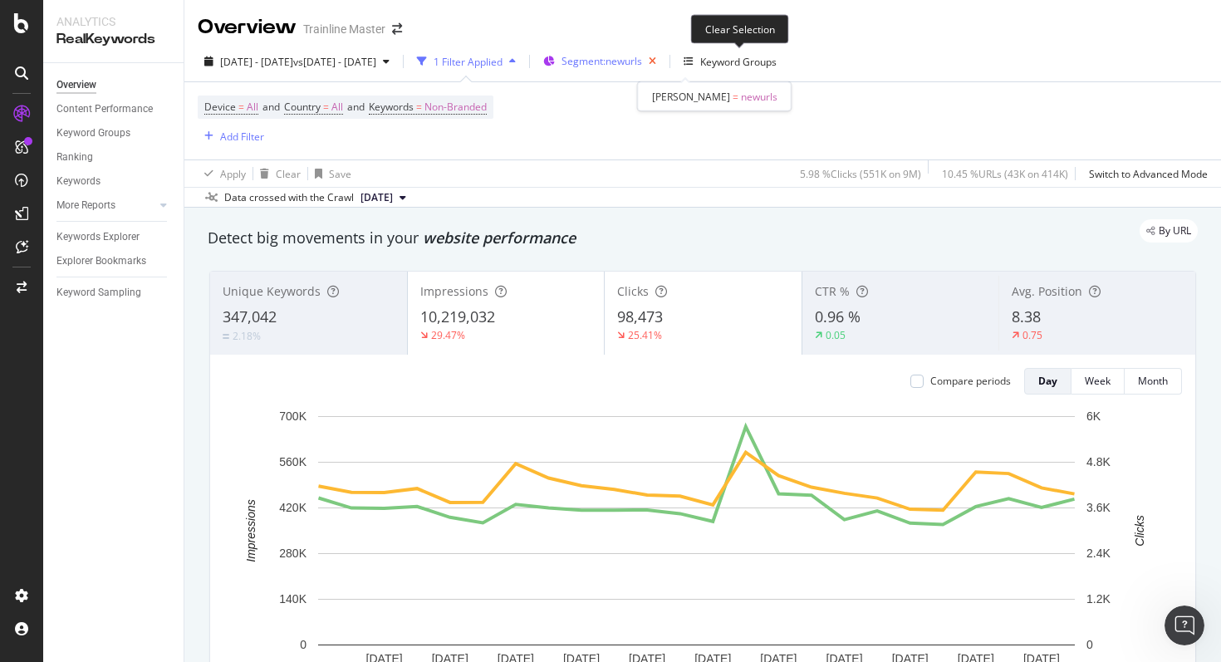
click at [663, 65] on icon "button" at bounding box center [652, 61] width 21 height 23
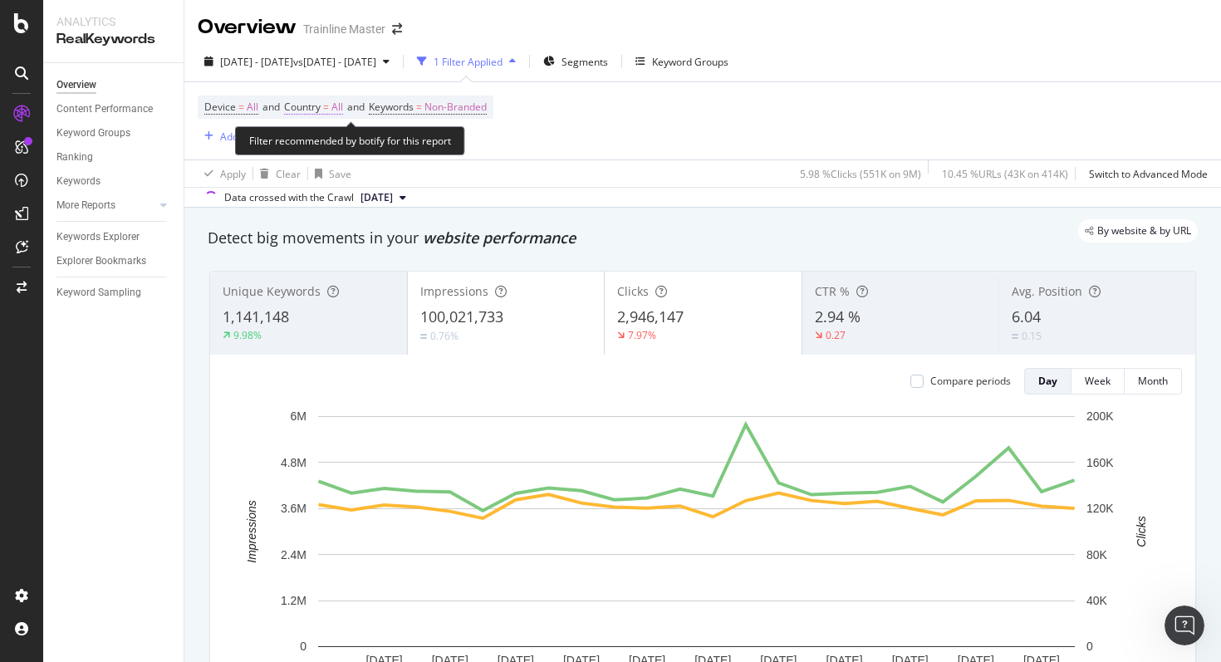
click at [313, 105] on span "Country" at bounding box center [302, 107] width 37 height 14
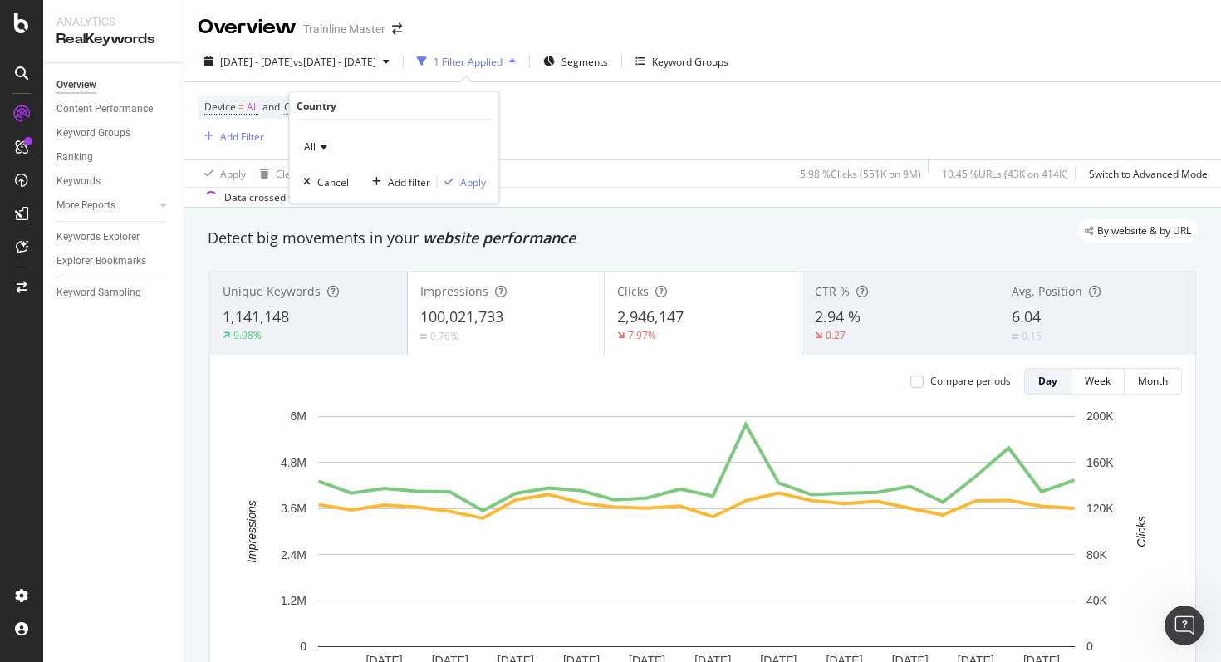
click at [313, 138] on div "All" at bounding box center [394, 147] width 183 height 27
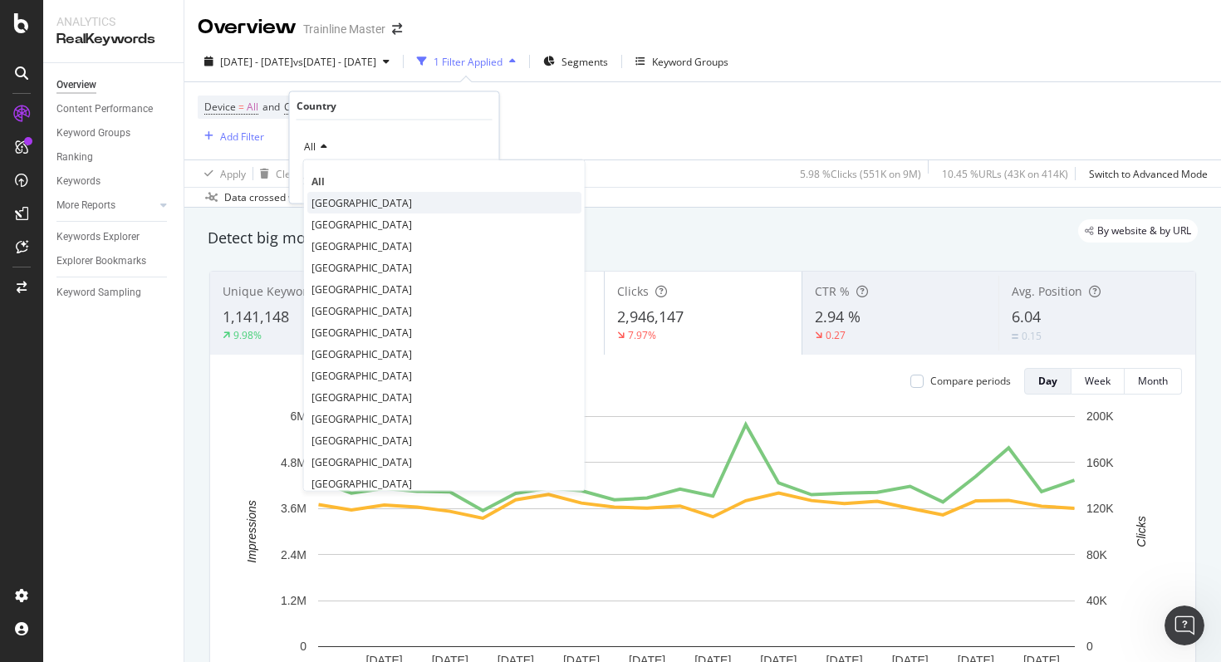
click at [319, 205] on span "[GEOGRAPHIC_DATA]" at bounding box center [361, 202] width 100 height 14
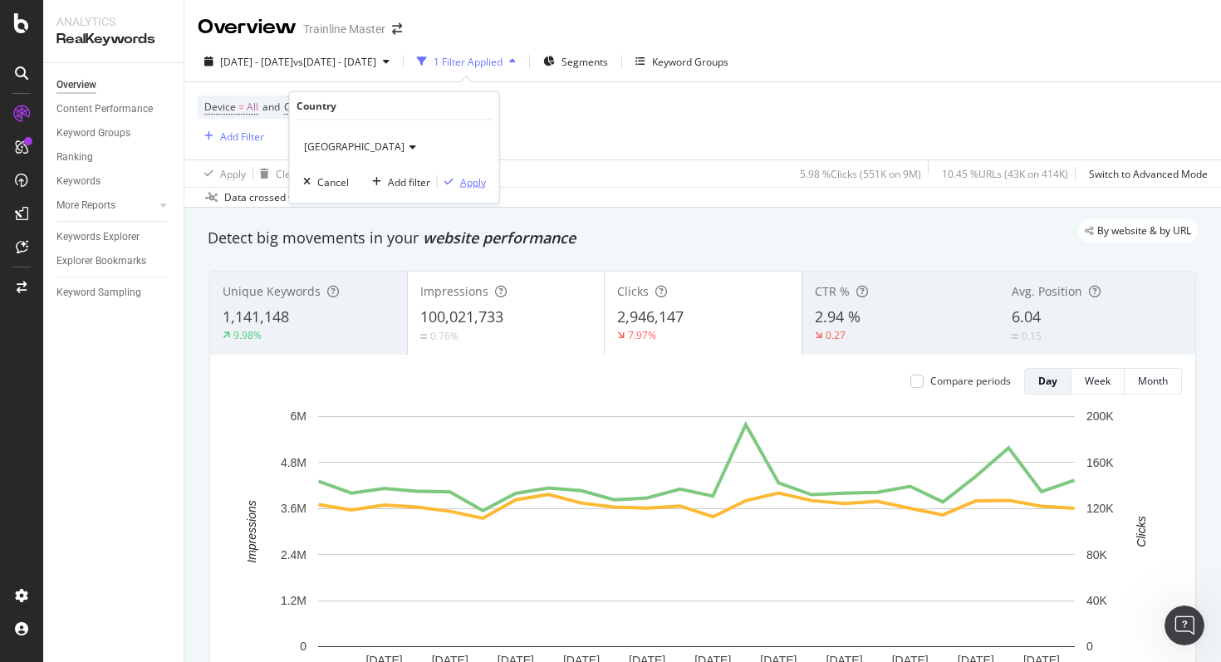
click at [463, 186] on div "Apply" at bounding box center [473, 181] width 26 height 14
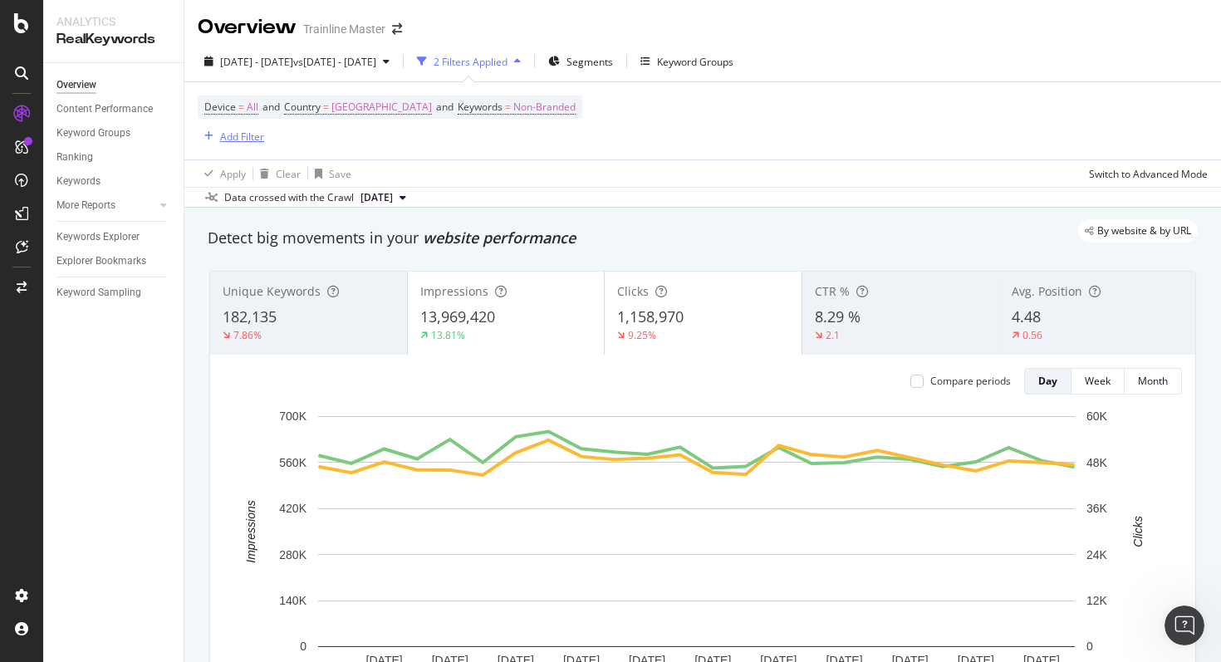
click at [228, 140] on div "Add Filter" at bounding box center [242, 137] width 44 height 14
click at [751, 142] on div "Device = All and Country = [GEOGRAPHIC_DATA] and Keywords = Non-Branded Add Fil…" at bounding box center [703, 120] width 1010 height 77
